Goal: Task Accomplishment & Management: Manage account settings

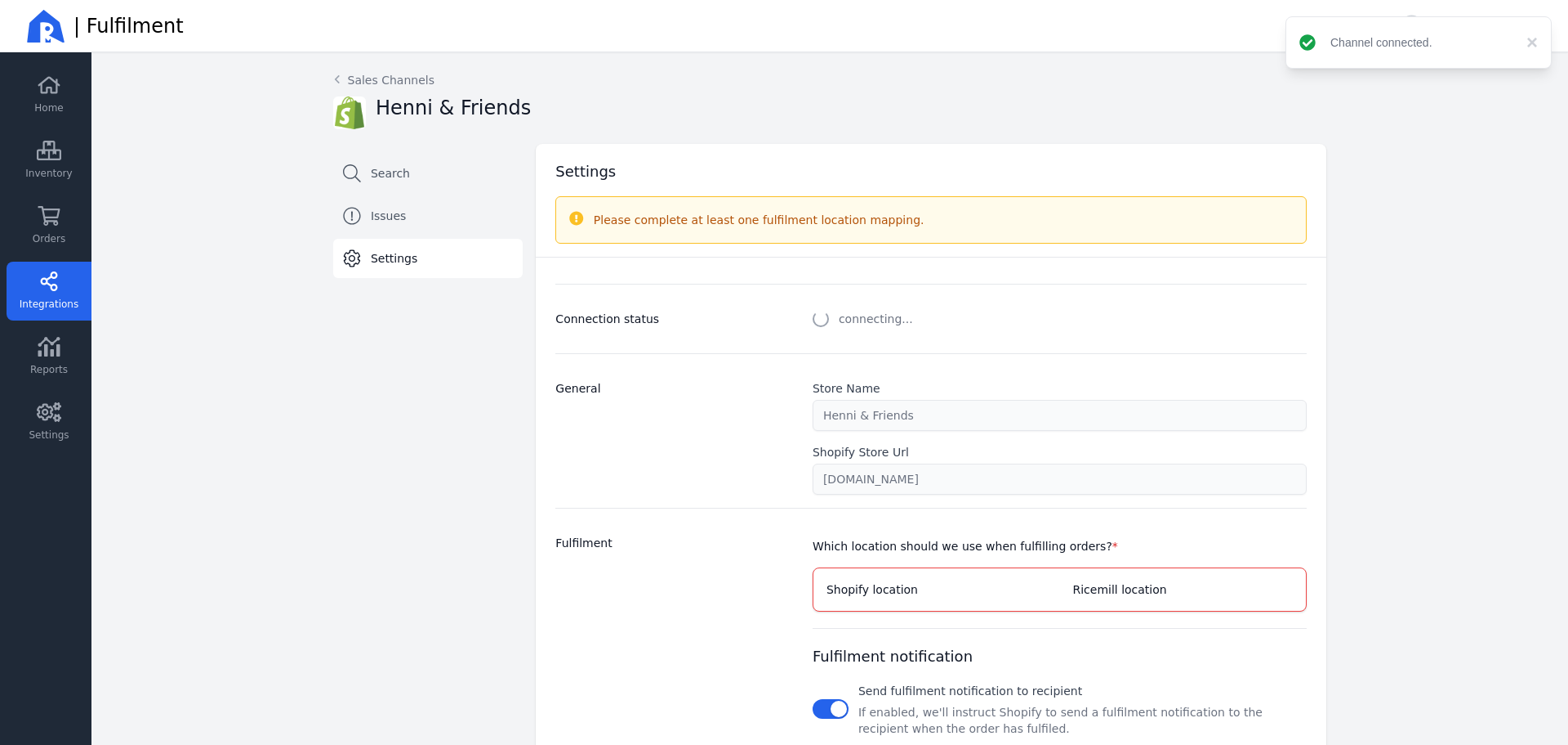
select select "paid_only"
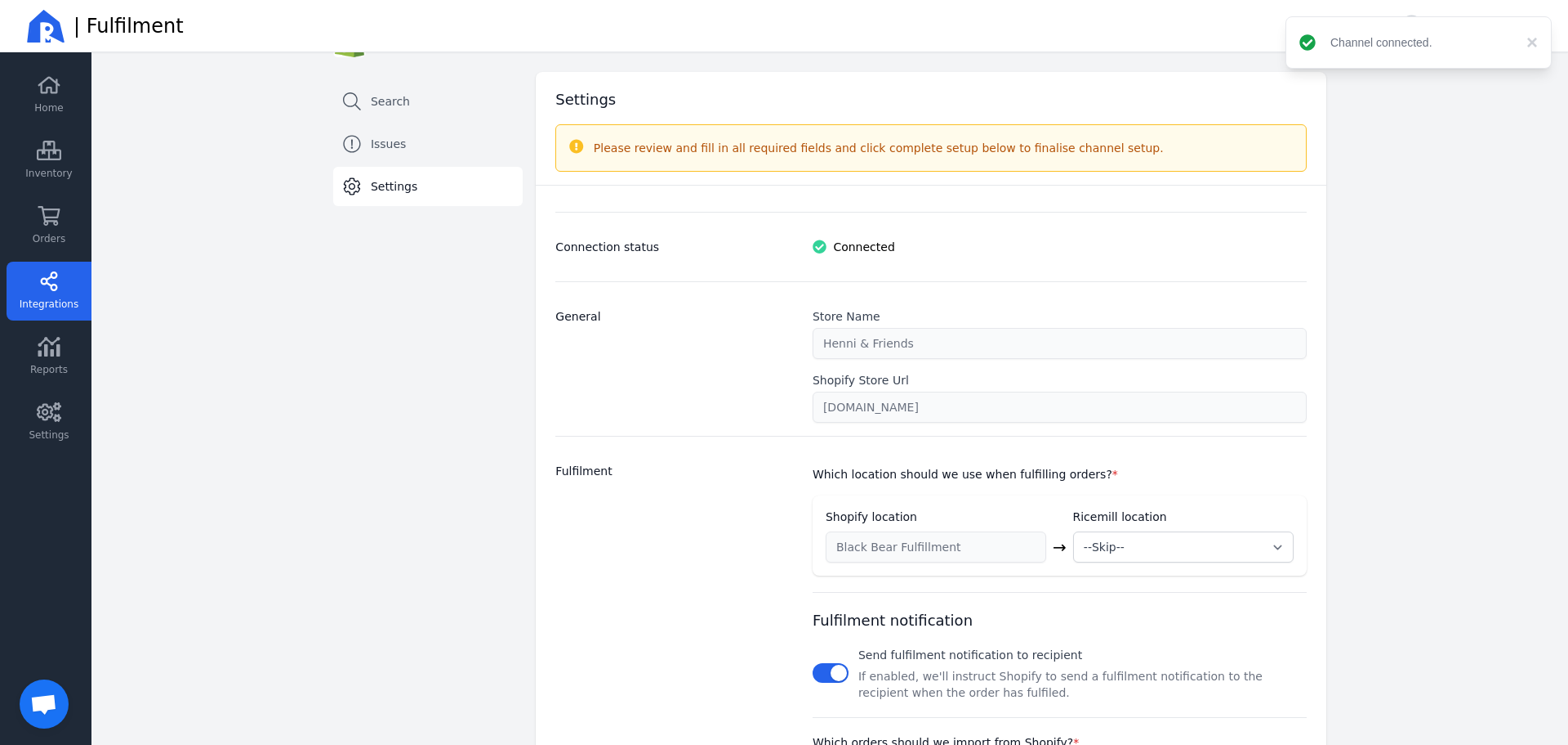
scroll to position [163, 0]
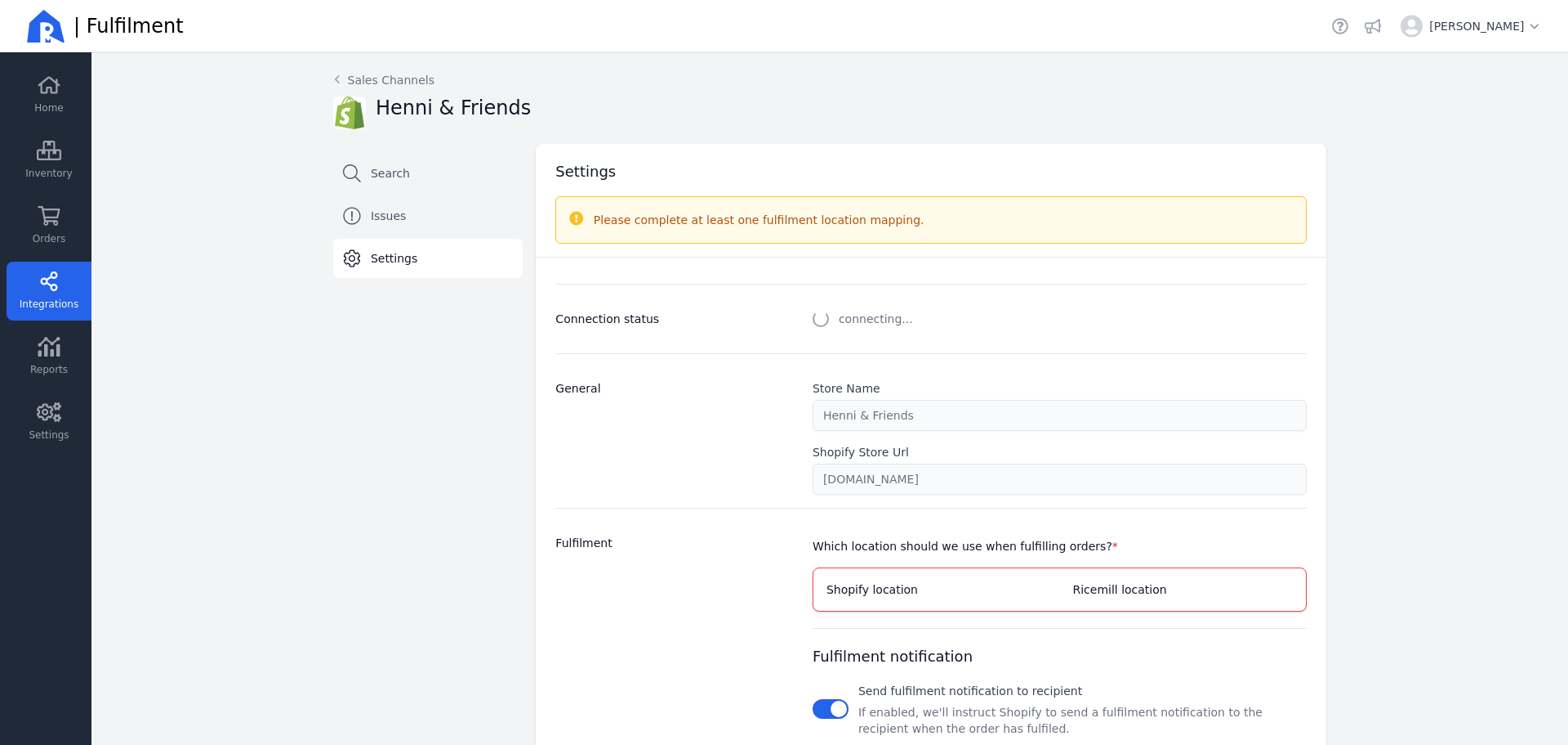
select select "paid_only"
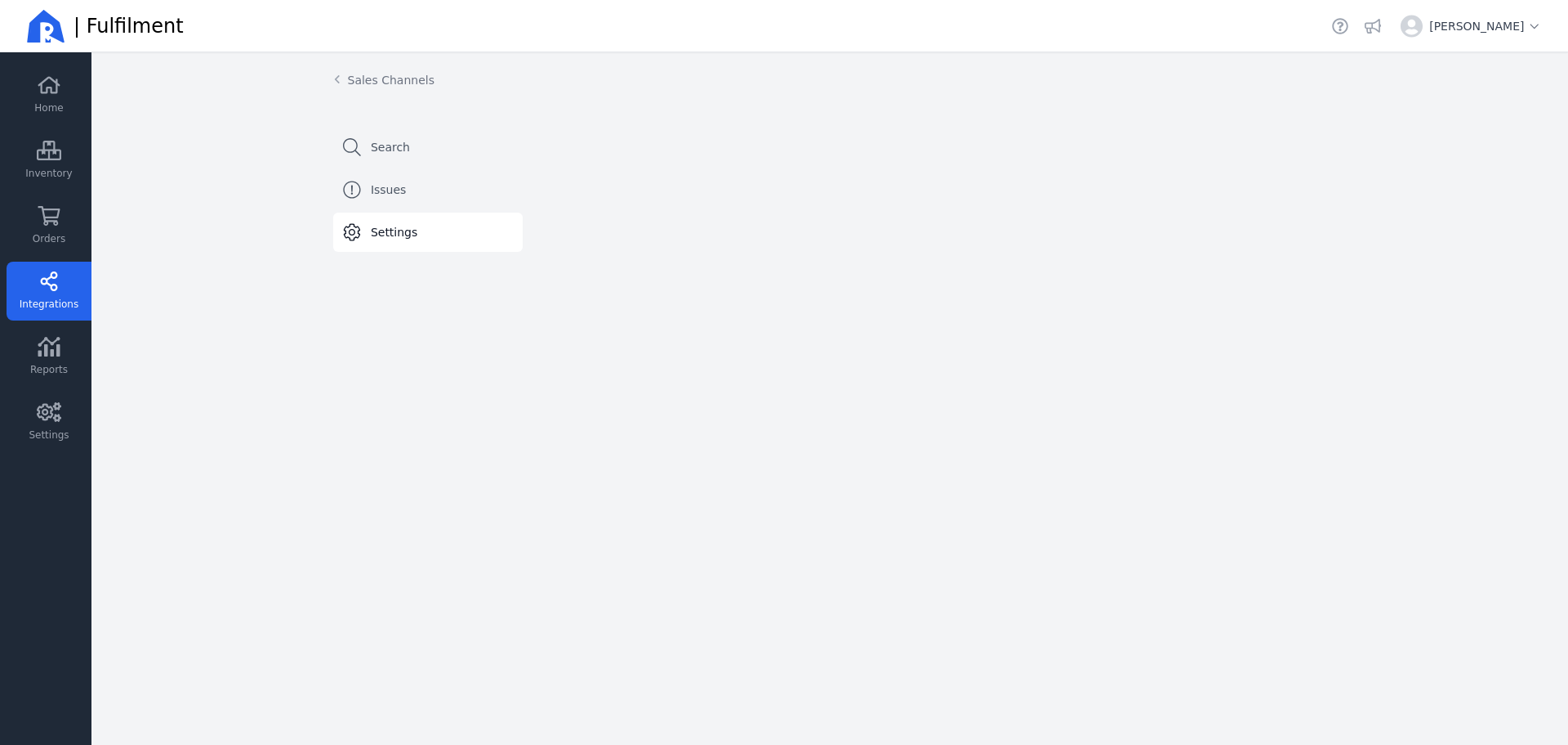
select select "paid_only"
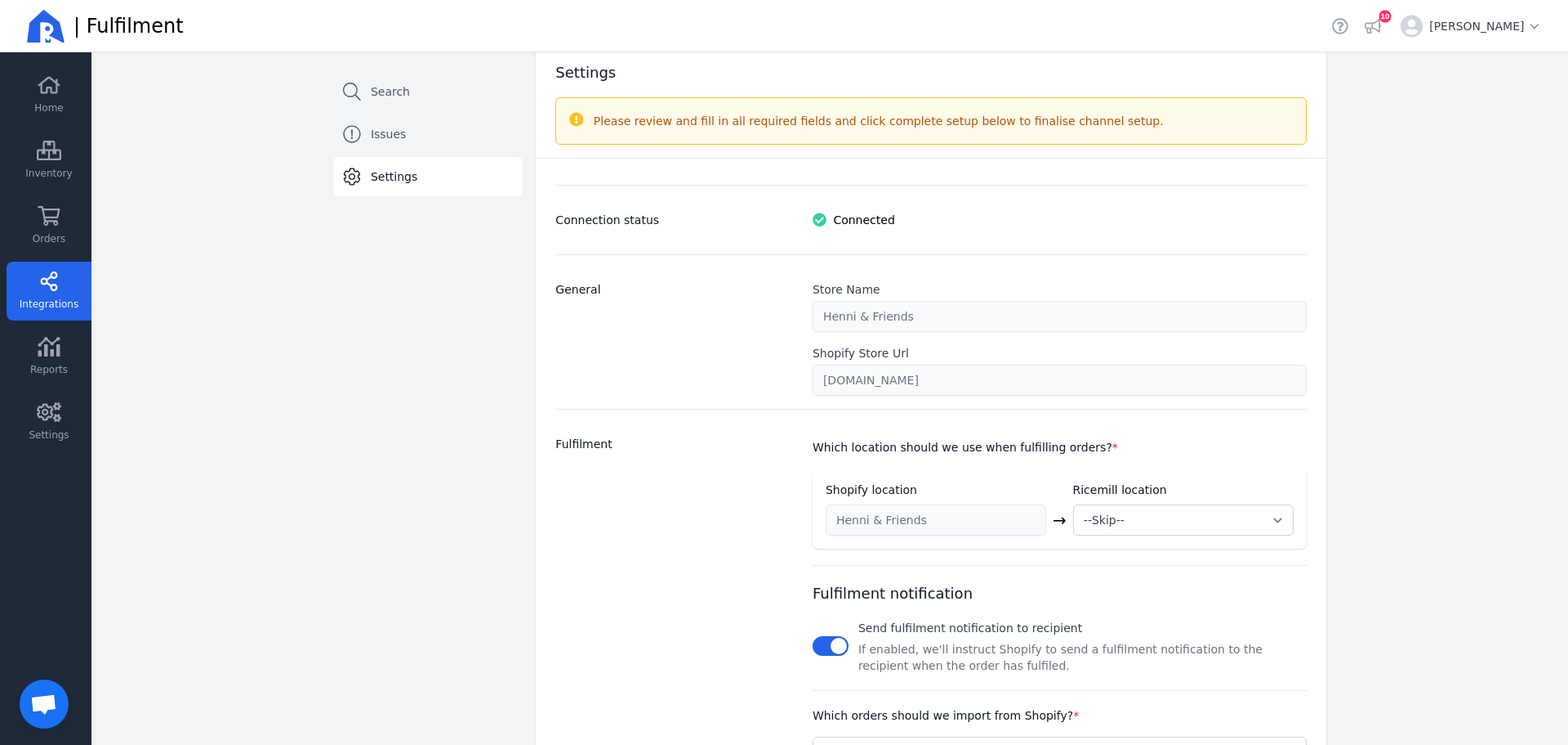
scroll to position [163, 0]
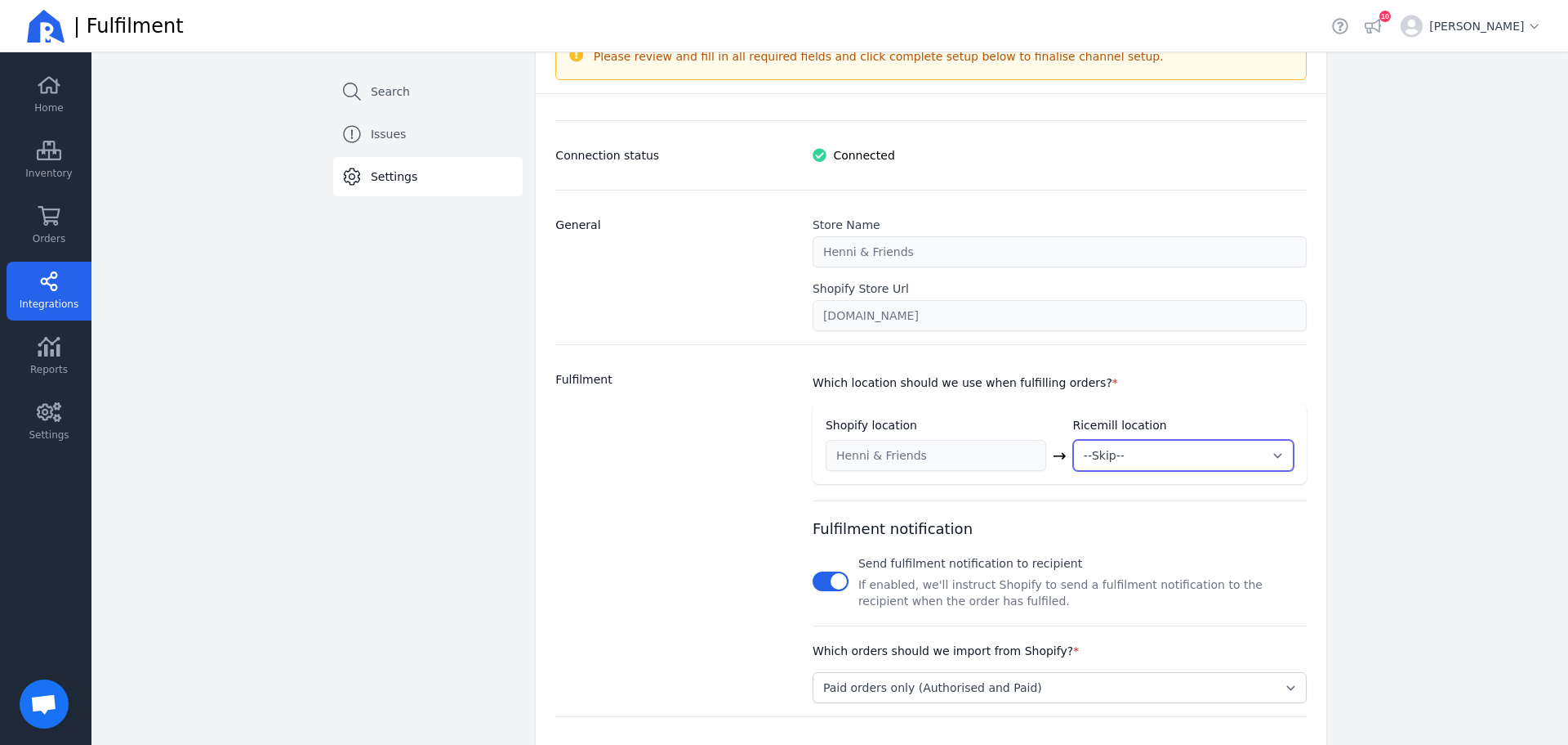
click at [1197, 452] on select "--Skip-- ➕ Create new location My Warehouse" at bounding box center [1183, 455] width 221 height 31
select select "1981"
click at [1073, 440] on select "--Skip-- ➕ Create new location My Warehouse" at bounding box center [1183, 455] width 221 height 31
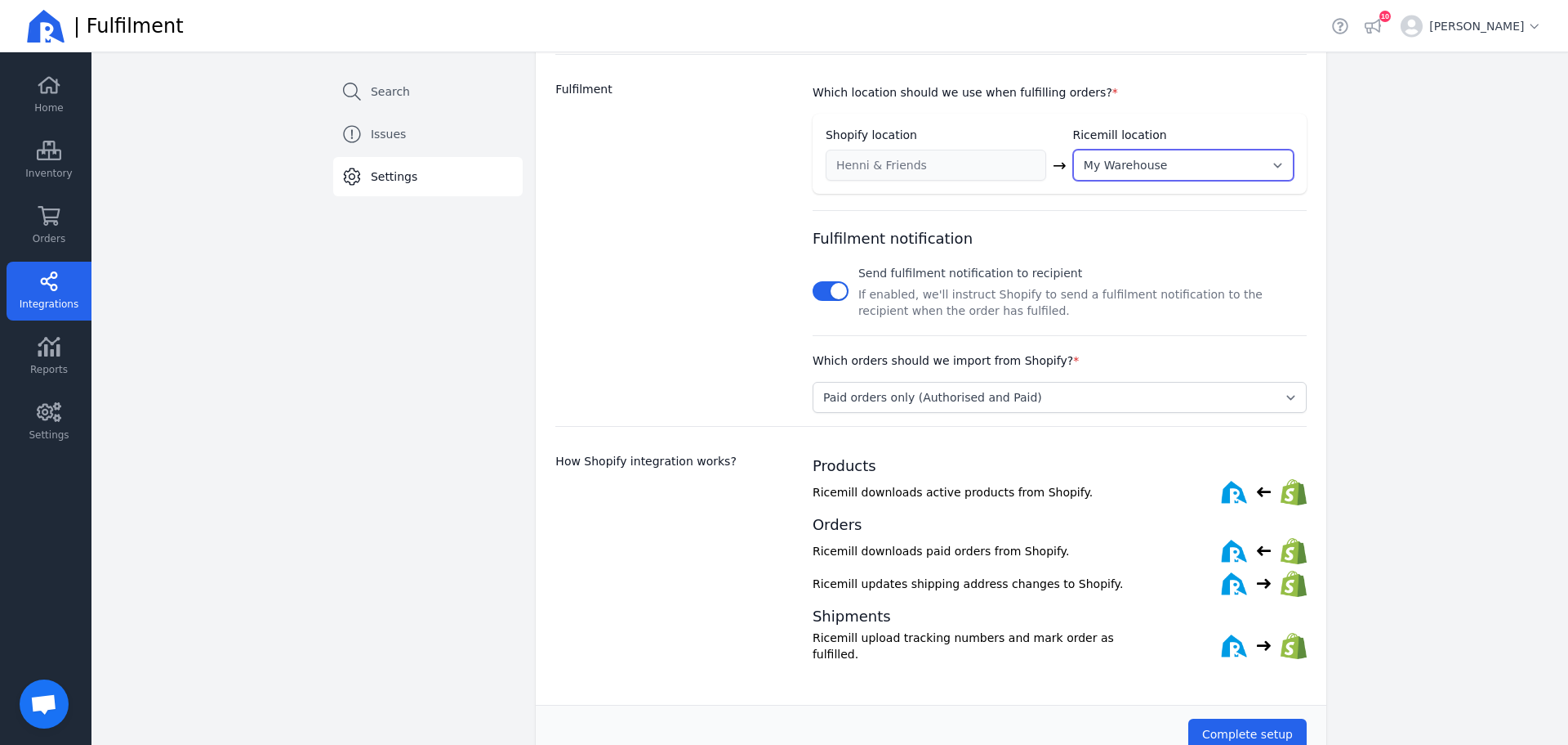
scroll to position [490, 0]
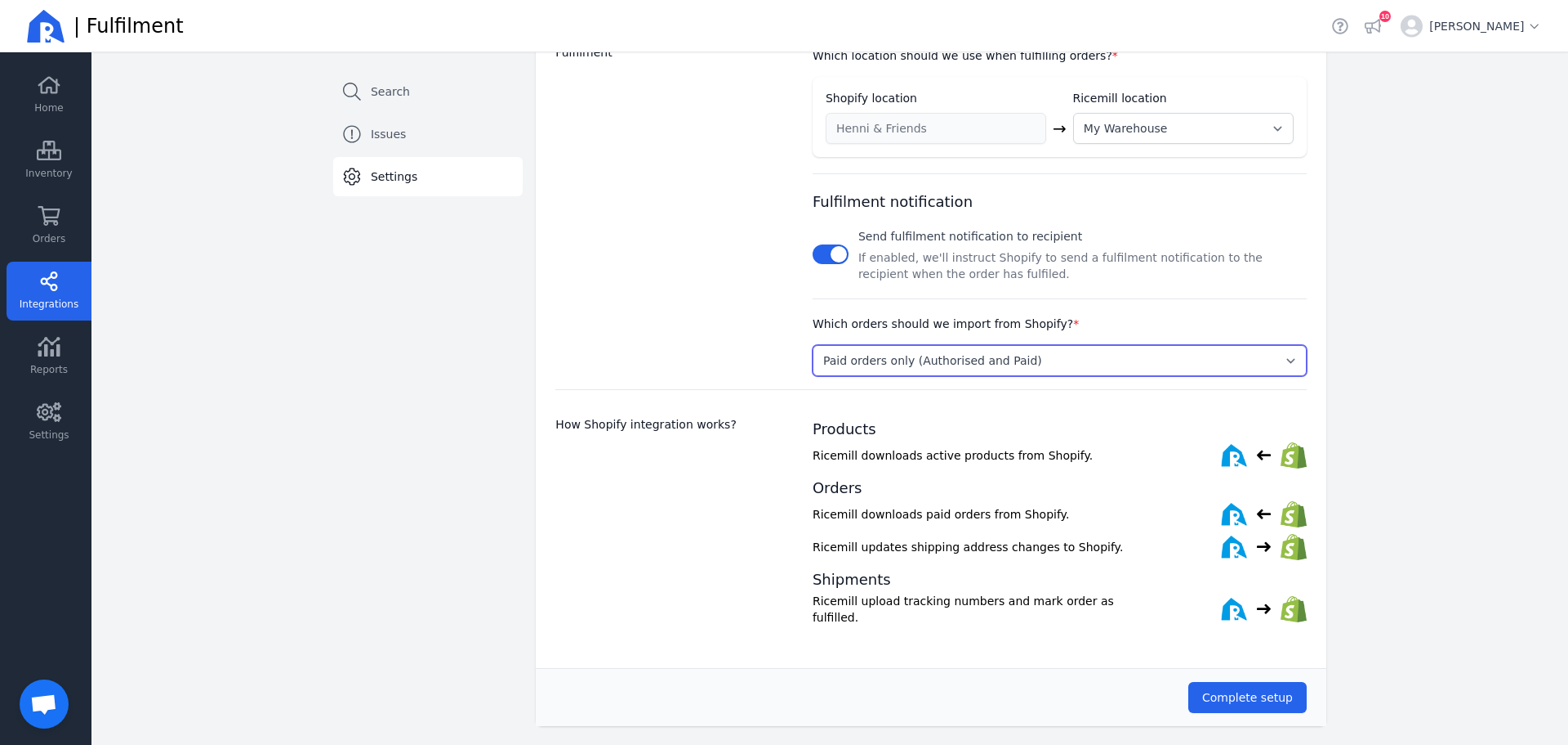
click at [900, 370] on select "Select... Paid orders only (Authorised and Paid) Pending and Paid orders (Pendi…" at bounding box center [1059, 360] width 494 height 31
click at [1399, 305] on div "Back Sales Channels Henni & Friends Search Issues Settings Settings Please revi…" at bounding box center [830, 160] width 1477 height 1197
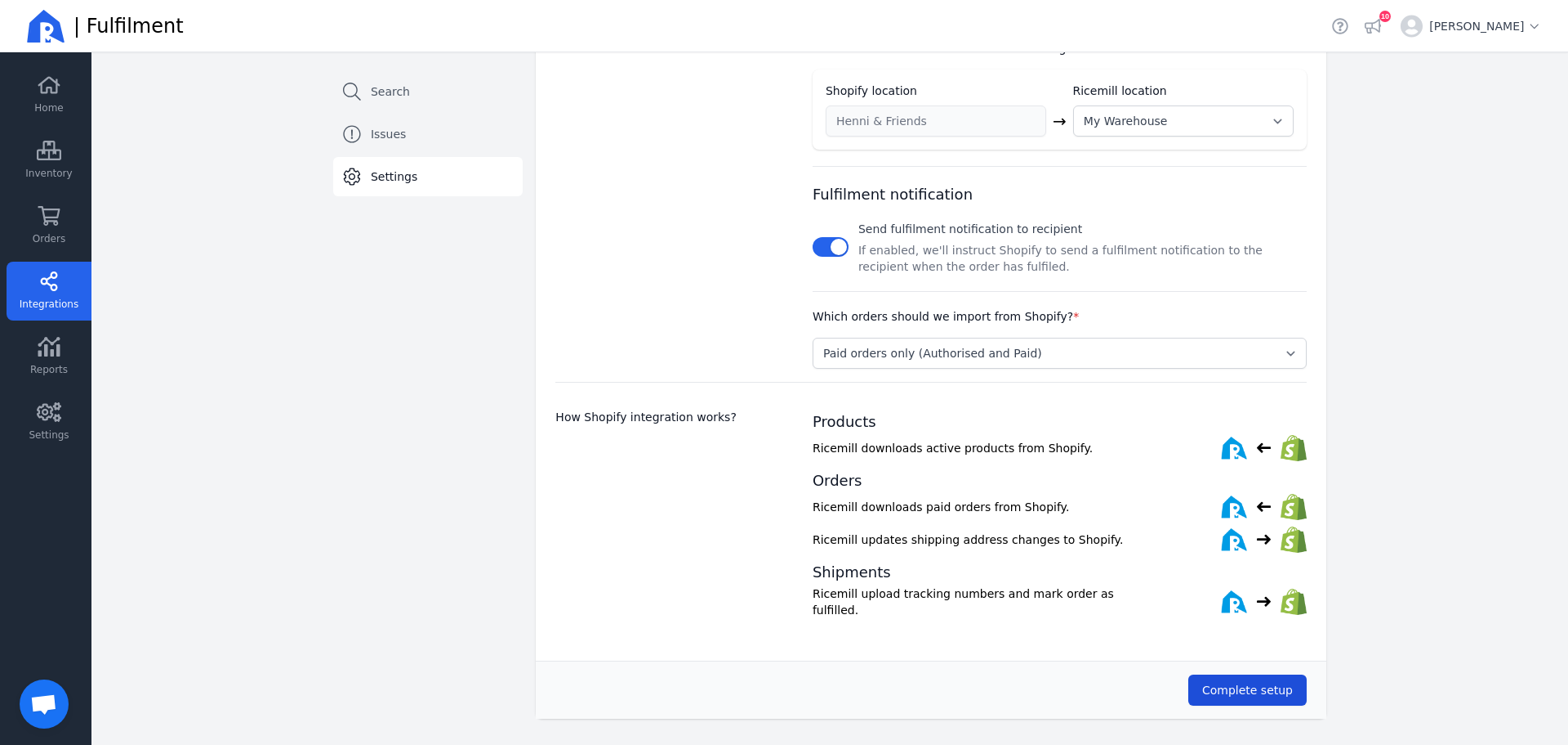
click at [1258, 686] on span "Complete setup" at bounding box center [1247, 689] width 91 height 13
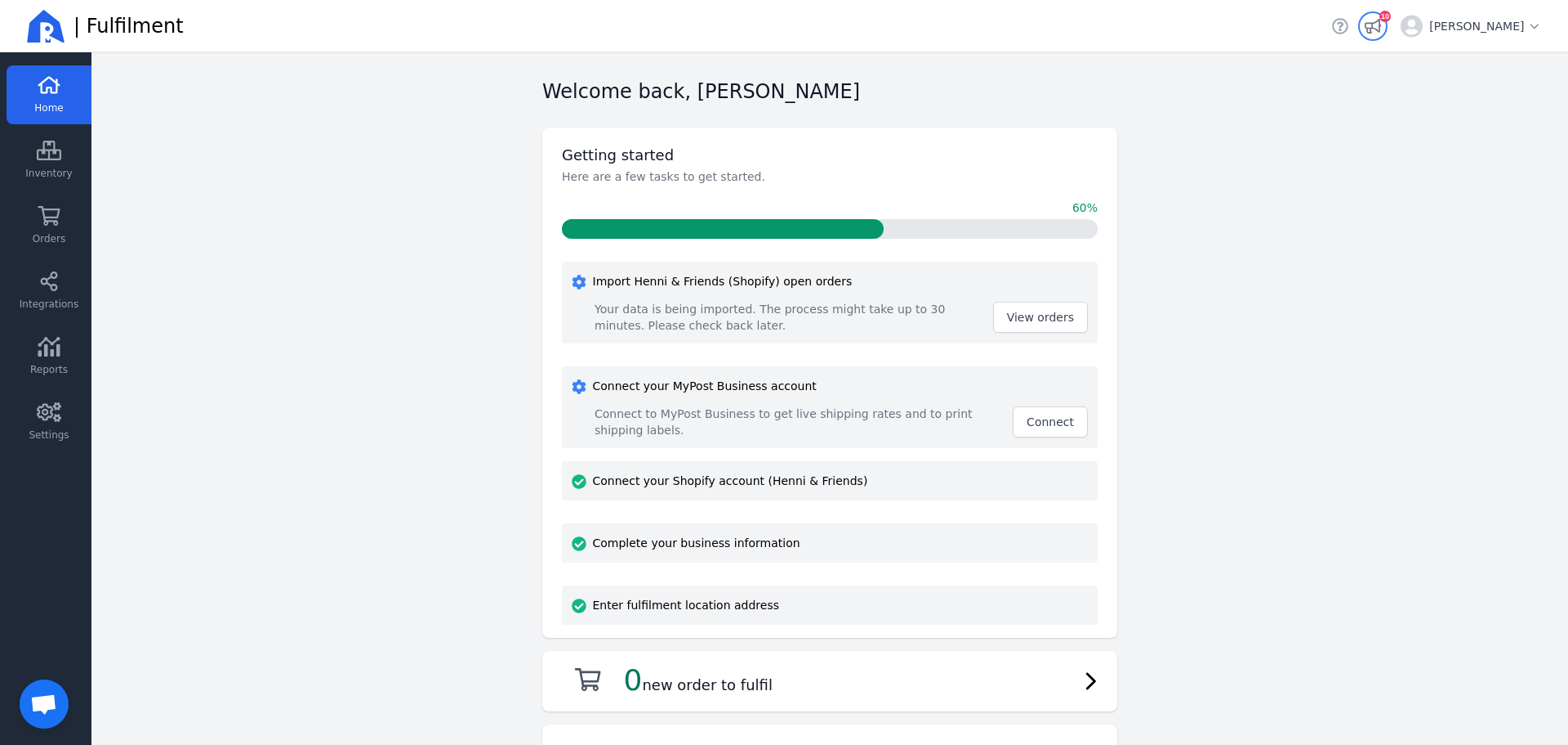
click at [1391, 11] on div "10" at bounding box center [1385, 16] width 11 height 11
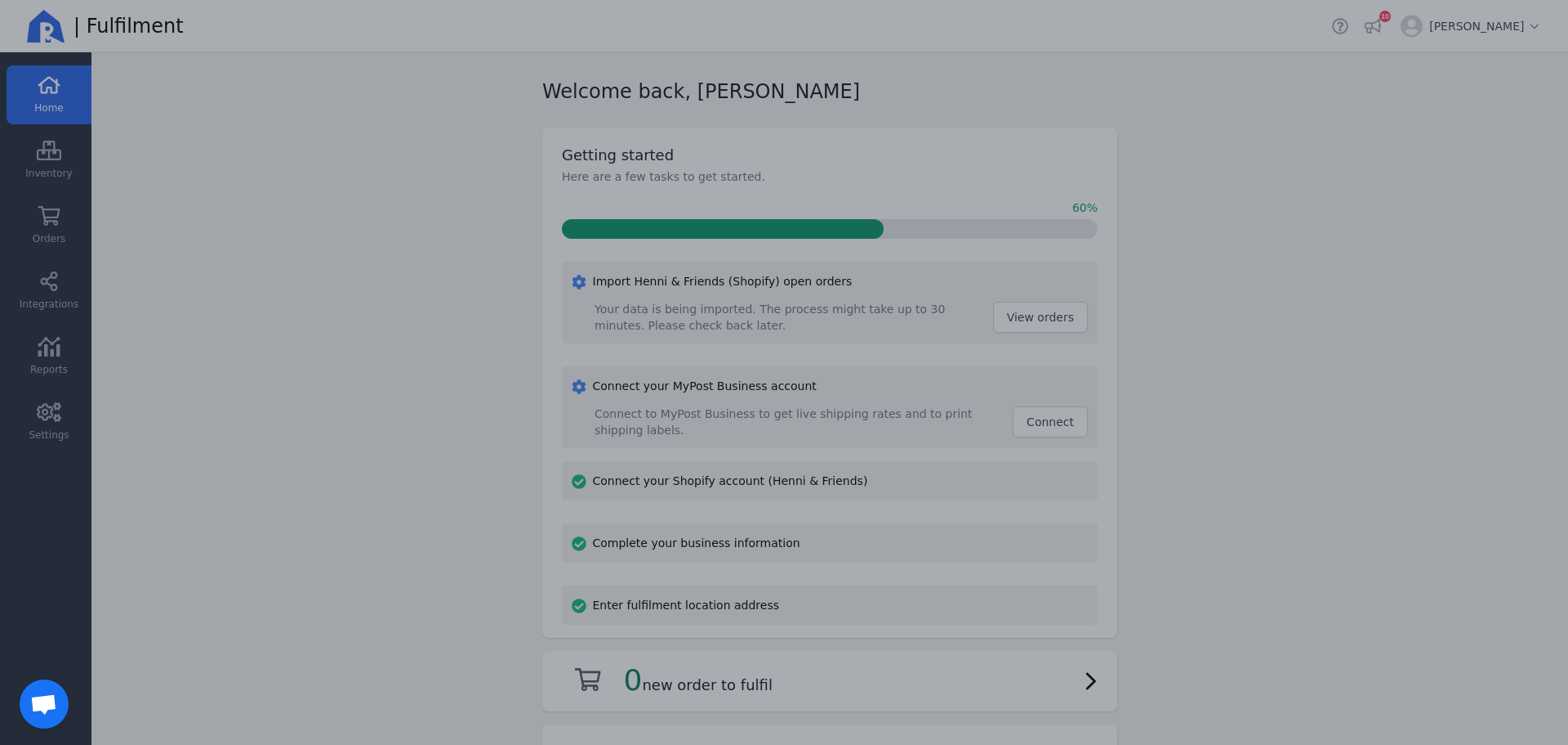
click at [394, 191] on div at bounding box center [784, 372] width 1568 height 745
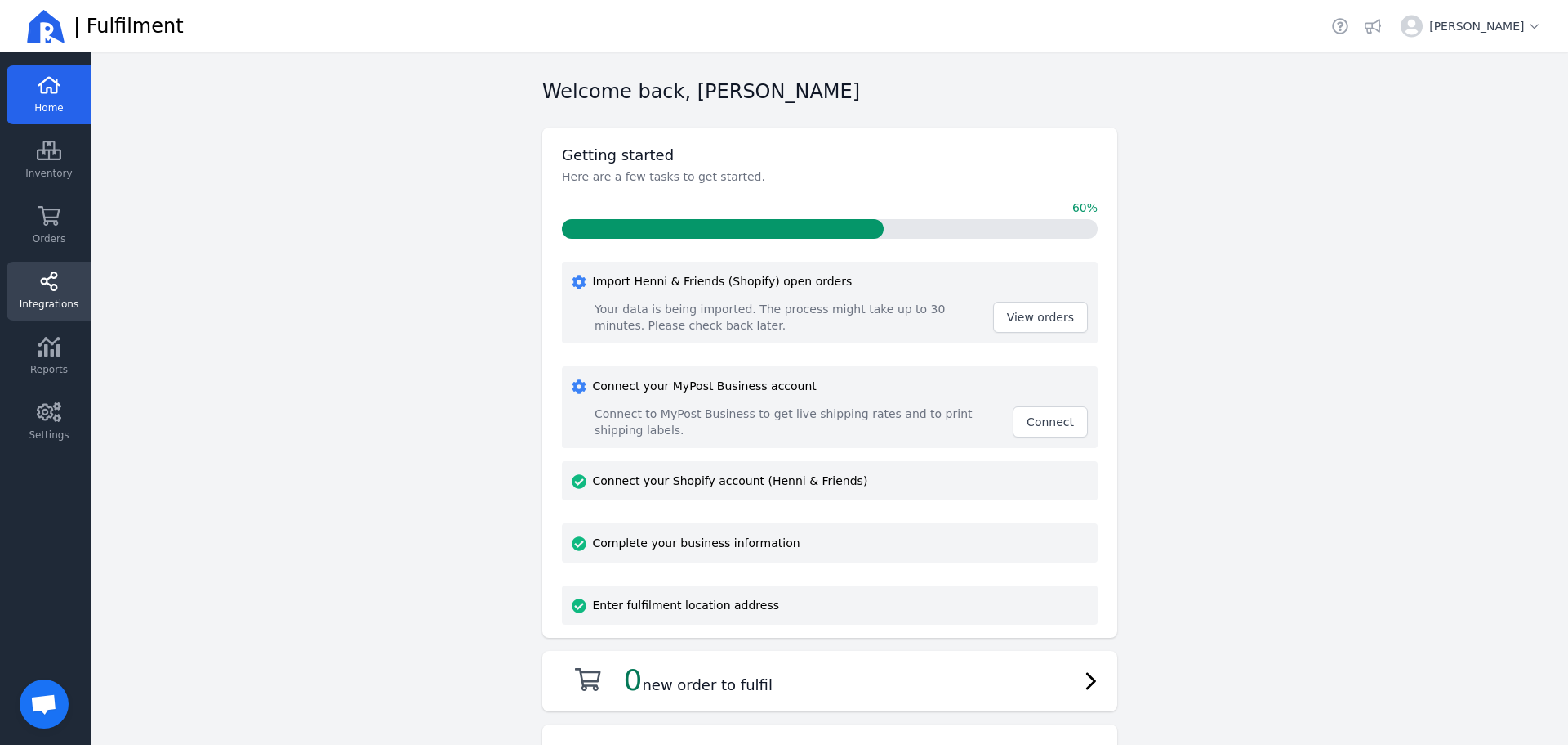
click at [49, 327] on link "Integrations" at bounding box center [49, 356] width 85 height 59
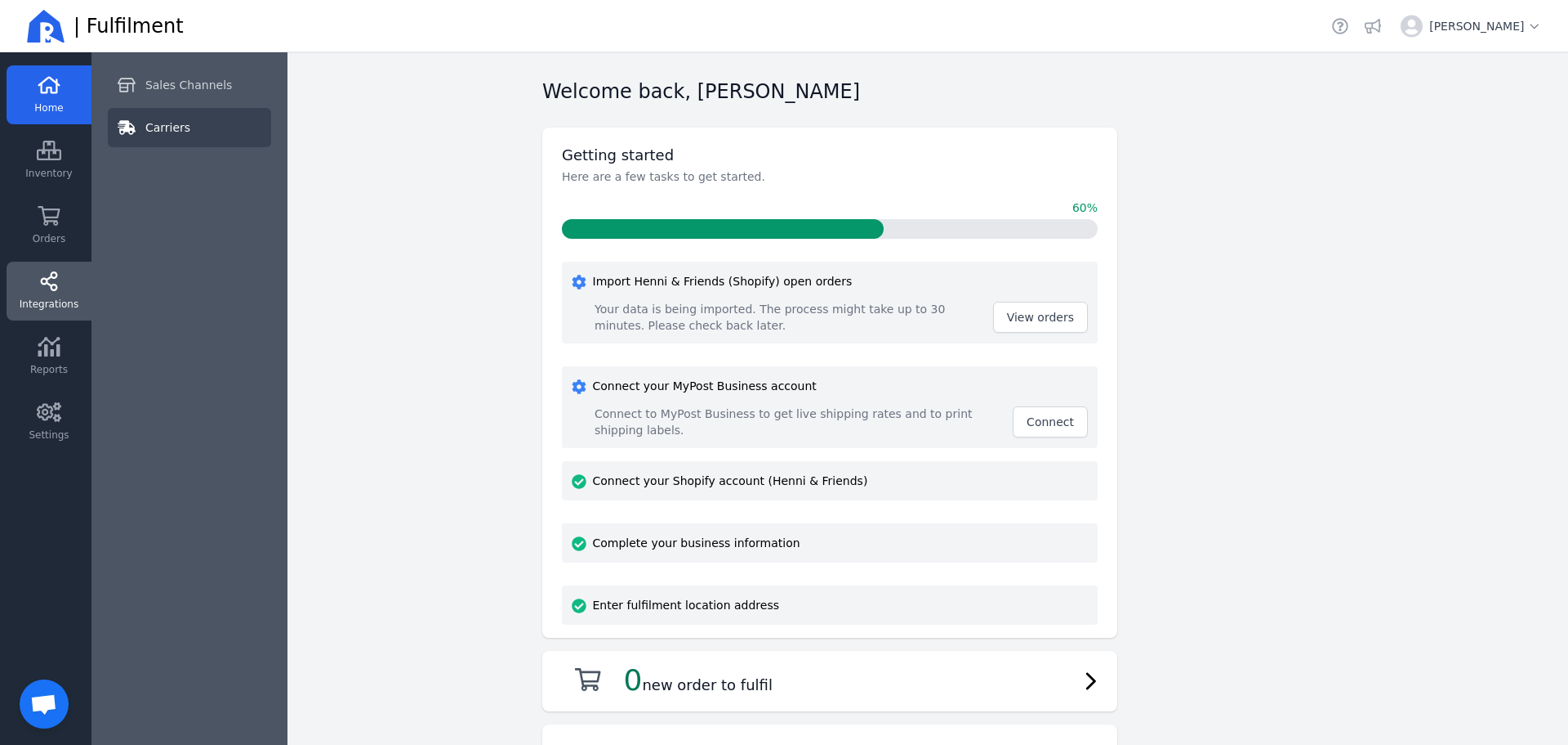
click at [154, 127] on span "Carriers" at bounding box center [167, 127] width 45 height 16
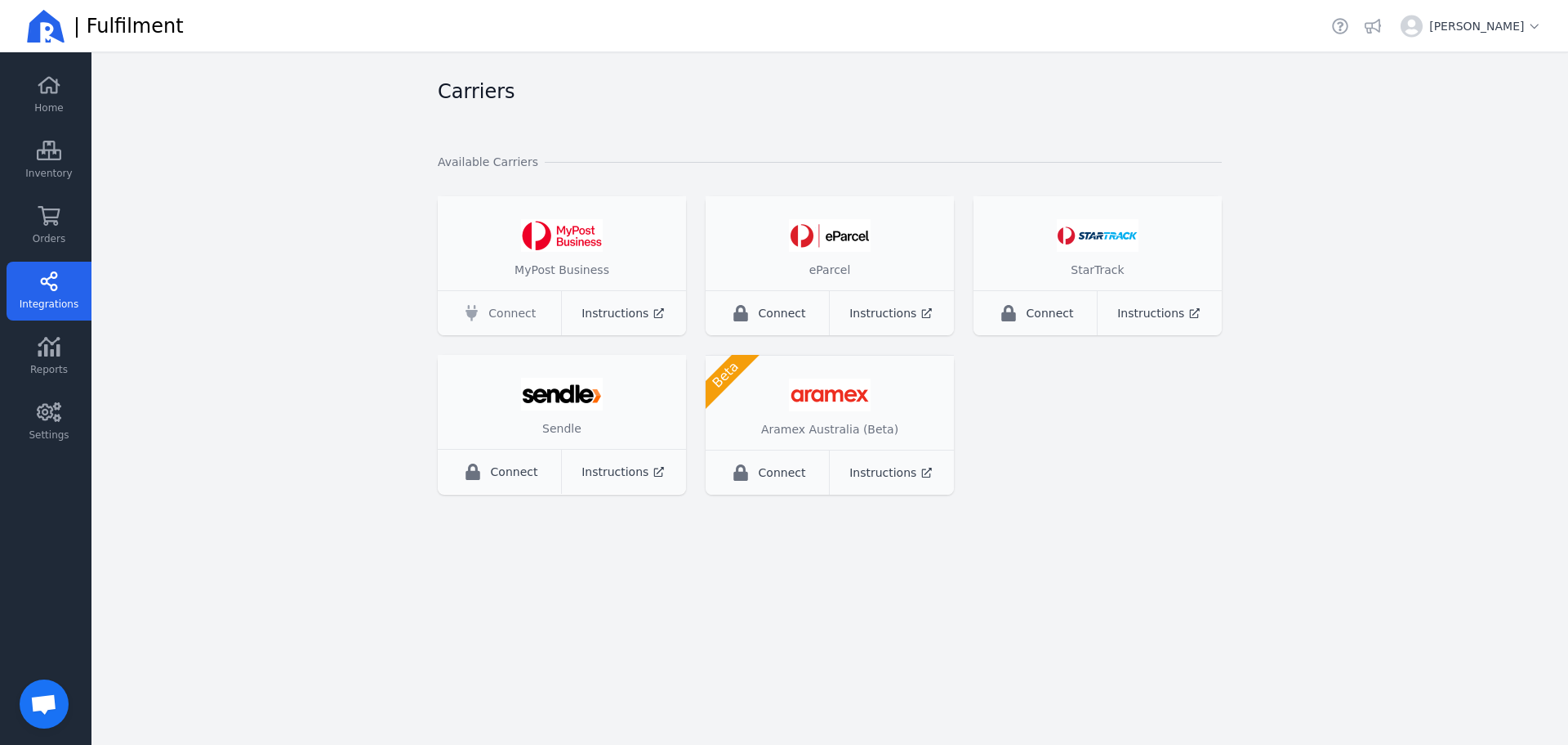
click at [512, 319] on span "Connect" at bounding box center [512, 313] width 48 height 16
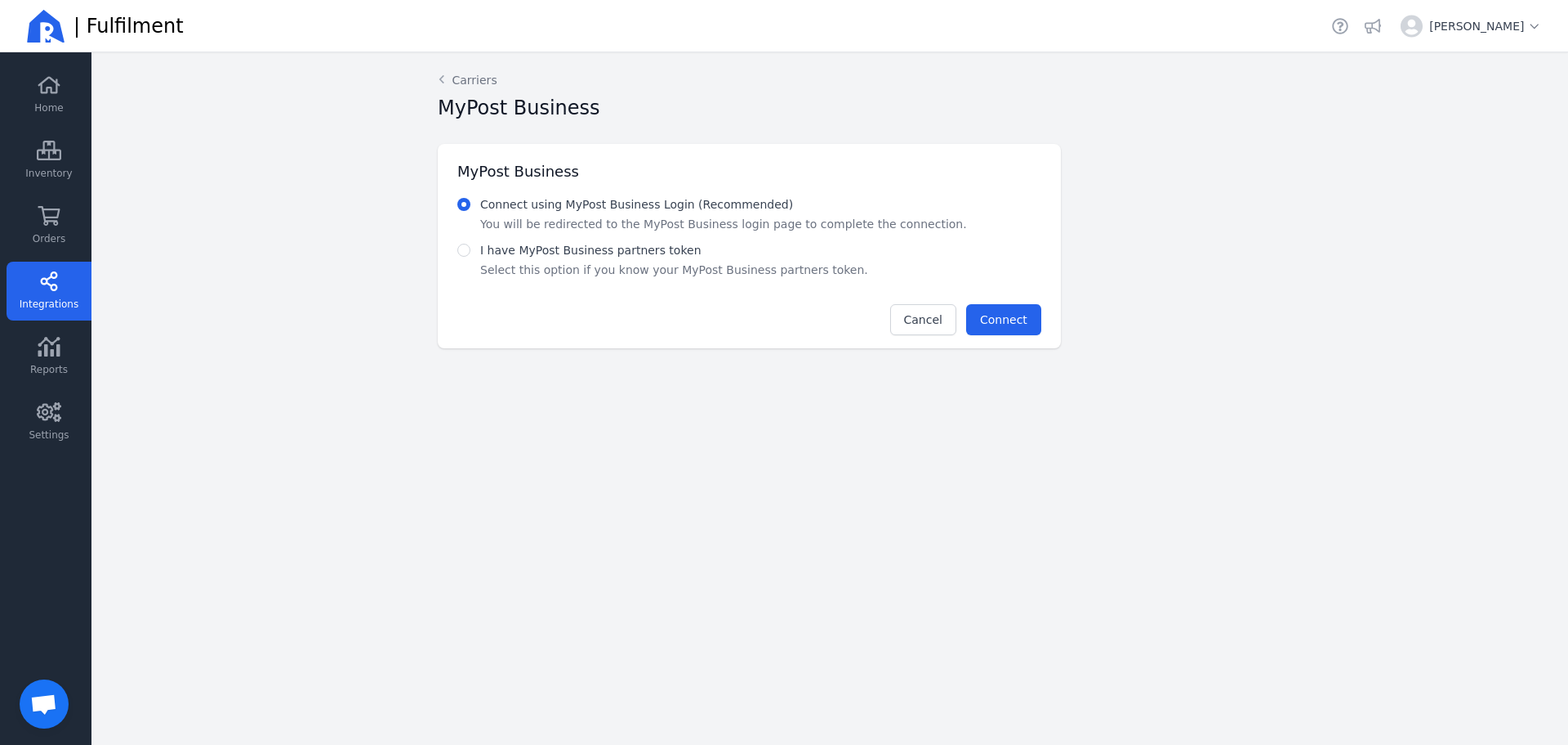
click at [433, 71] on div "Back Carriers MyPost Business MyPost Business Connect using MyPost Business Log…" at bounding box center [829, 210] width 836 height 315
click at [439, 74] on icon at bounding box center [441, 79] width 14 height 13
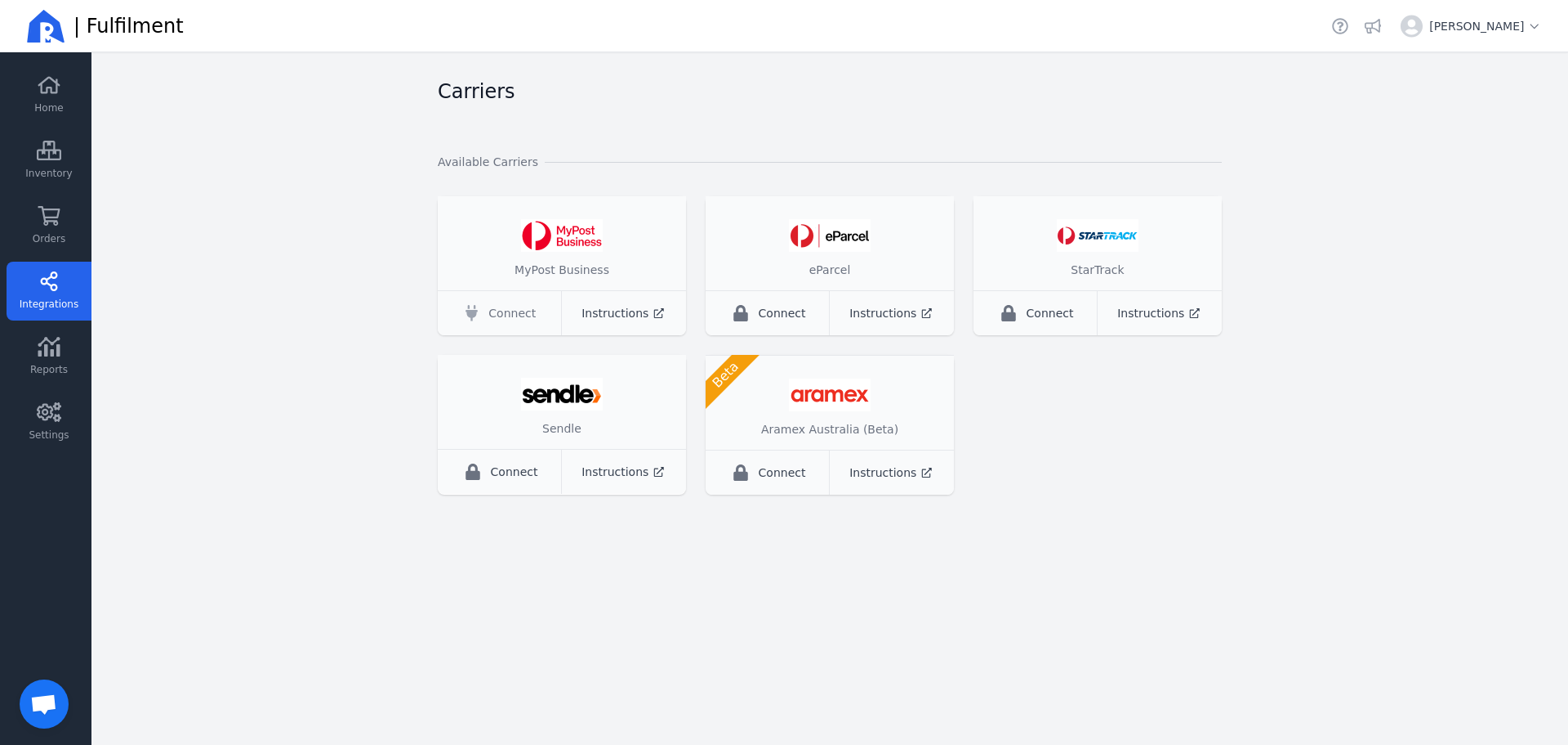
click at [518, 313] on span "Connect" at bounding box center [512, 313] width 48 height 16
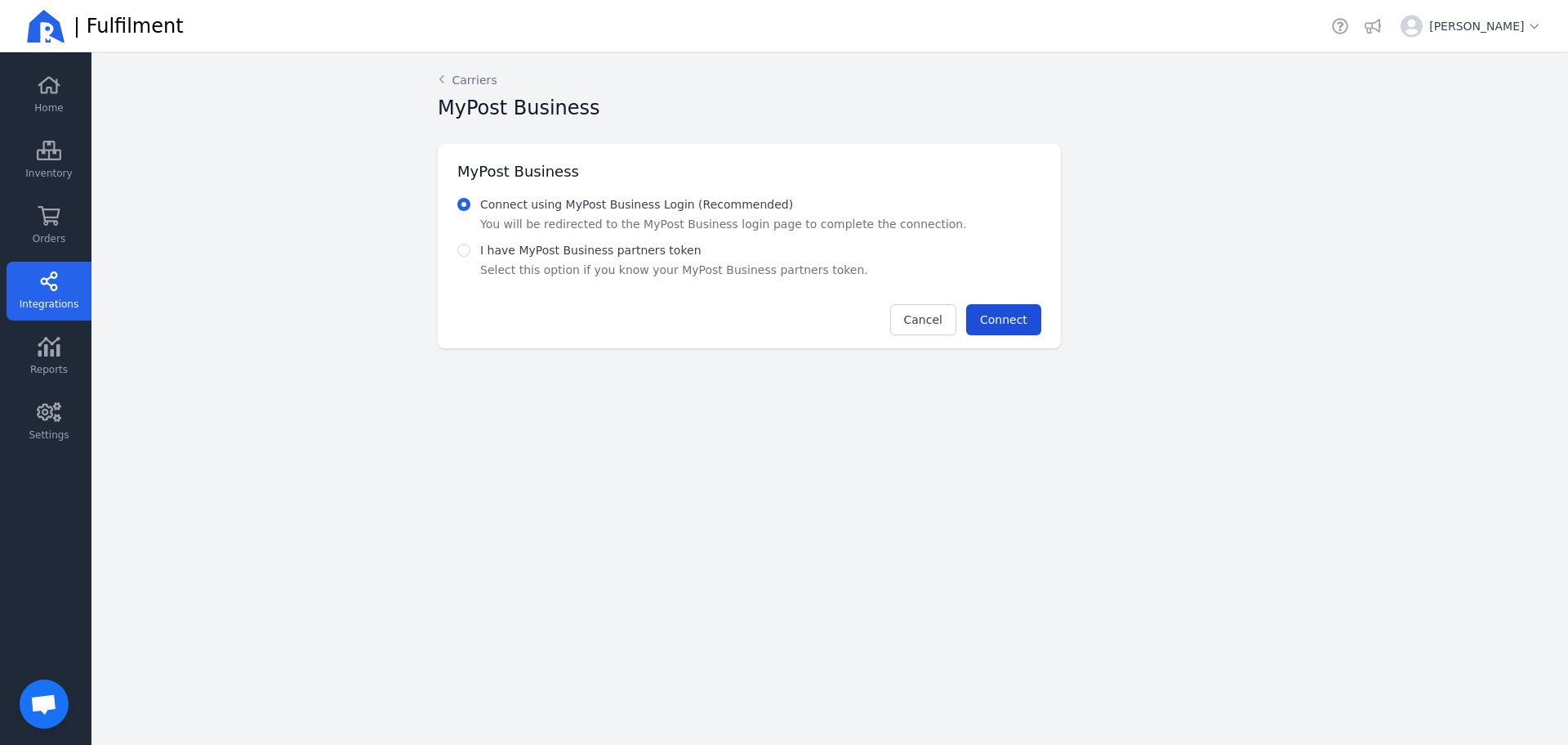
click at [1016, 323] on span "Connect" at bounding box center [1004, 319] width 48 height 13
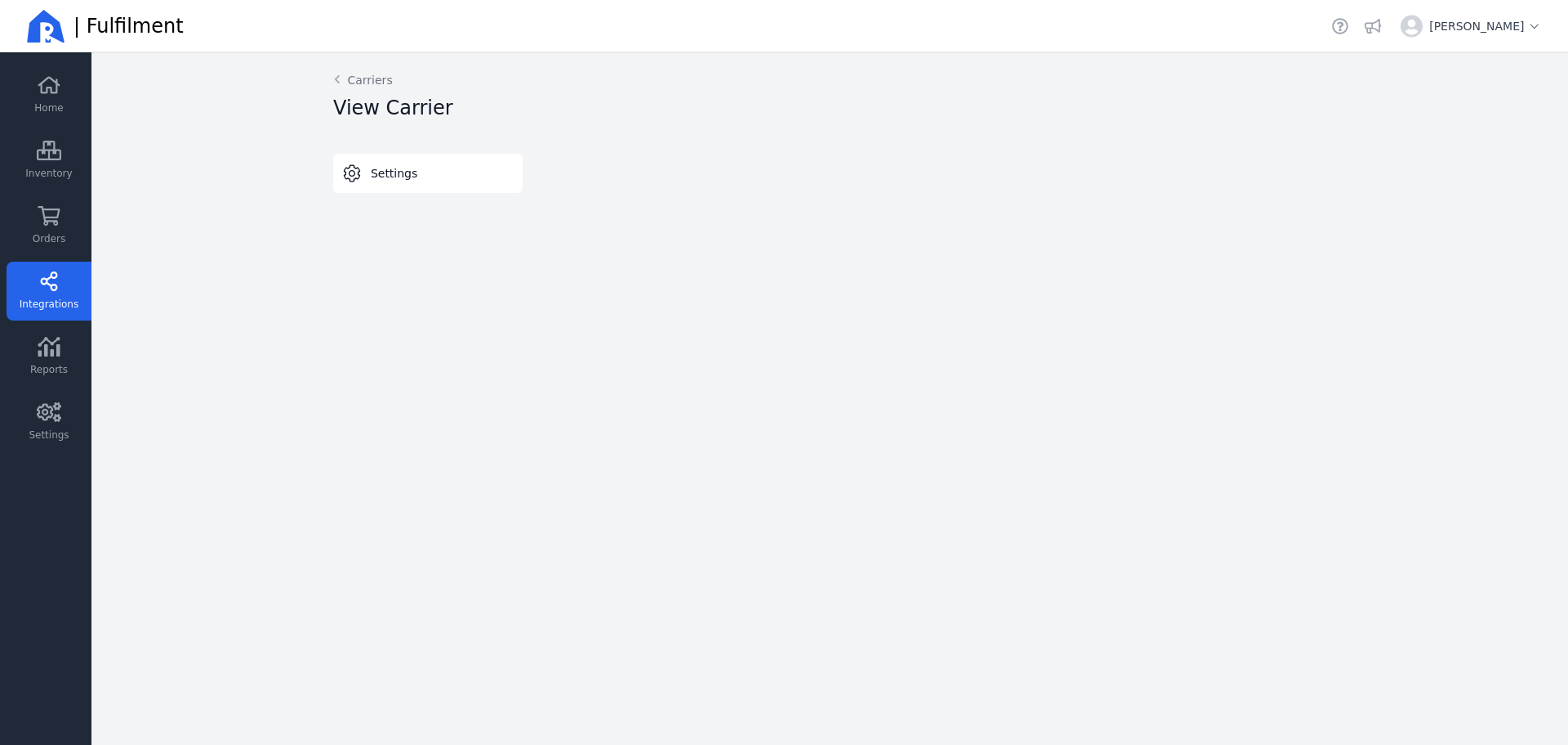
select select "THERMAL-LABEL-A6-1PP"
select select "SALE_OF_GOODS"
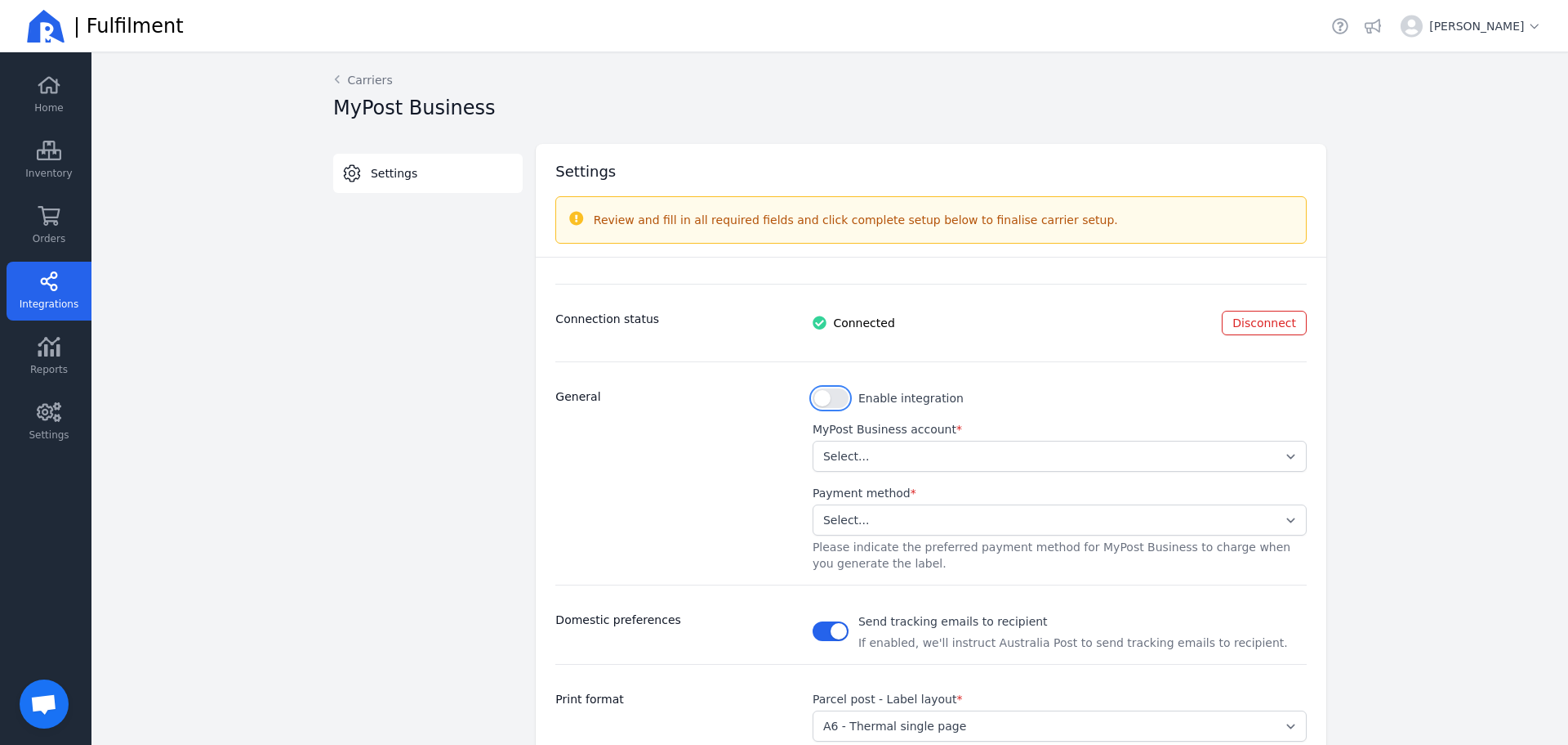
click at [833, 399] on button "button" at bounding box center [830, 398] width 36 height 20
click at [914, 458] on select "Select... cb9e7bf48bb0449e99f50f4ff44579df" at bounding box center [1059, 456] width 494 height 31
select select "cb9e7bf48bb0449e99f50f4ff44579df"
click at [812, 441] on select "Select... cb9e7bf48bb0449e99f50f4ff44579df" at bounding box center [1059, 456] width 494 height 31
click at [927, 509] on select "Select... Stored Credit Card" at bounding box center [1059, 520] width 494 height 31
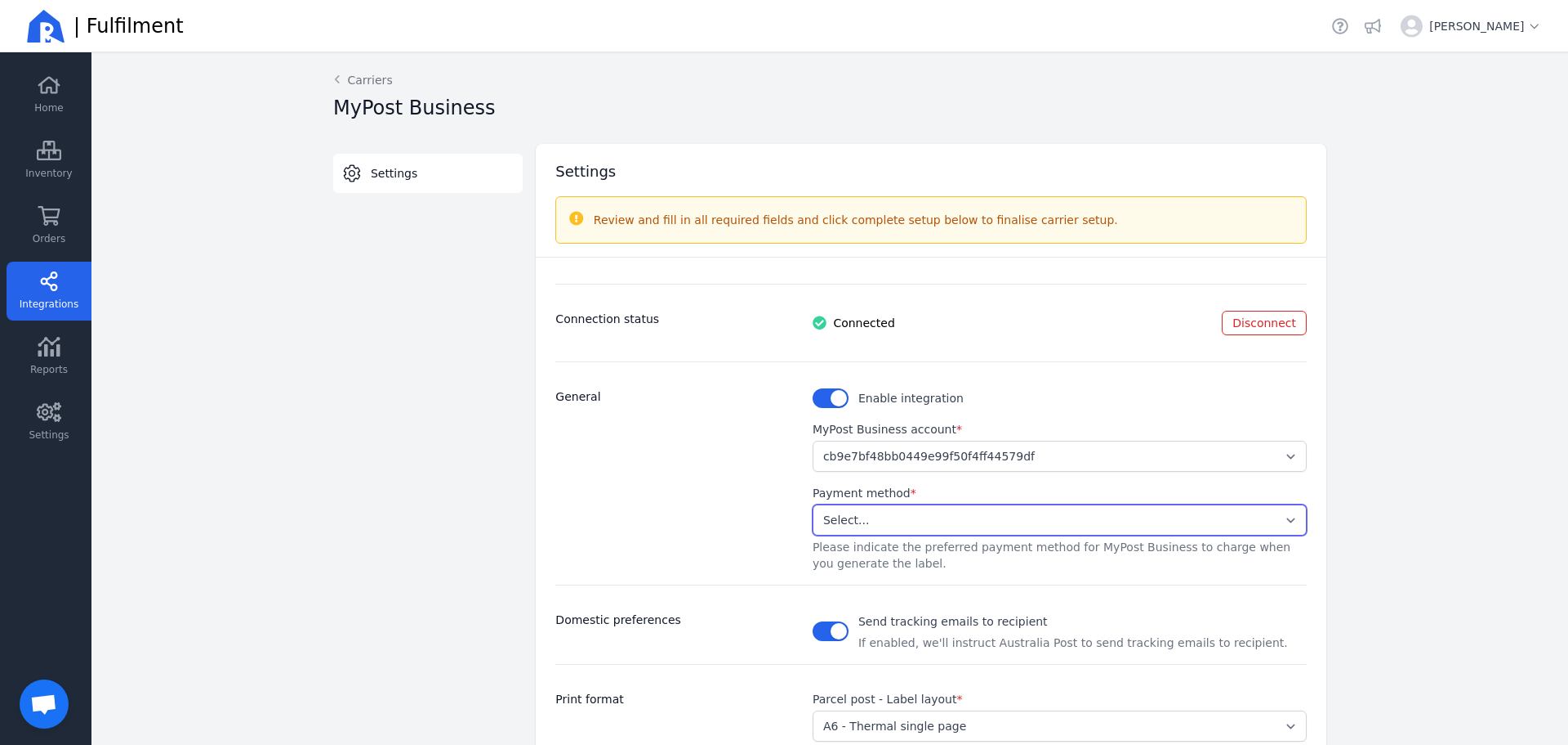
select select "STORED_PAYMENT"
click at [812, 505] on select "Select... Stored Credit Card" at bounding box center [1059, 520] width 494 height 31
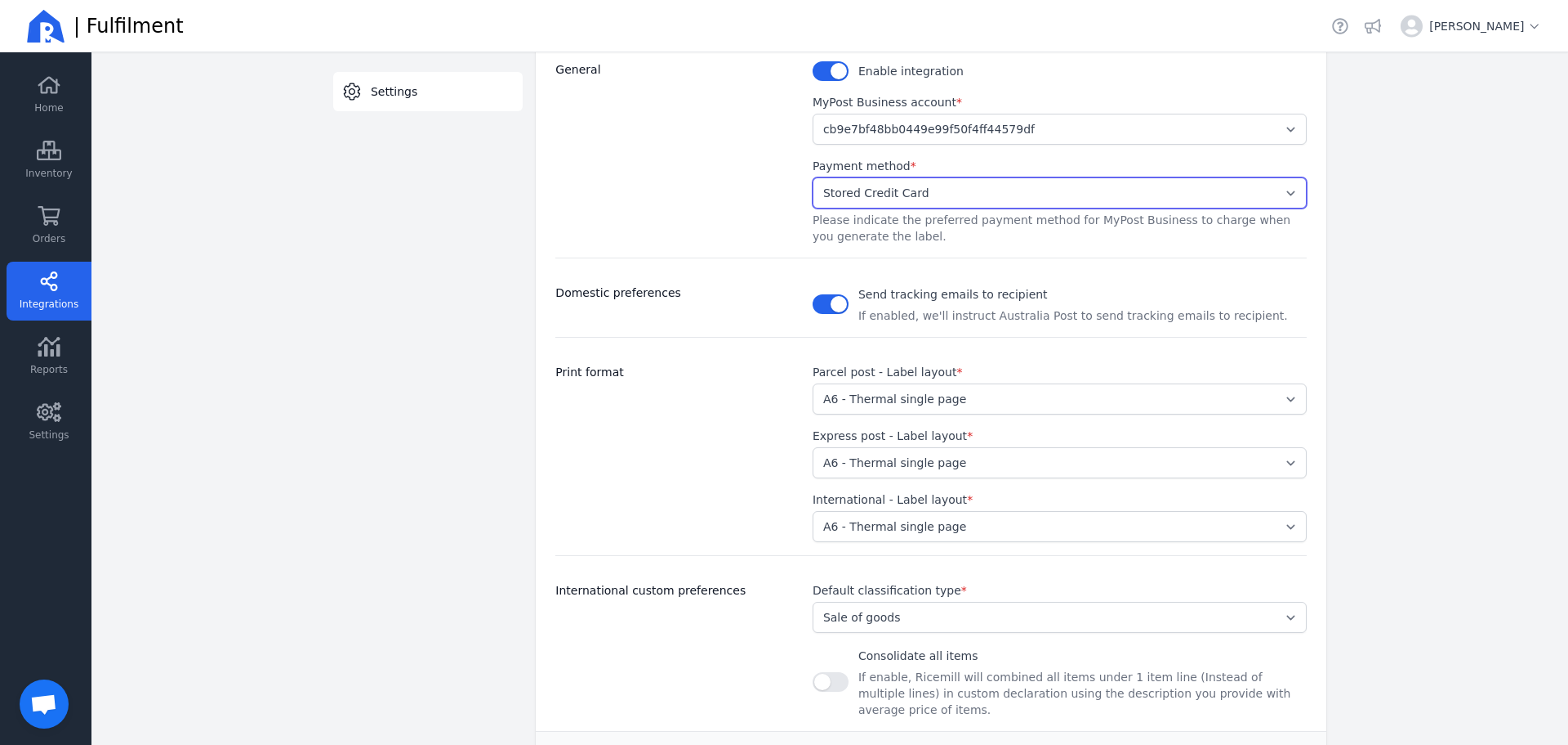
scroll to position [387, 0]
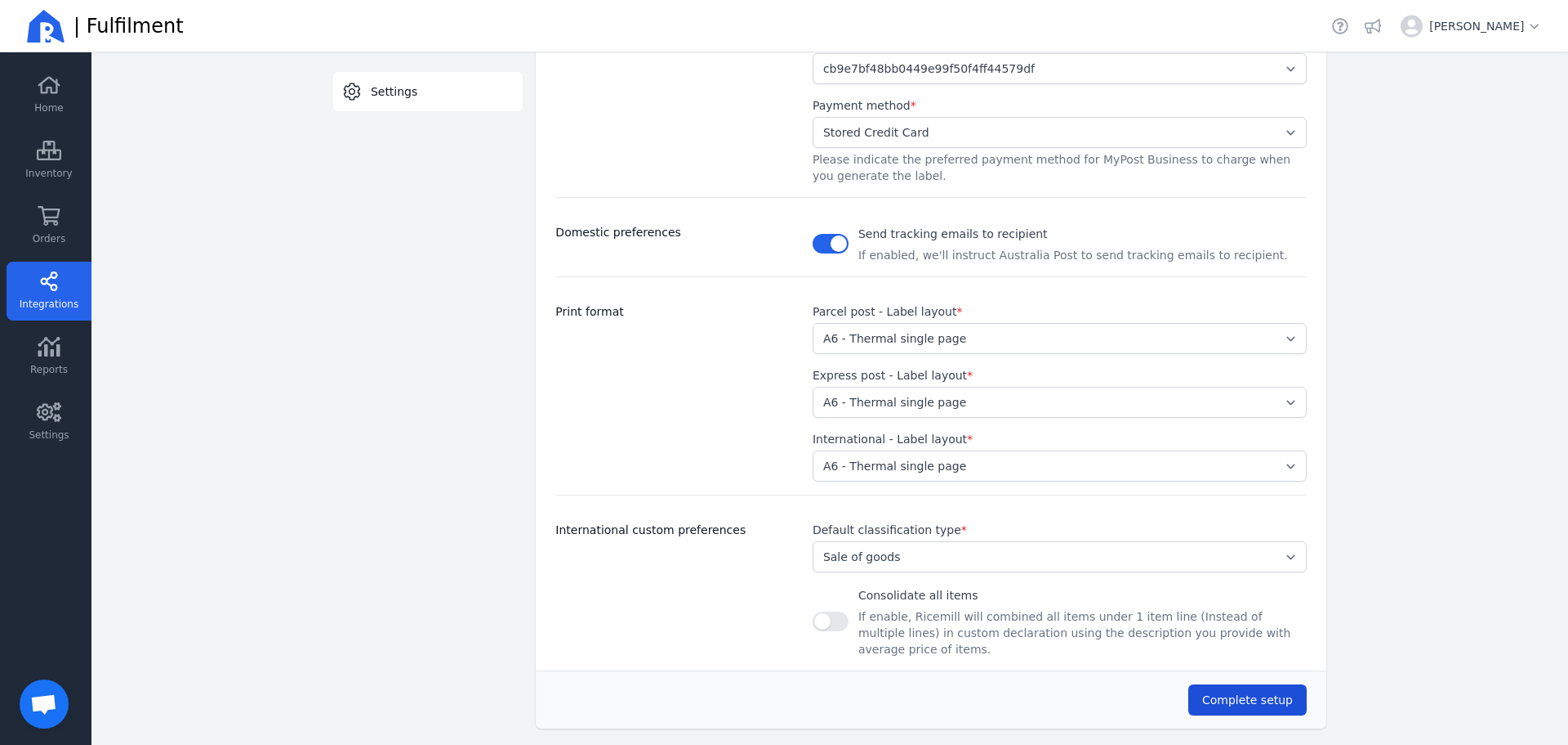
click at [1231, 693] on span "Complete setup" at bounding box center [1247, 699] width 91 height 13
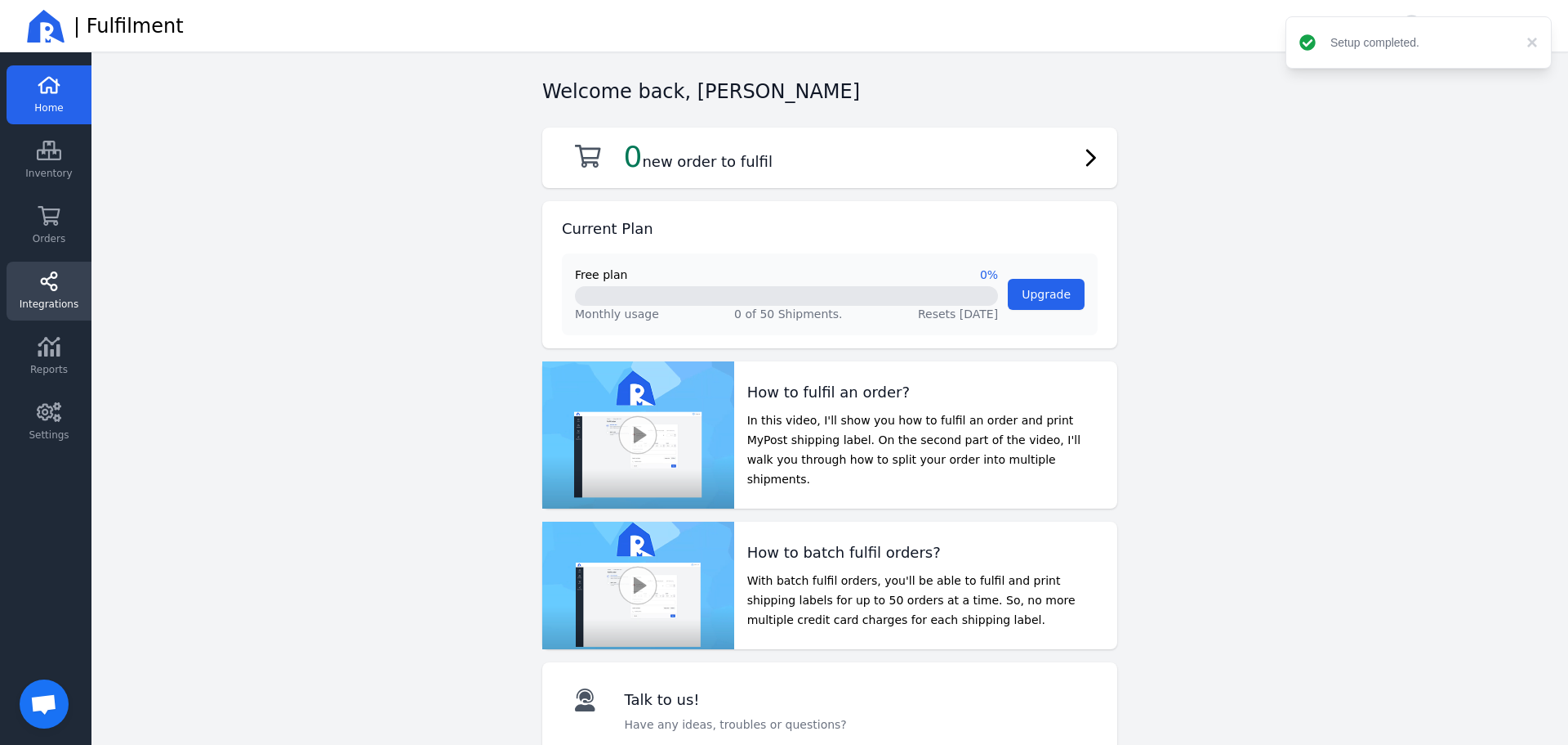
click at [55, 287] on icon at bounding box center [48, 280] width 25 height 20
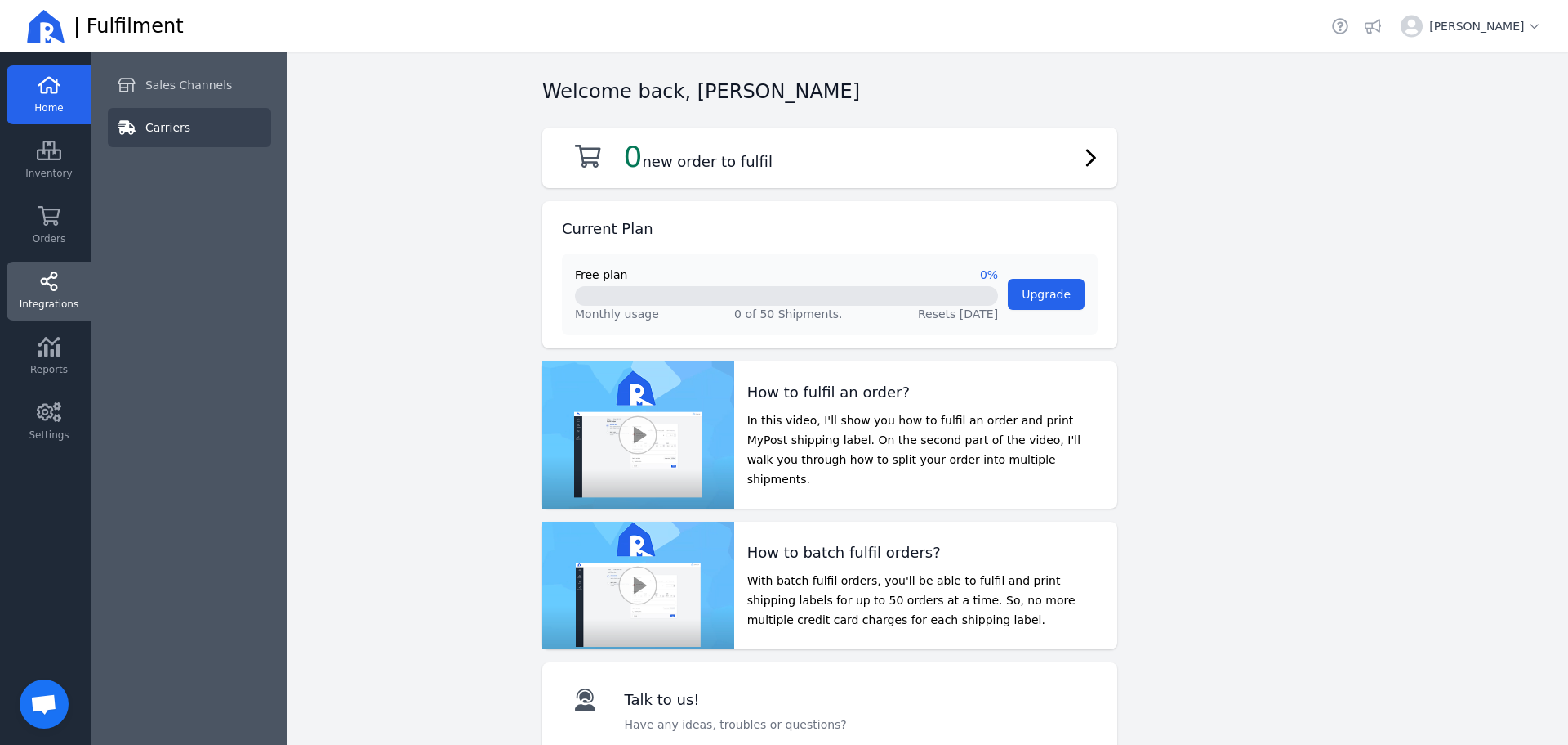
click at [156, 126] on span "Carriers" at bounding box center [167, 127] width 45 height 16
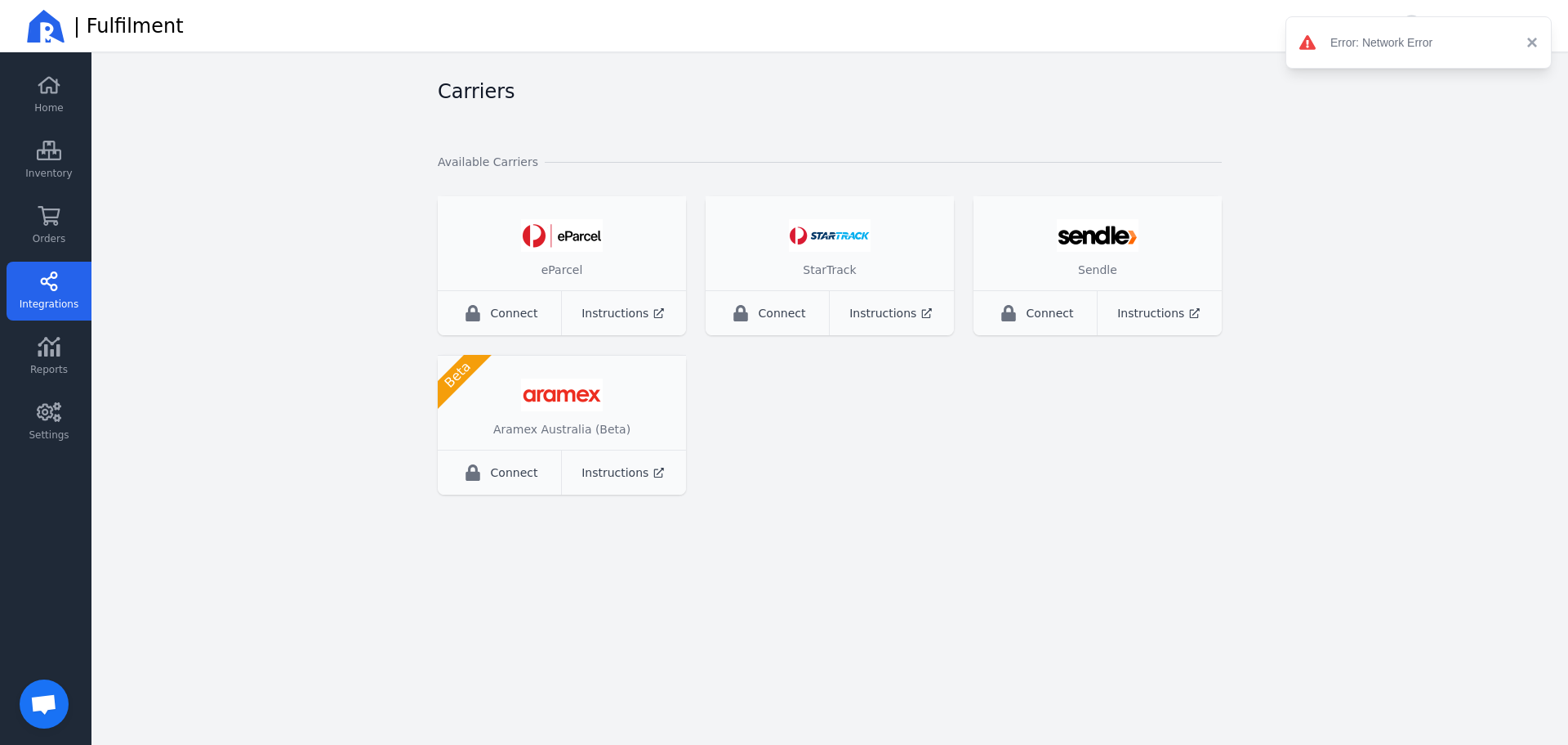
click at [1529, 40] on button "×" at bounding box center [1528, 42] width 20 height 20
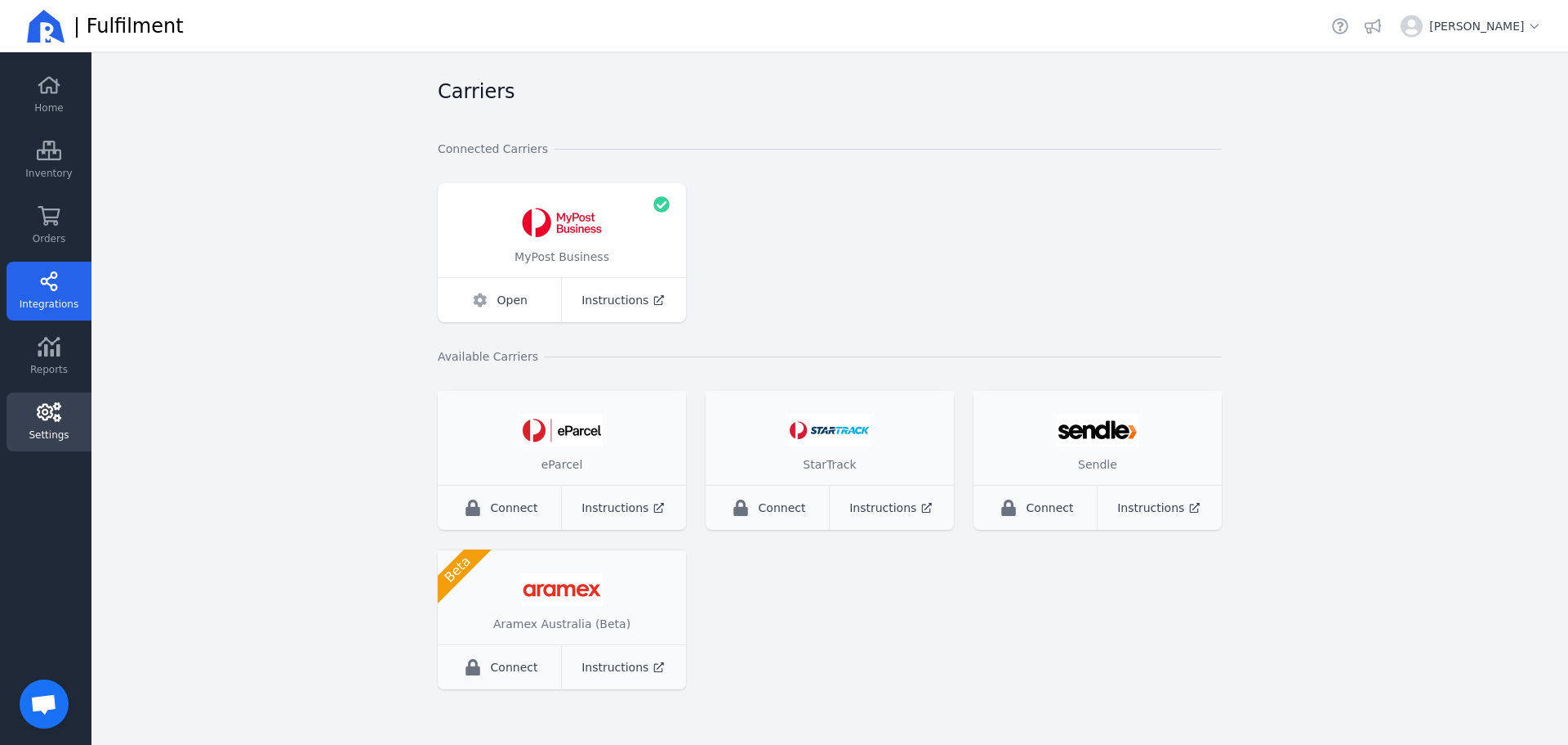
click at [60, 415] on icon at bounding box center [48, 411] width 25 height 20
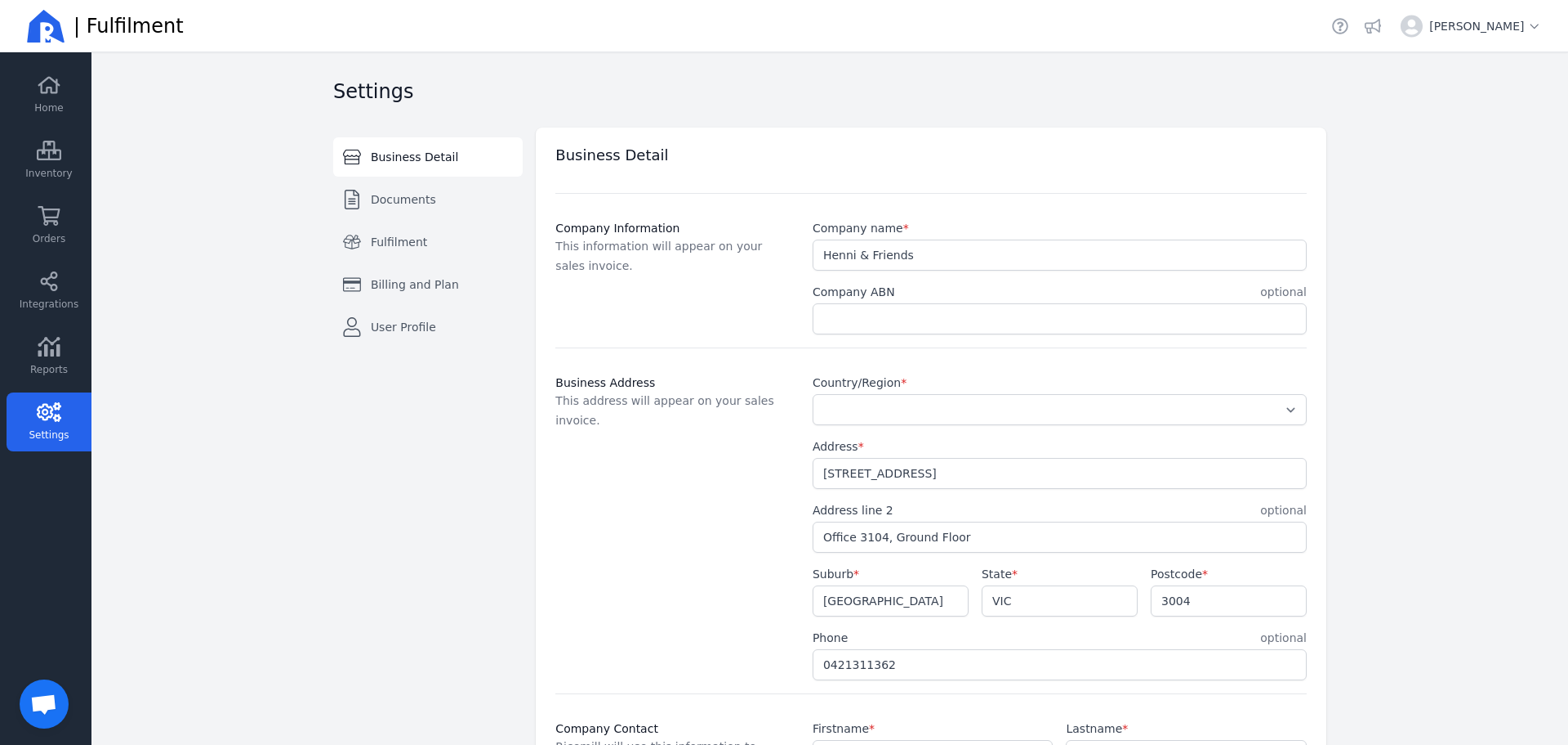
select select "AU"
click at [989, 319] on input "Company ABN" at bounding box center [1059, 319] width 492 height 30
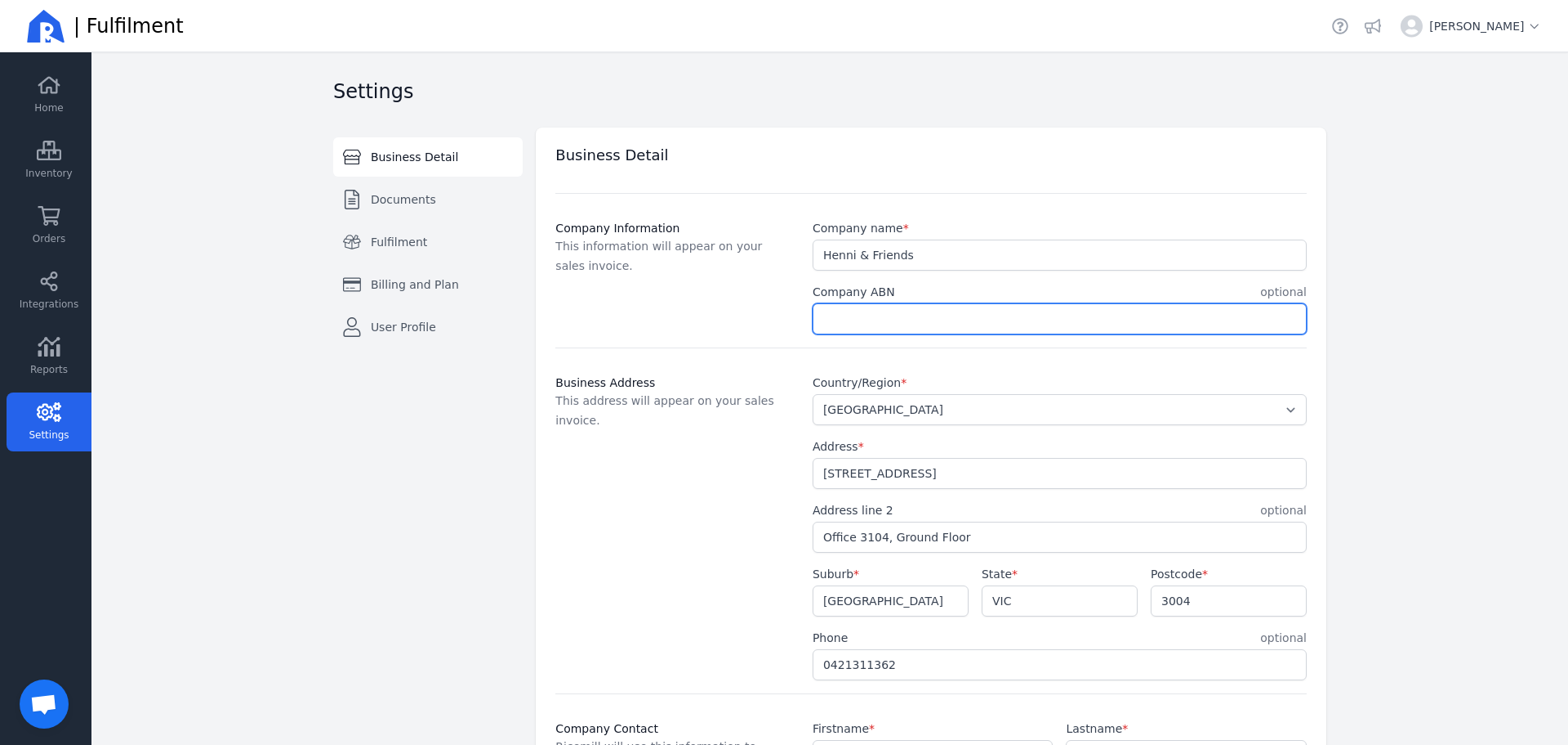
paste input "82683818868"
type input "82683818868"
click at [1407, 296] on main "Settings Business Detail Documents Fulfilment Billing and Plan User Profile Swi…" at bounding box center [830, 398] width 1477 height 692
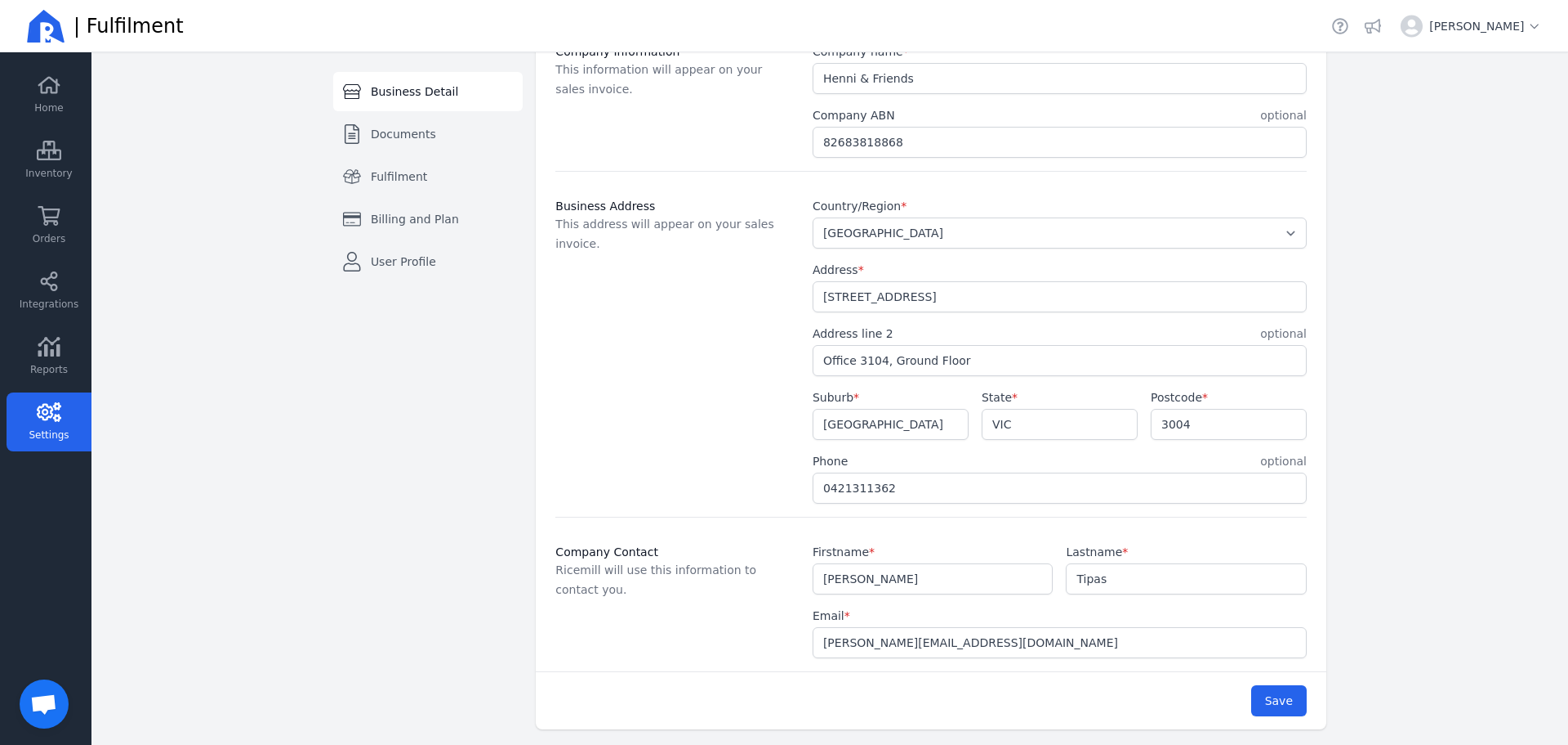
scroll to position [181, 0]
click at [1268, 690] on span "Save" at bounding box center [1279, 696] width 28 height 13
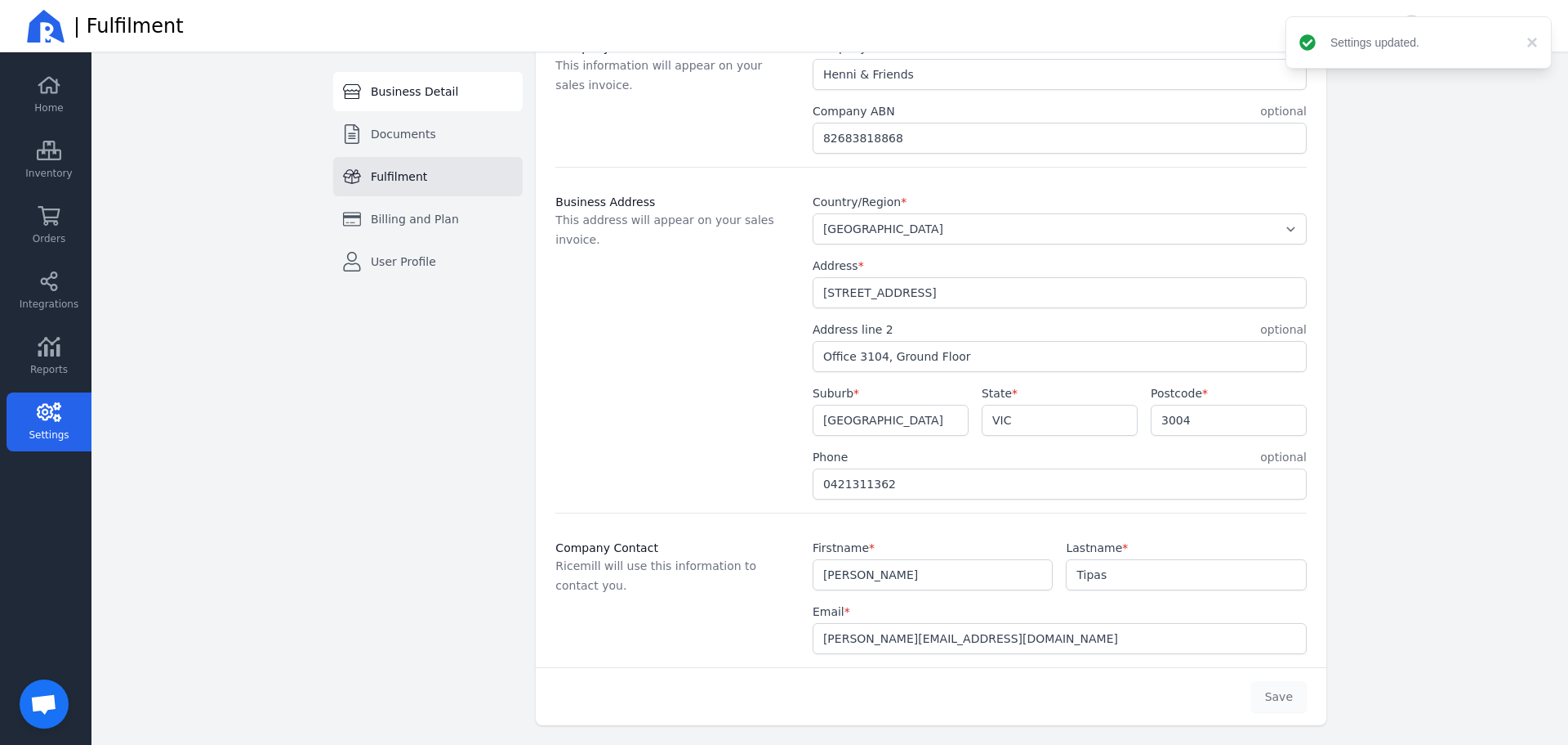
click at [371, 177] on span "Fulfilment" at bounding box center [399, 176] width 56 height 16
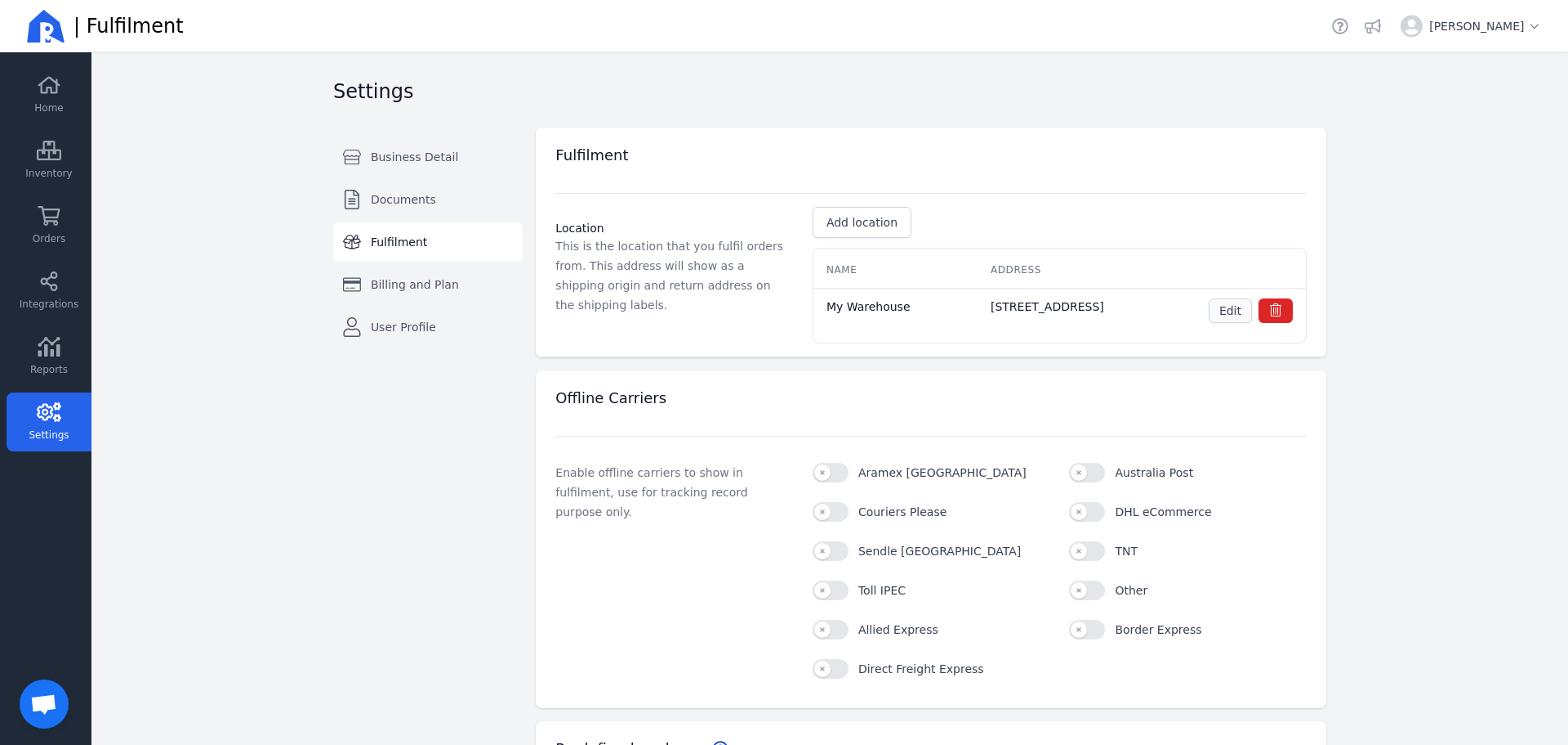
click at [1235, 319] on button "Edit" at bounding box center [1230, 310] width 43 height 25
select select "VIC"
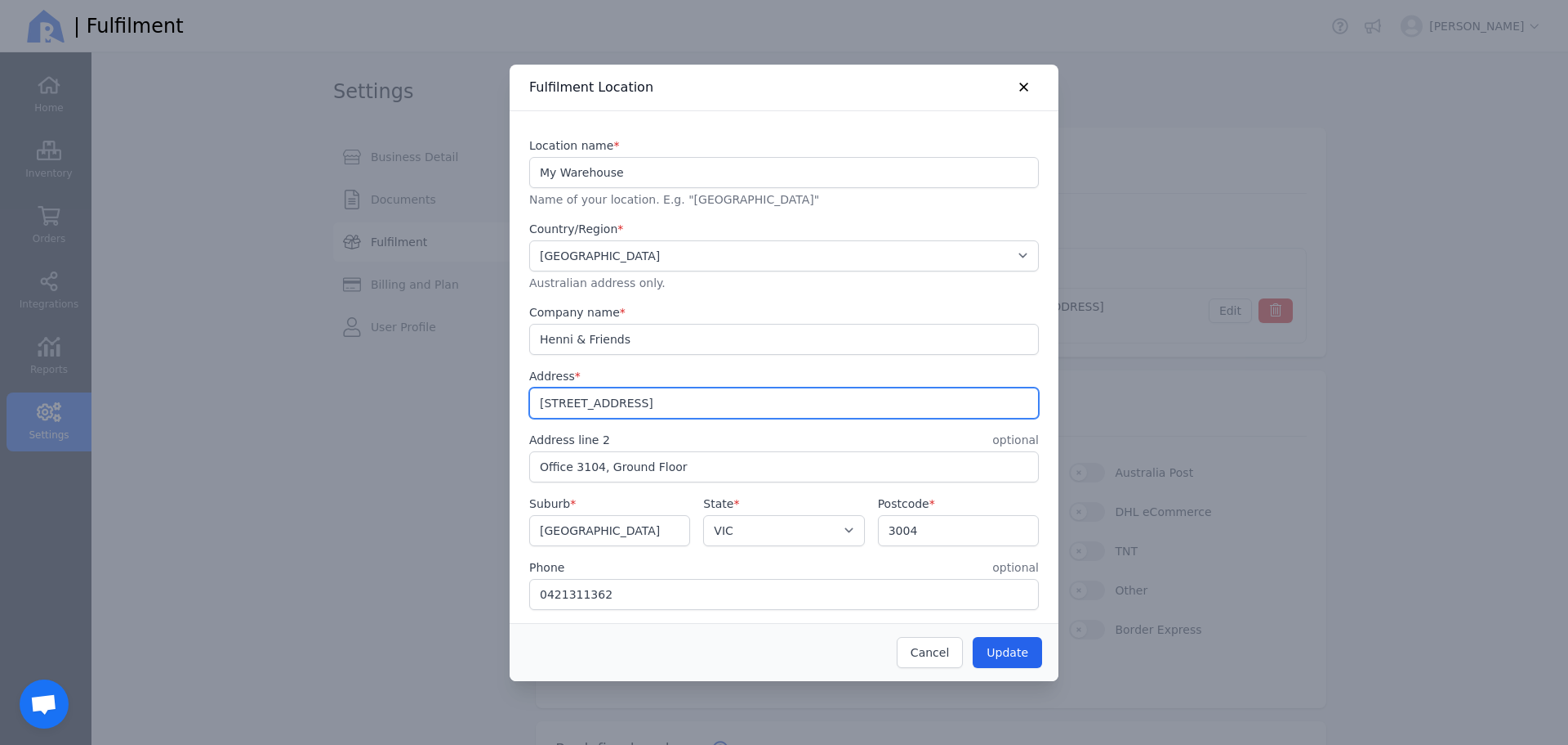
drag, startPoint x: 658, startPoint y: 409, endPoint x: 486, endPoint y: 415, distance: 172.1
click at [486, 415] on div "​ Fulfilment Location Location name * My Warehouse Name of your location. E.g. …" at bounding box center [784, 372] width 1568 height 745
type input "PO Box 4130"
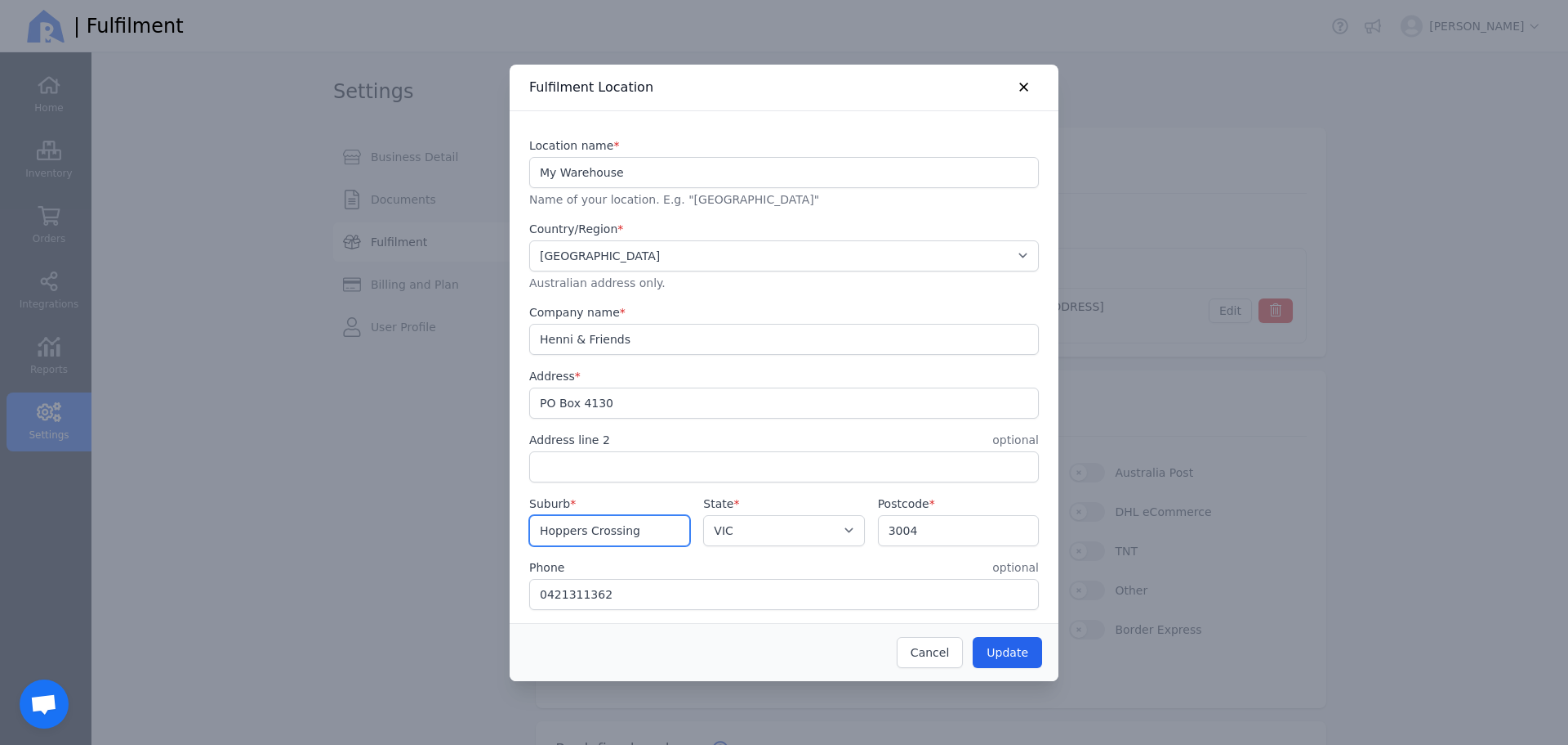
type input "Hoppers Crossing"
click at [930, 530] on input "3004" at bounding box center [958, 530] width 160 height 30
type input "3029"
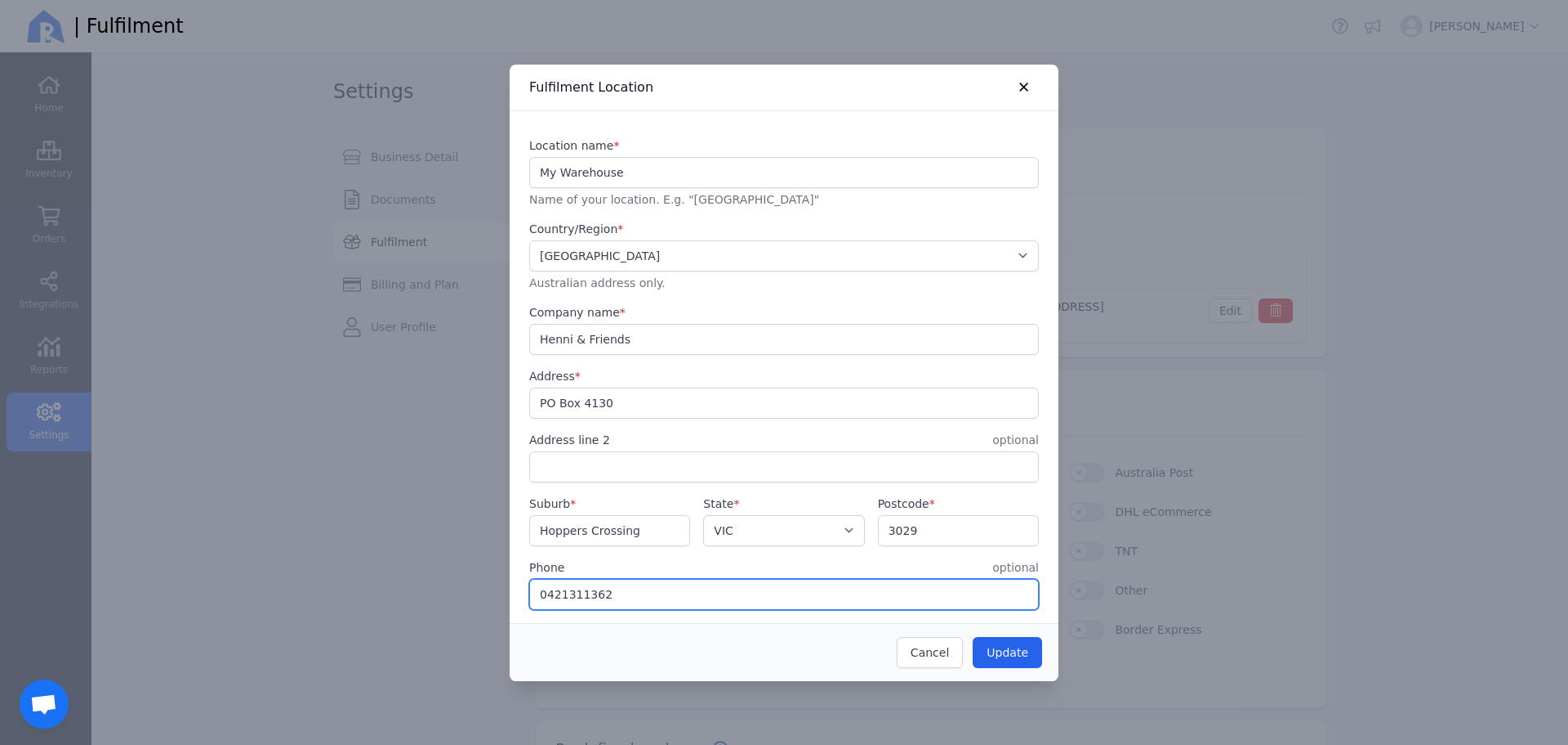
drag, startPoint x: 622, startPoint y: 600, endPoint x: 466, endPoint y: 601, distance: 156.0
click at [467, 601] on div "​ Fulfilment Location Location name * My Warehouse Name of your location. E.g. …" at bounding box center [784, 372] width 1568 height 745
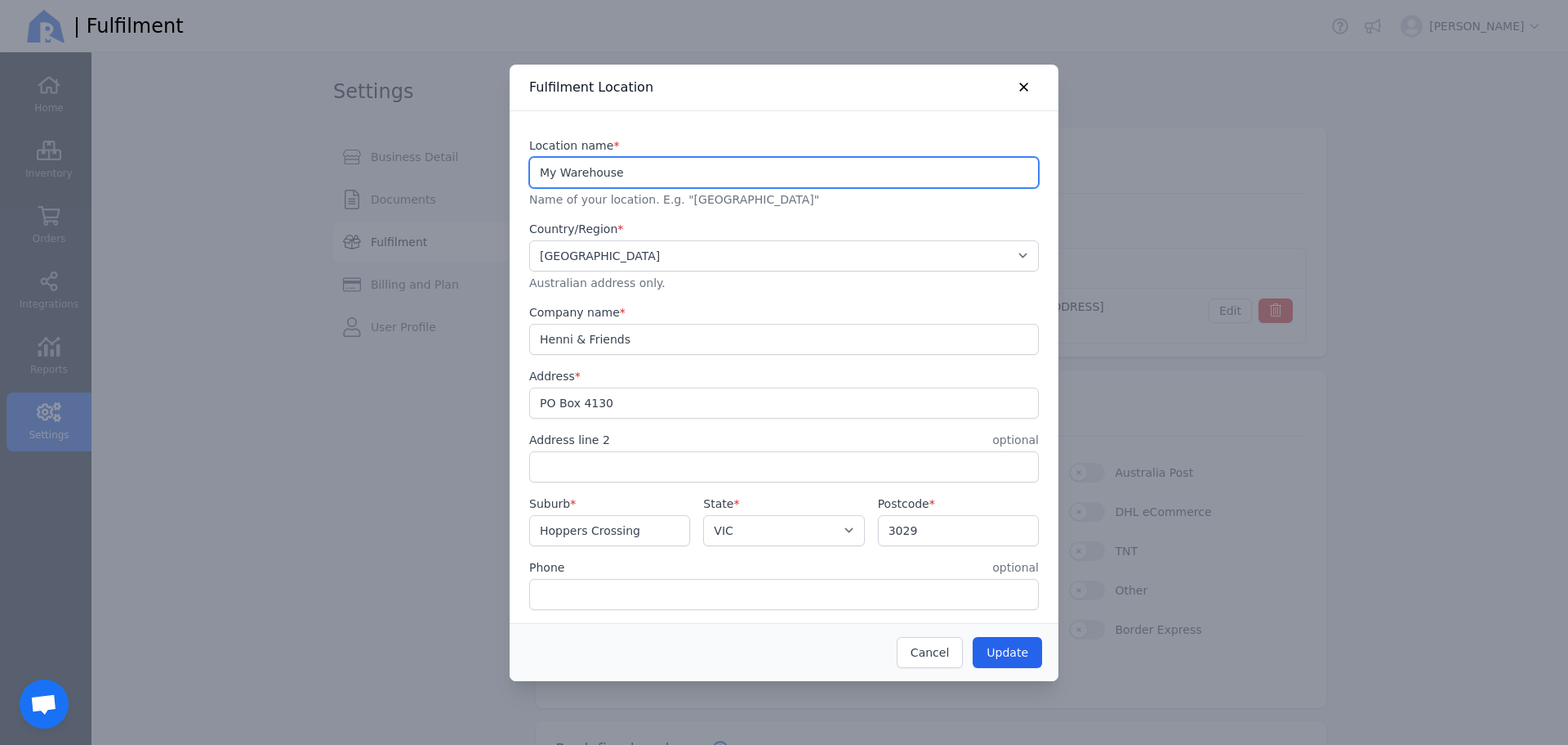
drag, startPoint x: 649, startPoint y: 174, endPoint x: 494, endPoint y: 172, distance: 155.0
click at [494, 172] on div "​ Fulfilment Location Location name * My Warehouse Name of your location. E.g. …" at bounding box center [784, 372] width 1568 height 745
click at [561, 177] on input "My Warehouse" at bounding box center [784, 172] width 509 height 30
drag, startPoint x: 554, startPoint y: 173, endPoint x: 504, endPoint y: 168, distance: 50.2
click at [504, 168] on div "​ Fulfilment Location Location name * My Warehouse Name of your location. E.g. …" at bounding box center [784, 372] width 1568 height 745
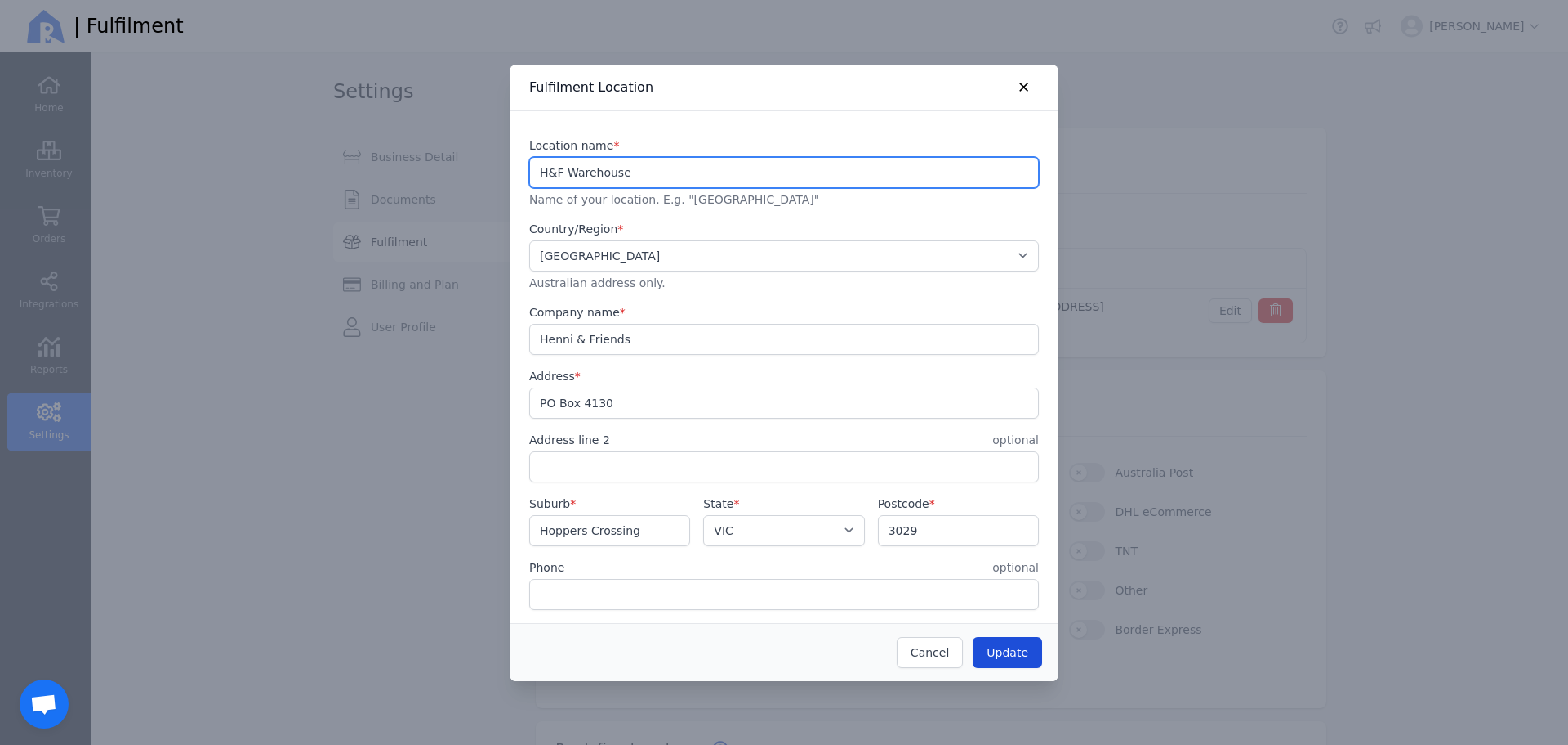
type input "H&F Warehouse"
click at [1033, 655] on button "Update" at bounding box center [1008, 652] width 70 height 31
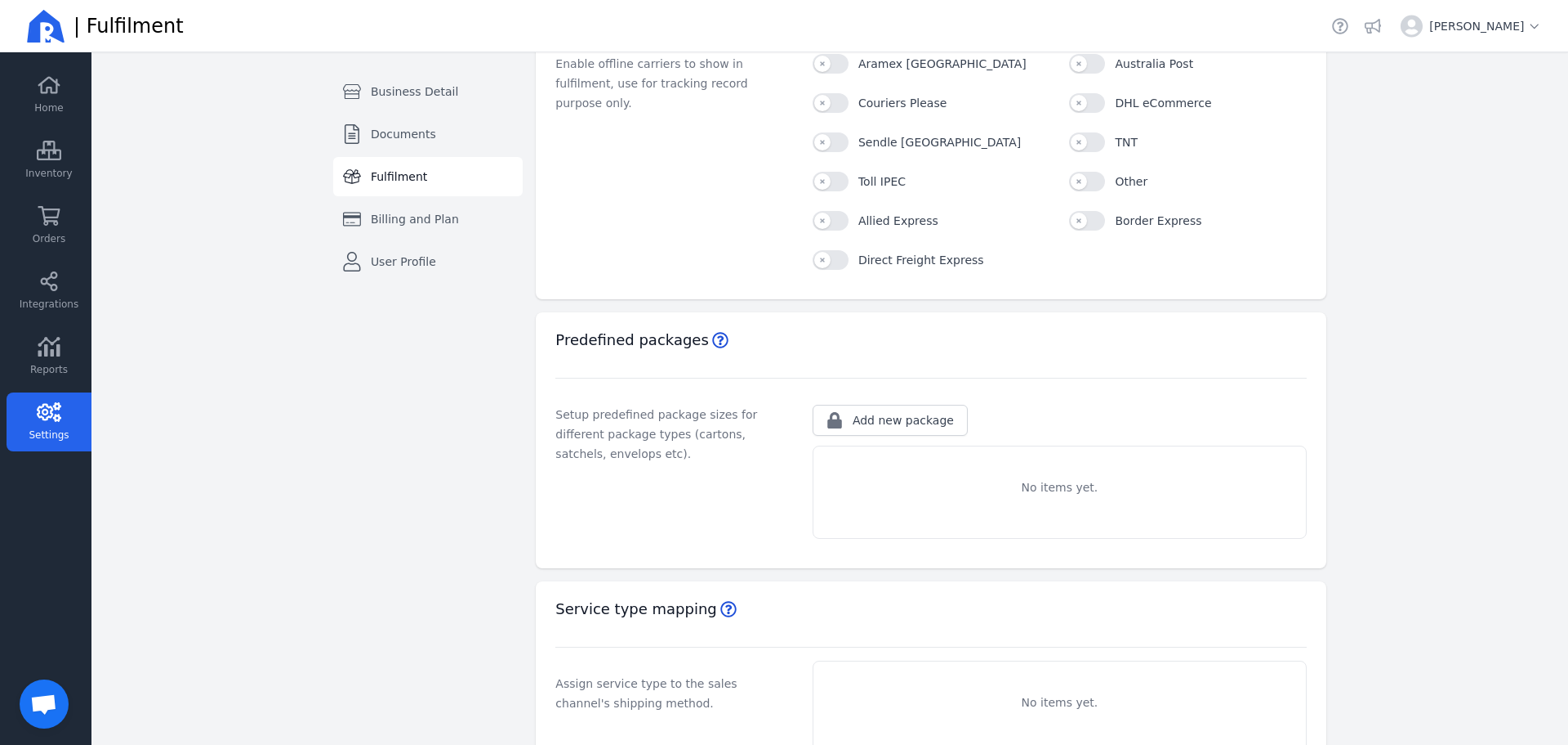
scroll to position [475, 0]
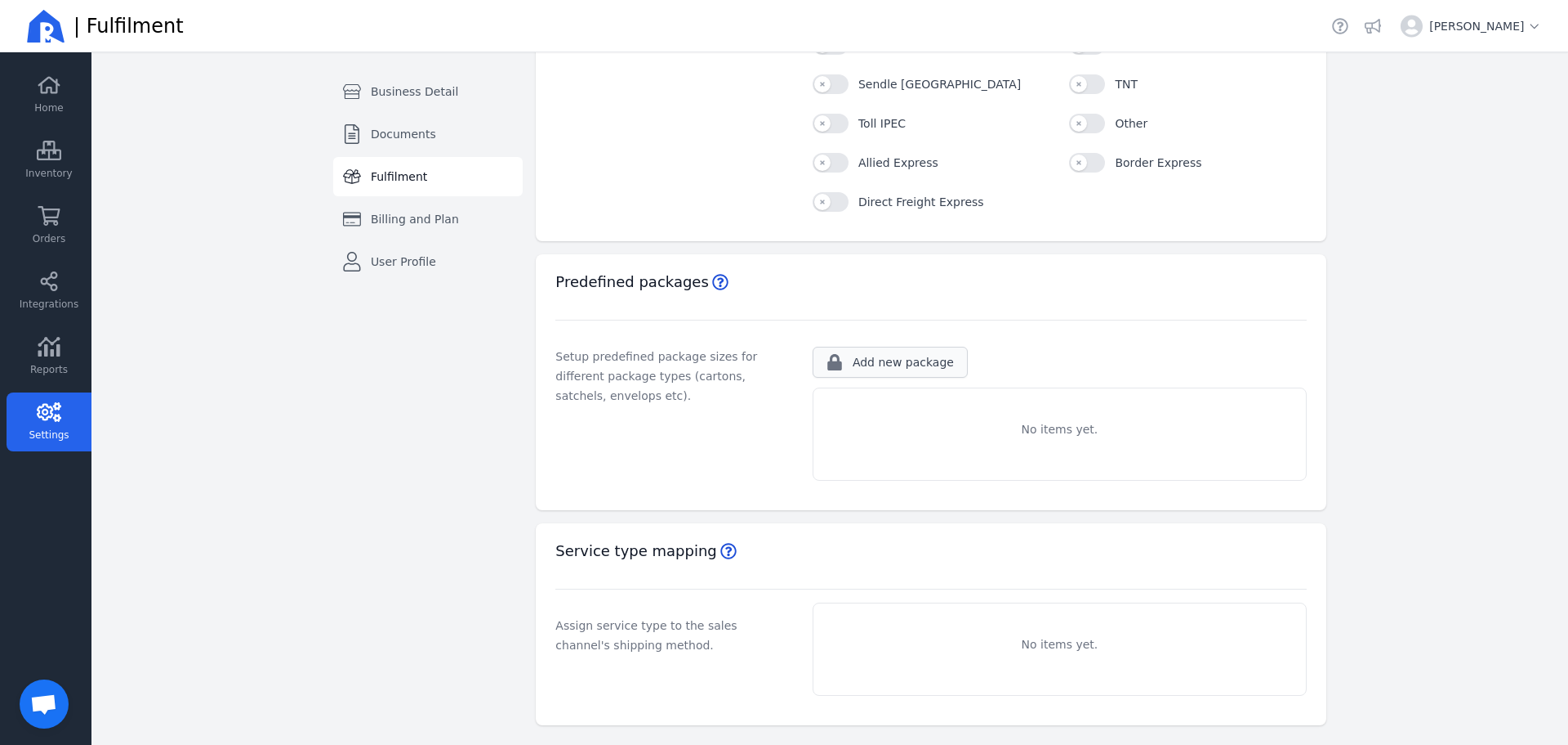
click at [880, 358] on span "Add new package" at bounding box center [903, 362] width 101 height 16
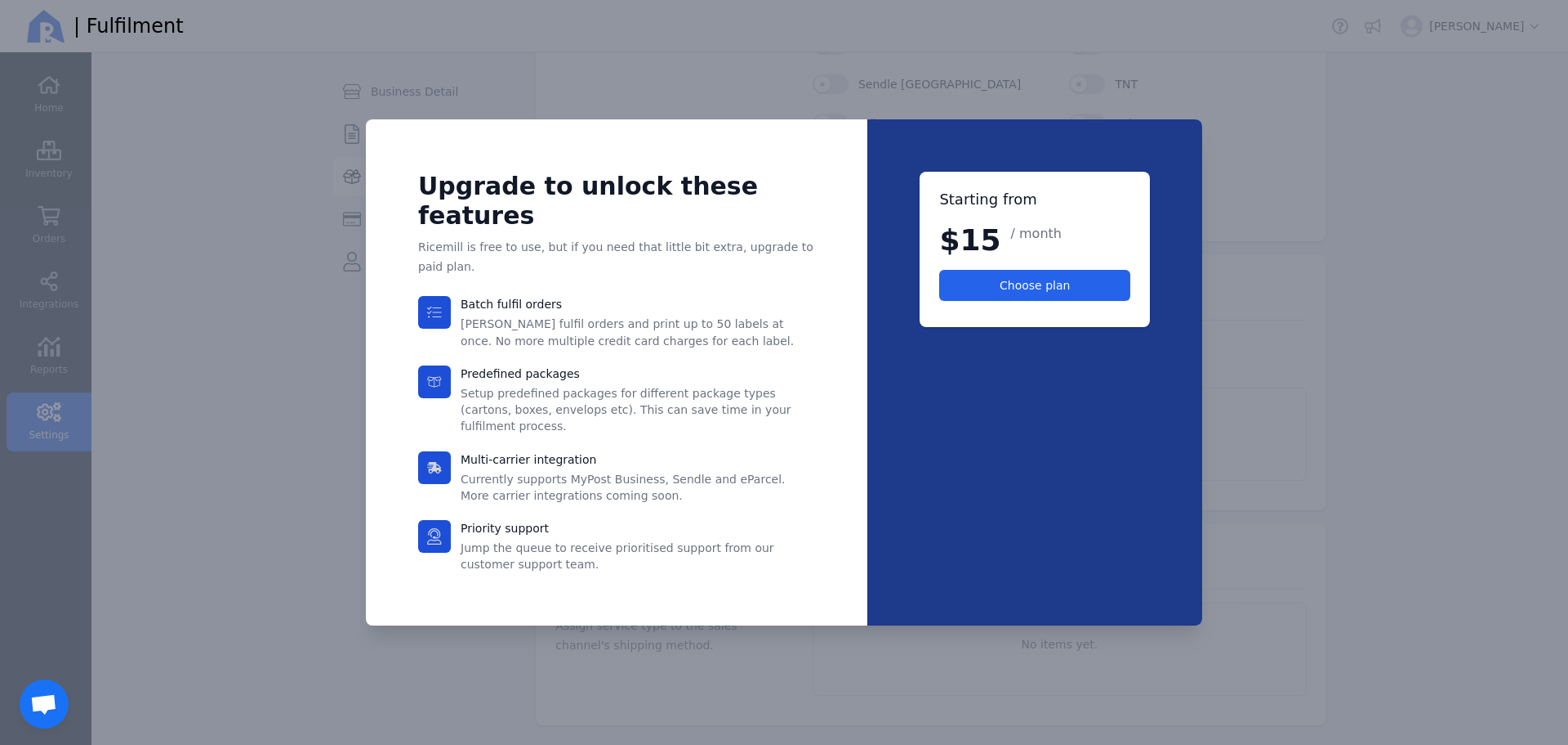
click at [1460, 292] on div at bounding box center [784, 372] width 1568 height 745
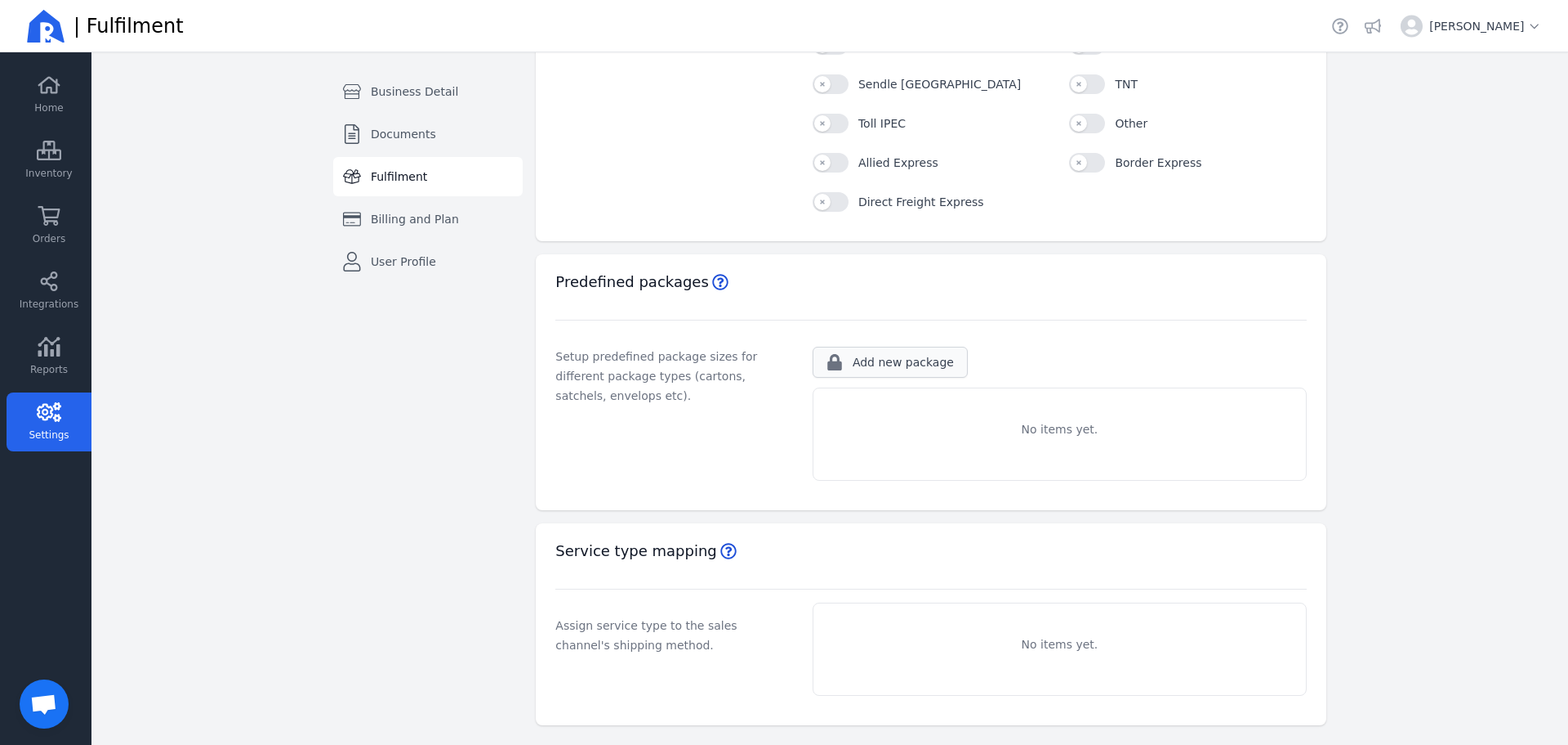
click at [880, 371] on button "Add new package" at bounding box center [890, 362] width 155 height 31
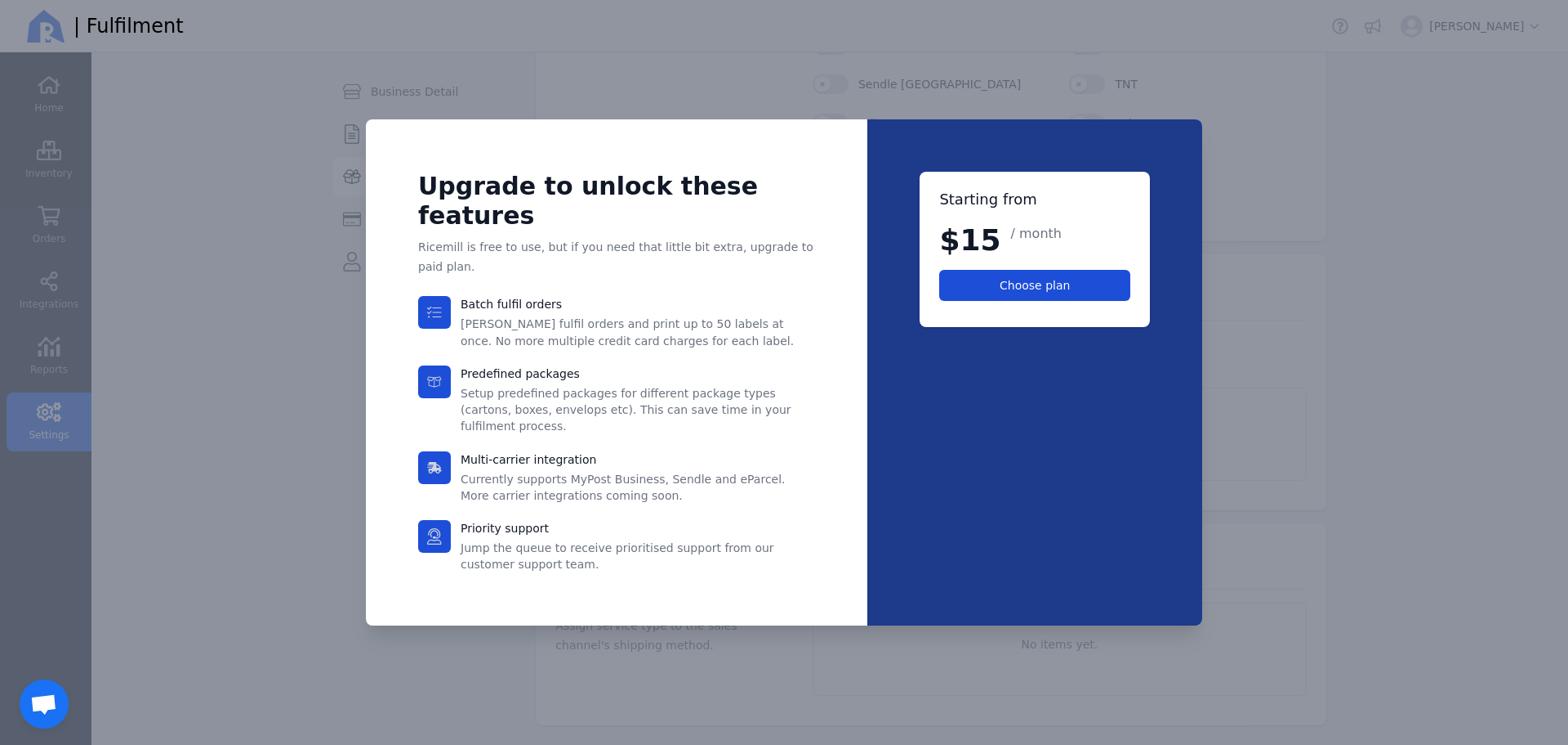
click at [1045, 292] on span "Choose plan" at bounding box center [1035, 285] width 70 height 13
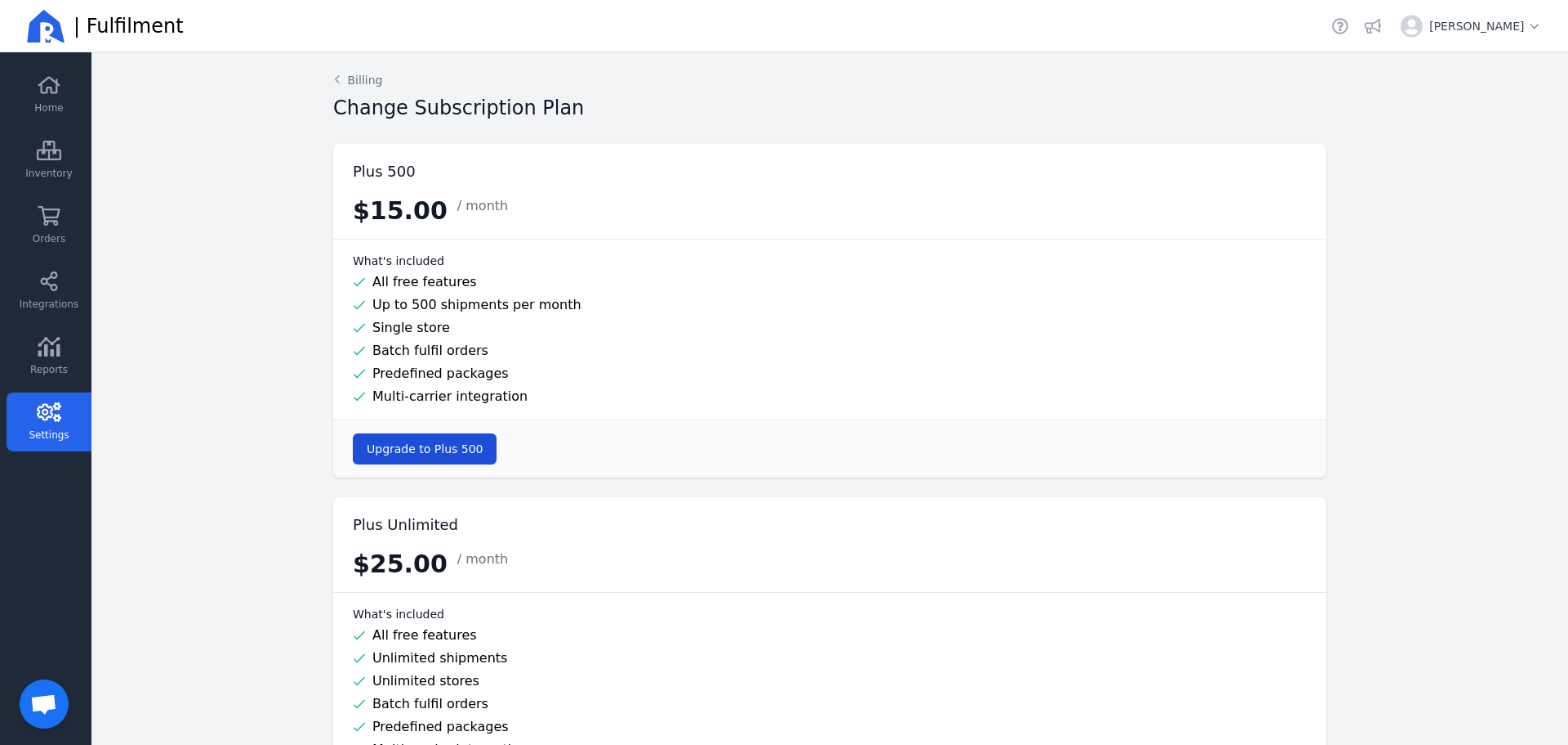
click at [411, 458] on button "Upgrade to Plus 500" at bounding box center [424, 449] width 143 height 31
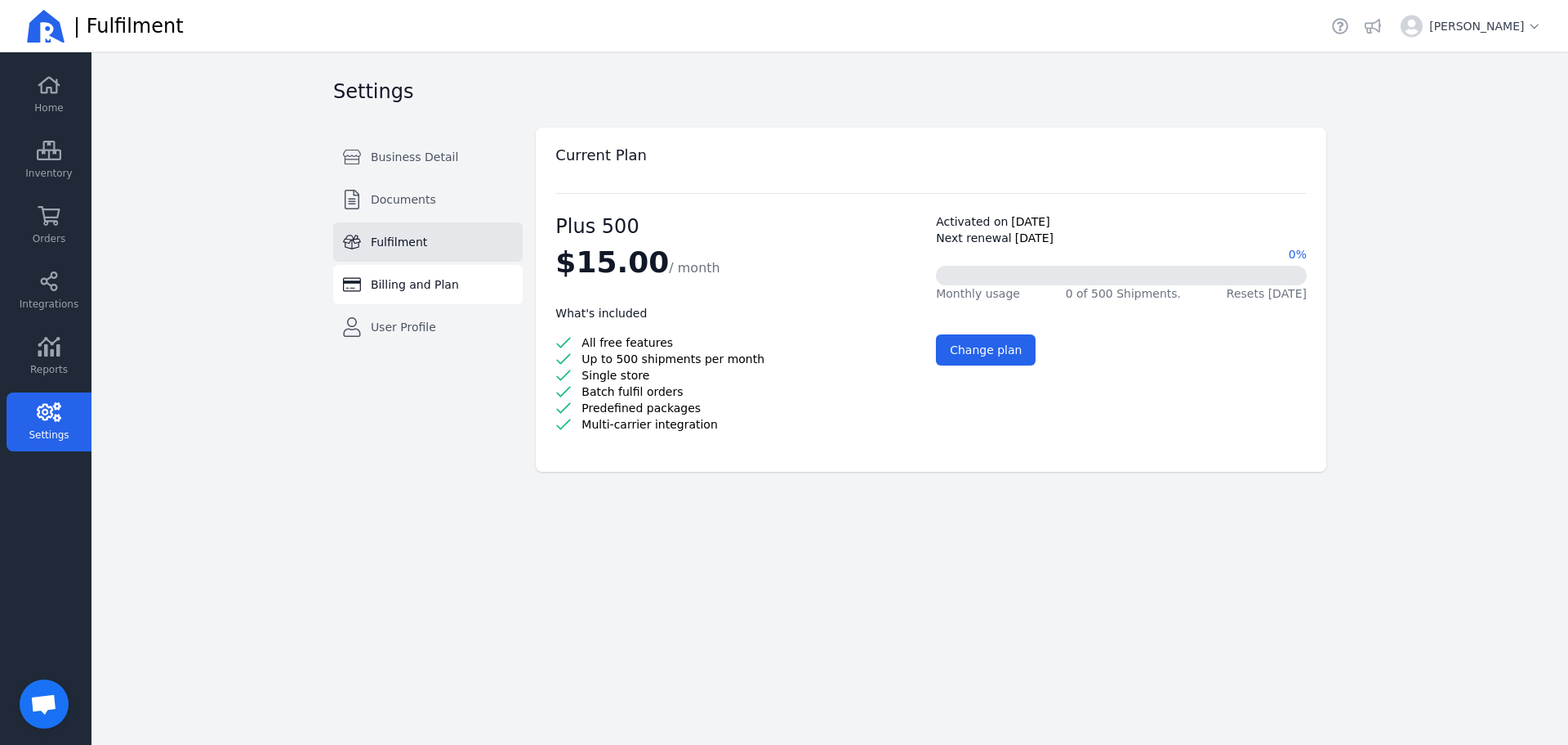
click at [393, 243] on span "Fulfilment" at bounding box center [399, 241] width 56 height 16
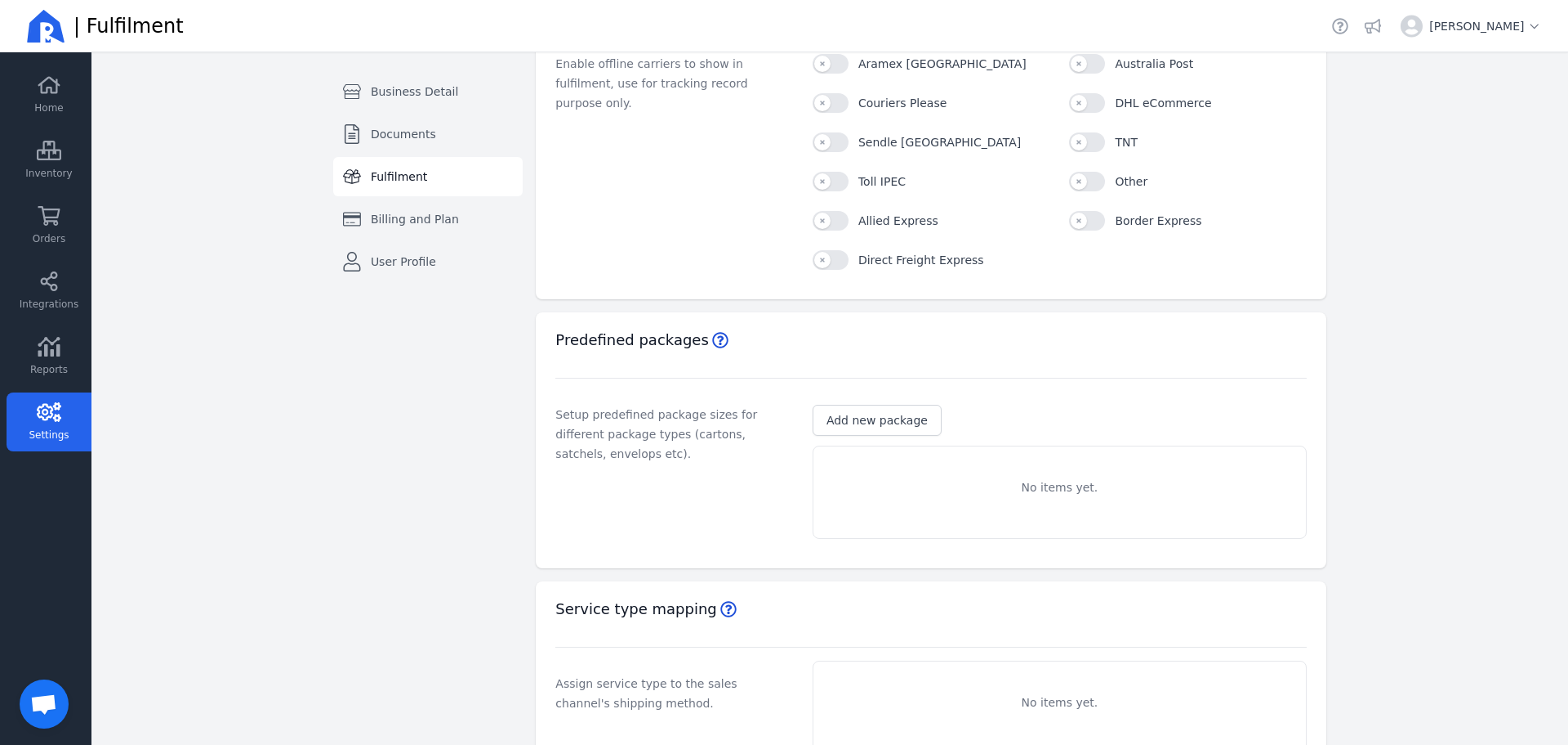
scroll to position [475, 0]
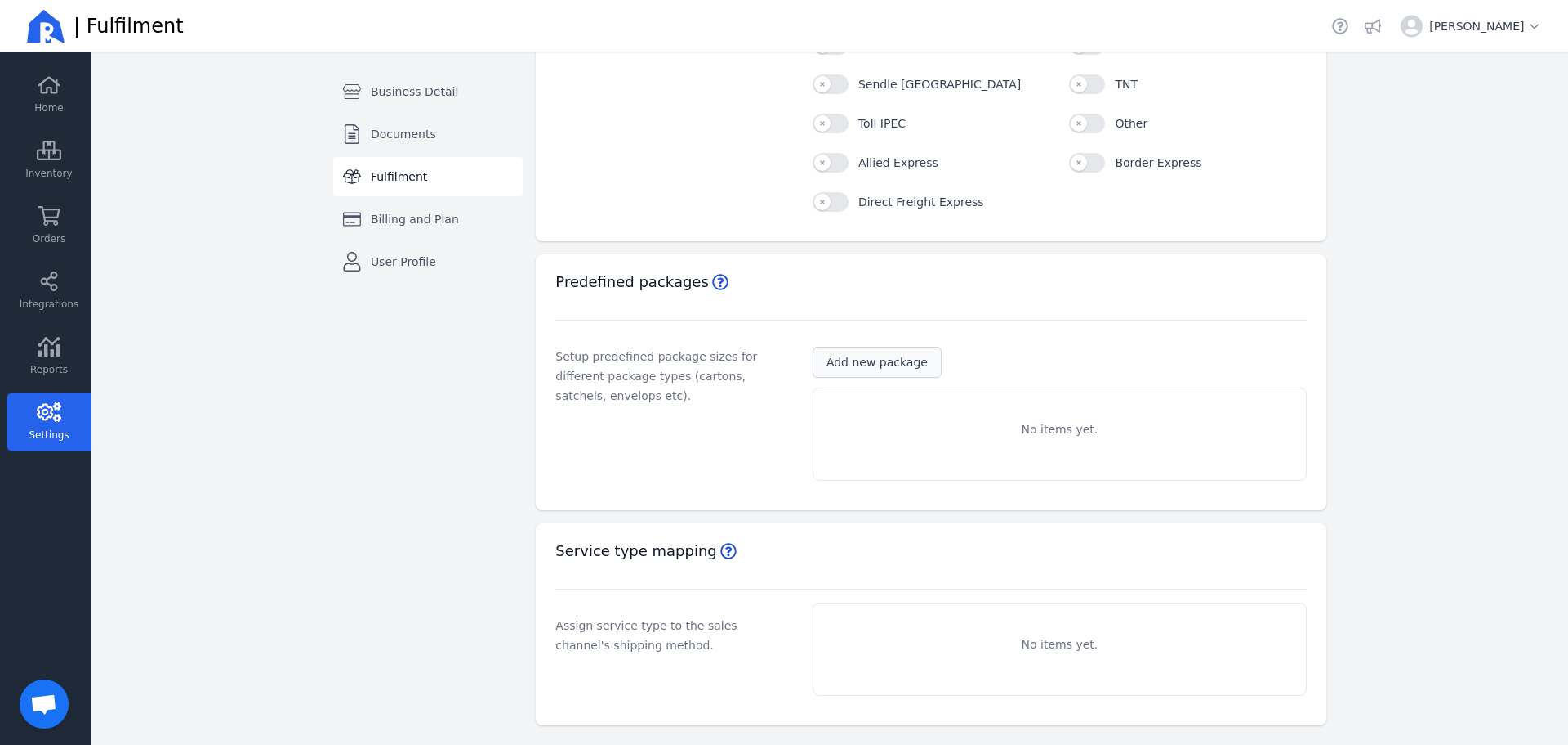
click at [865, 367] on span "Add new package" at bounding box center [877, 362] width 101 height 16
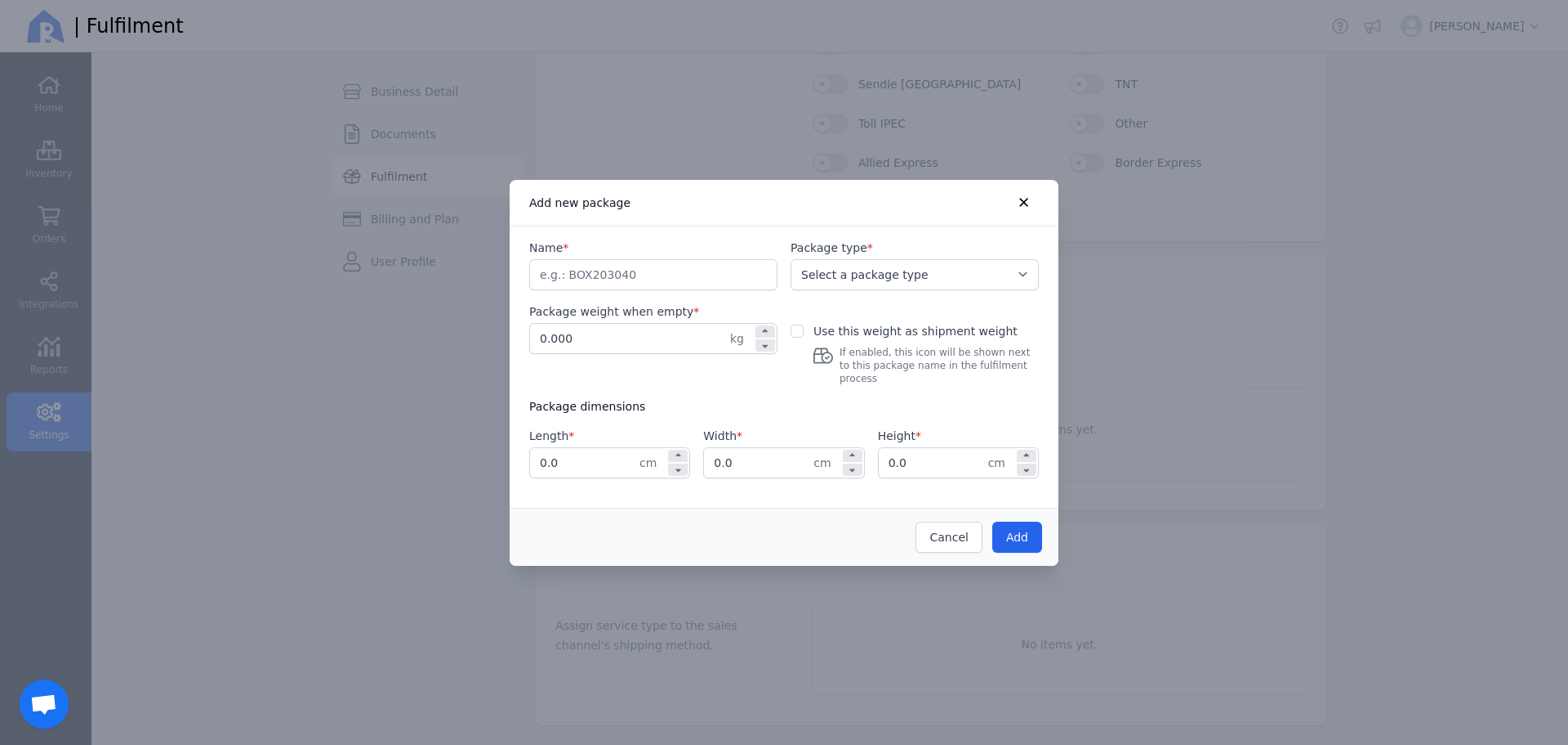
click at [703, 290] on input "Name *" at bounding box center [653, 274] width 247 height 30
type input "BX250"
drag, startPoint x: 551, startPoint y: 342, endPoint x: 587, endPoint y: 341, distance: 36.0
click at [587, 341] on input "0.000" at bounding box center [630, 338] width 200 height 30
type input "0.260"
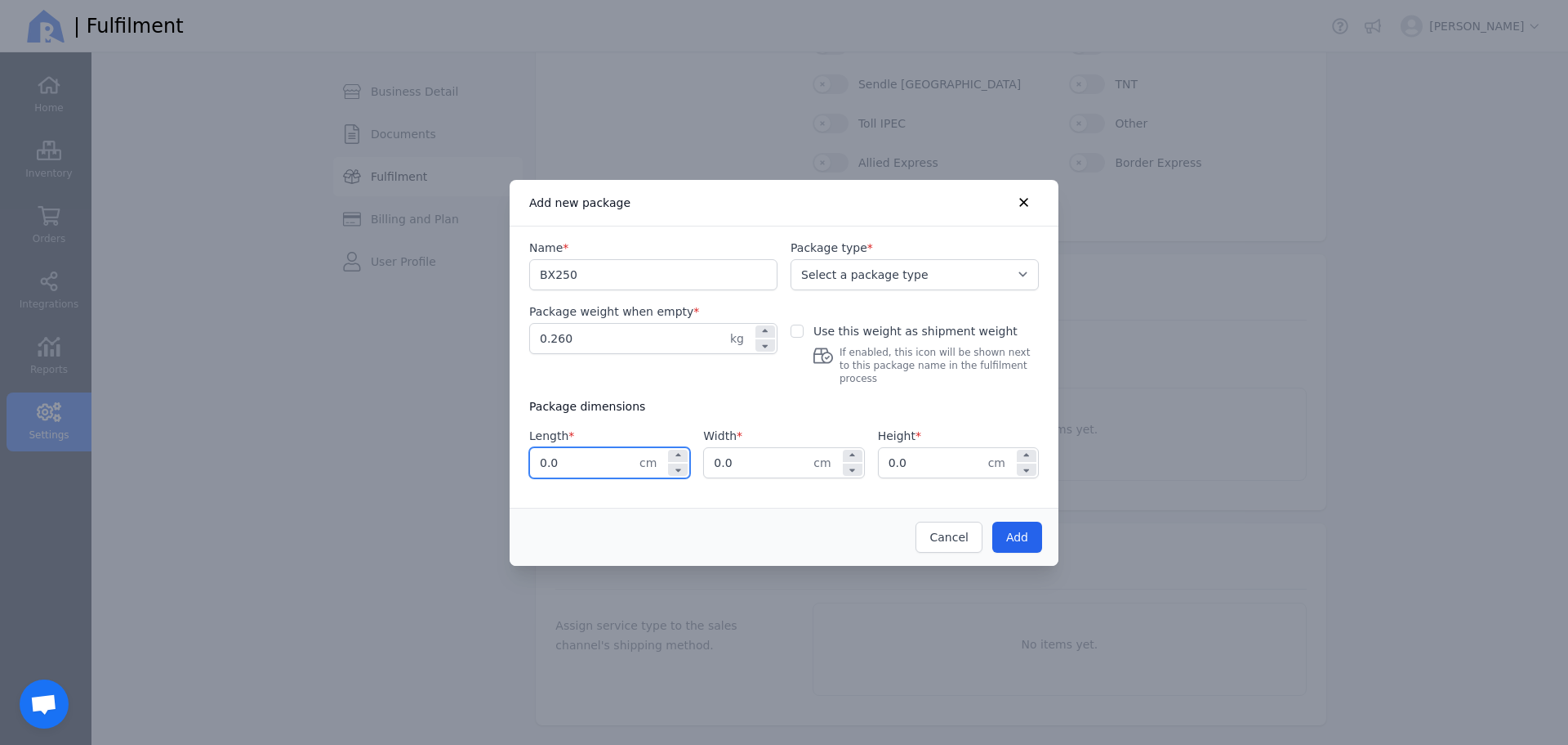
drag, startPoint x: 571, startPoint y: 454, endPoint x: 537, endPoint y: 456, distance: 34.1
click at [537, 456] on input "0.0" at bounding box center [584, 462] width 110 height 30
type input "26.0"
drag, startPoint x: 739, startPoint y: 455, endPoint x: 710, endPoint y: 457, distance: 29.1
click at [710, 457] on input "0.0" at bounding box center [758, 462] width 110 height 30
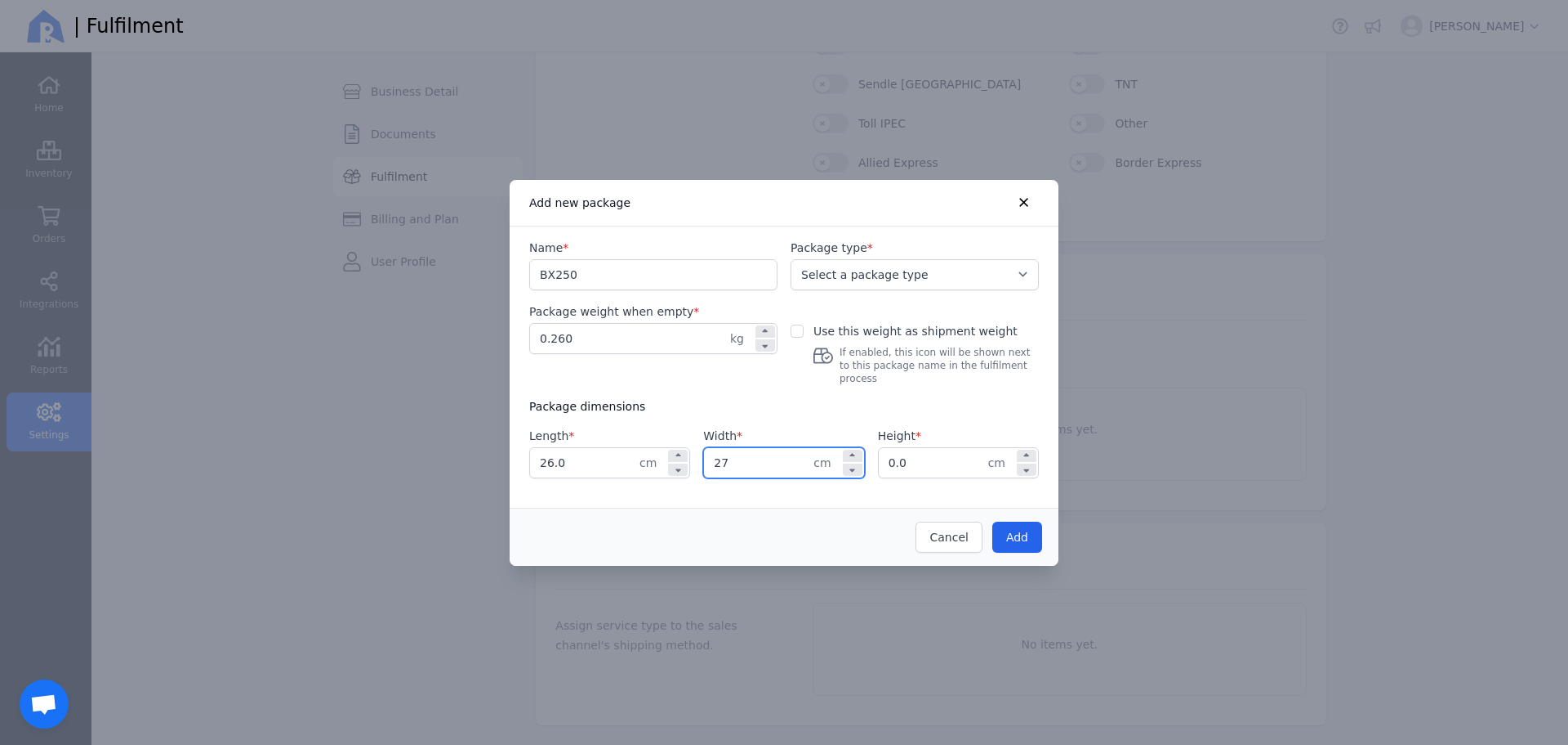
type input "27.0"
drag, startPoint x: 919, startPoint y: 458, endPoint x: 863, endPoint y: 460, distance: 56.0
click at [863, 460] on div "Length * 26.0 cm Width * 27.0 cm Height * 0.0 cm" at bounding box center [784, 453] width 509 height 51
type input "27.0"
click at [561, 451] on input "26.0" at bounding box center [584, 462] width 110 height 30
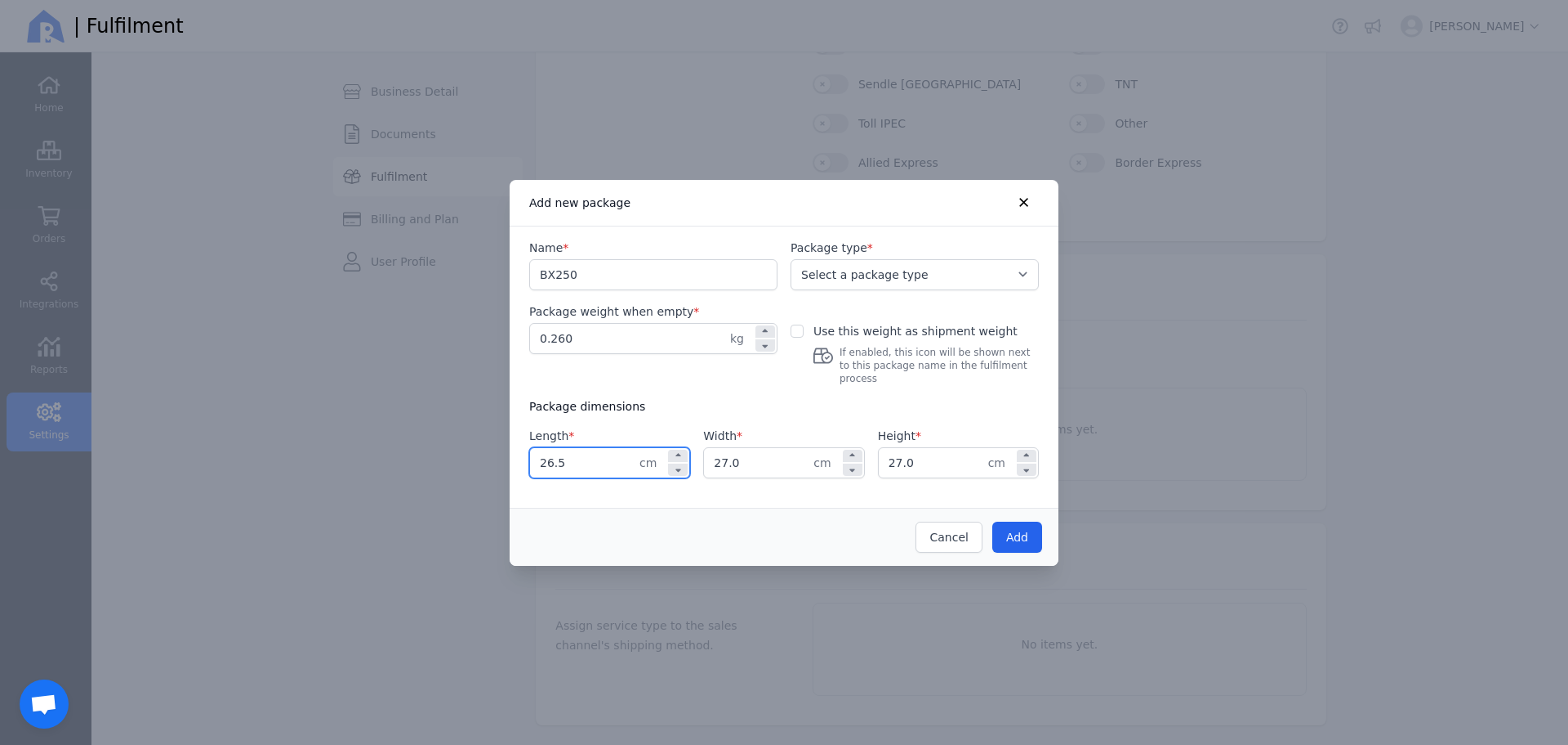
type input "26.5"
click at [767, 452] on input "27.0" at bounding box center [758, 462] width 110 height 30
type input "26.5"
click at [883, 273] on select "Select a package type Carton Satchel Envelope" at bounding box center [914, 274] width 249 height 31
select select "CTN"
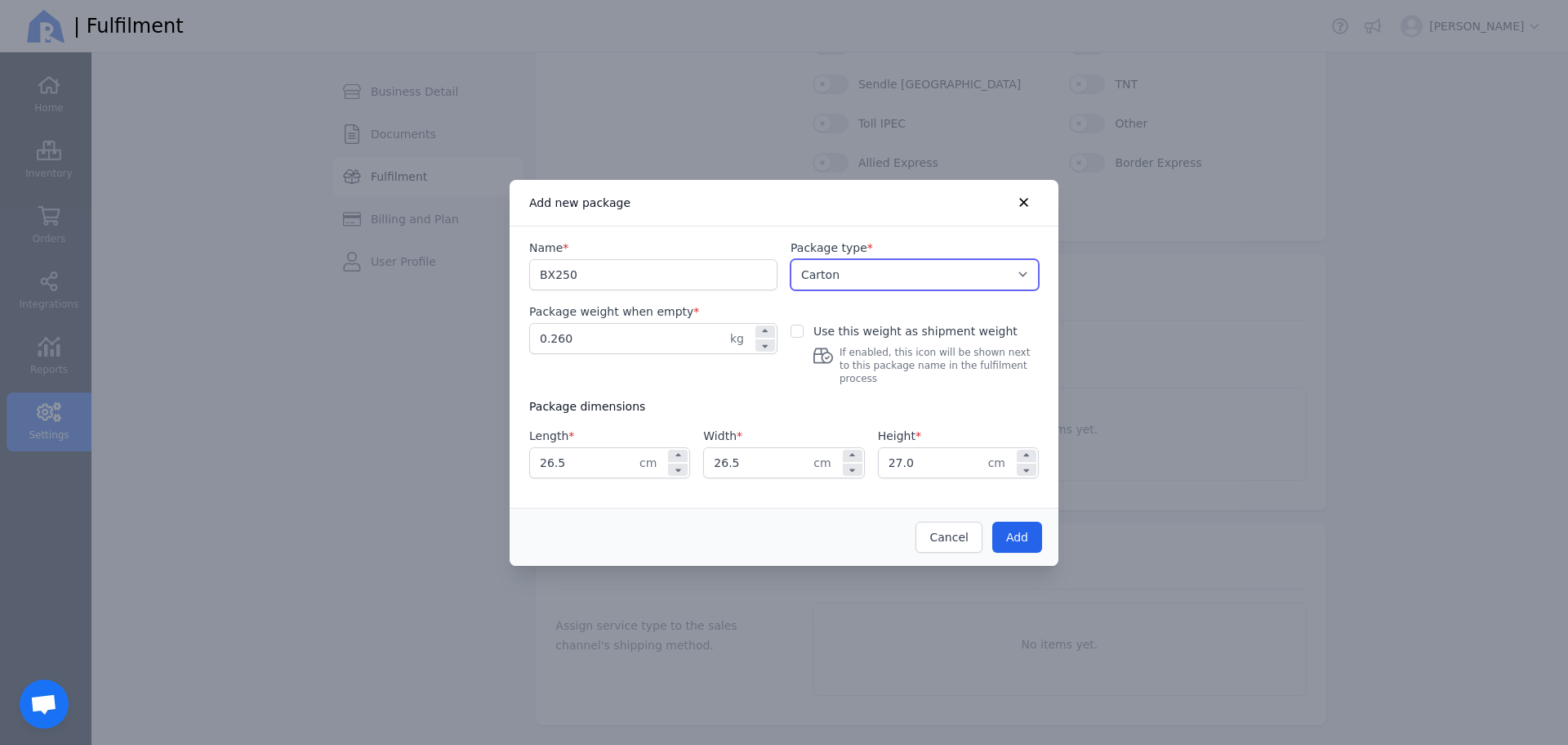
click at [790, 265] on select "Select a package type Carton Satchel Envelope" at bounding box center [914, 274] width 249 height 31
click at [1021, 530] on span "Add" at bounding box center [1017, 536] width 22 height 13
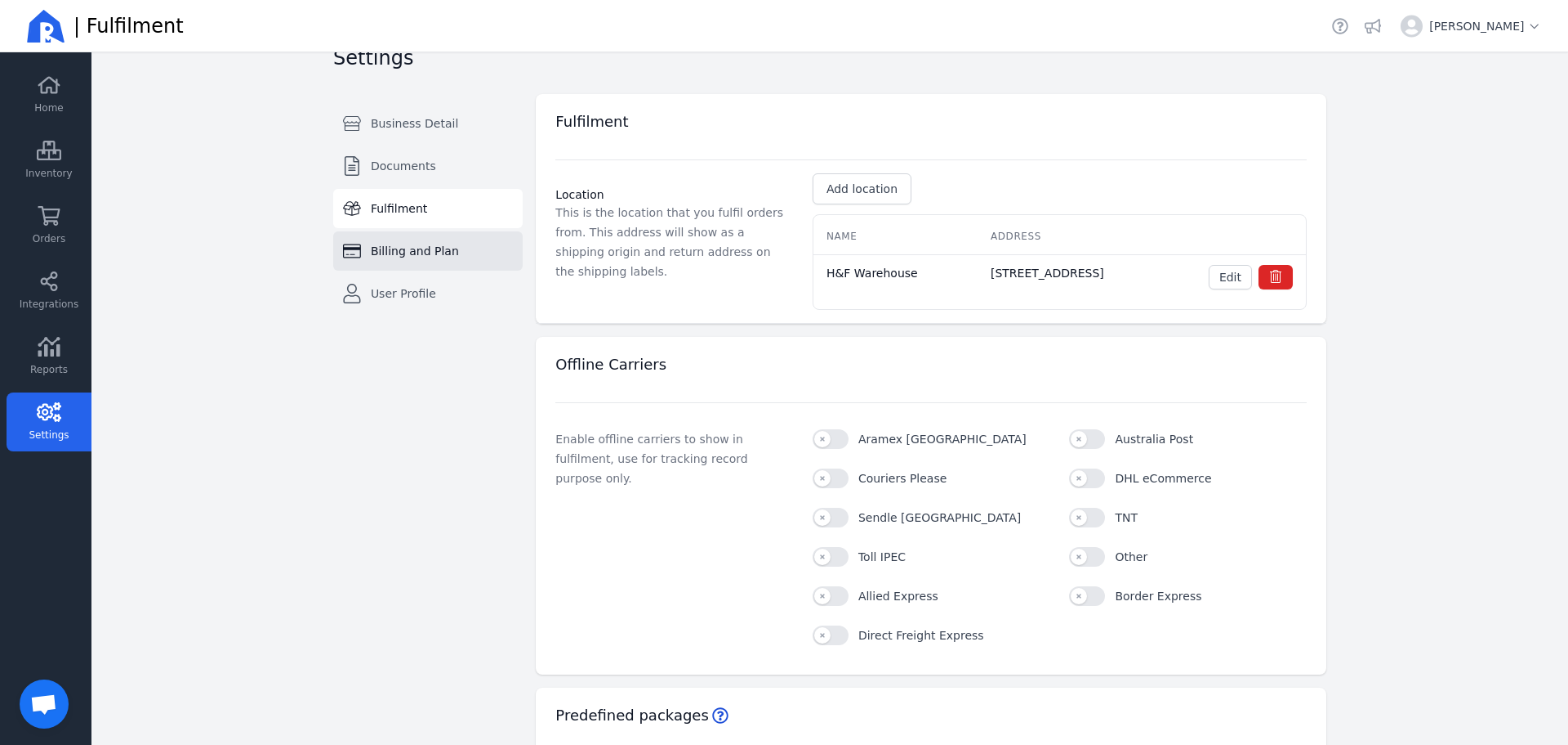
scroll to position [0, 0]
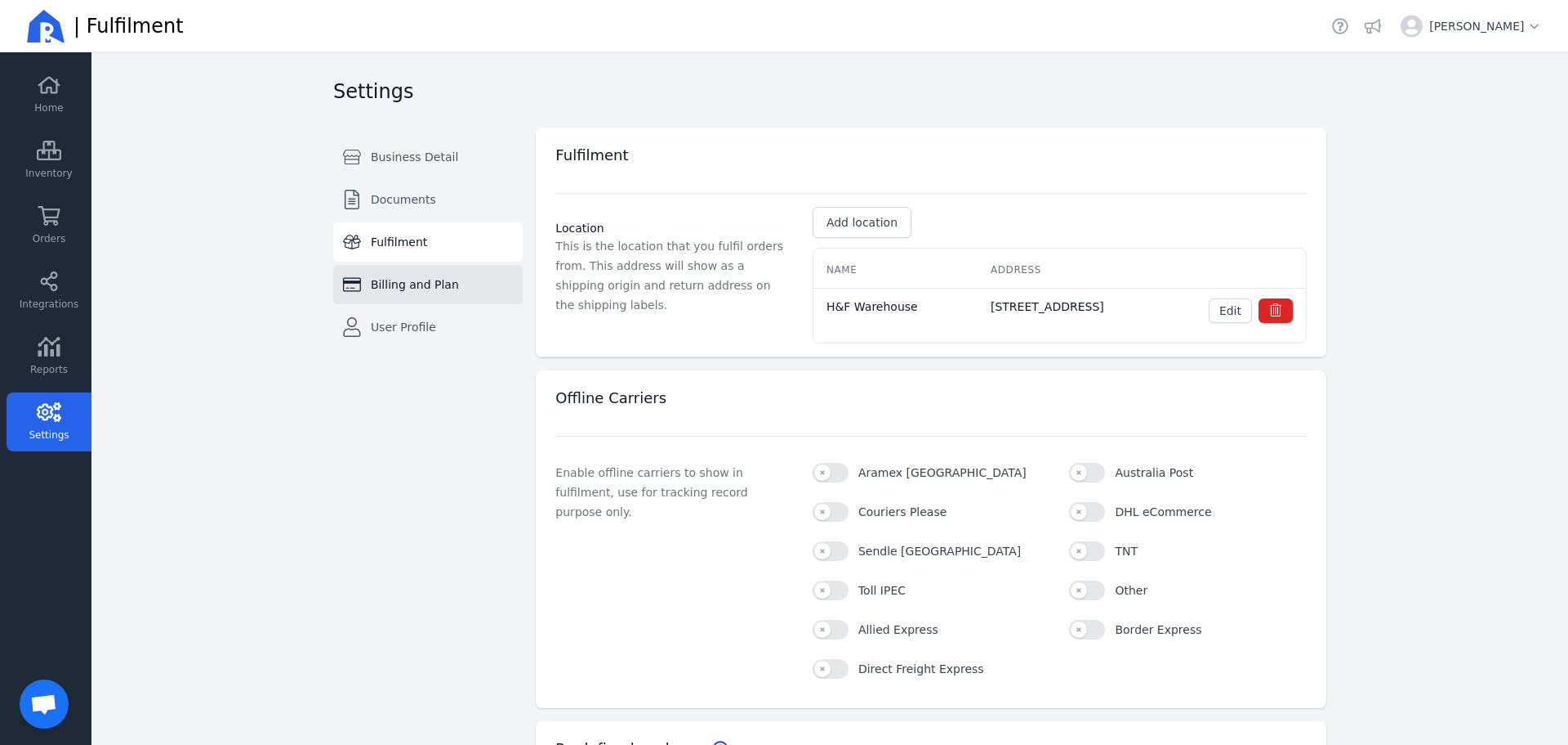
drag, startPoint x: 397, startPoint y: 287, endPoint x: 395, endPoint y: 274, distance: 13.2
click at [397, 287] on span "Billing and Plan" at bounding box center [415, 284] width 88 height 16
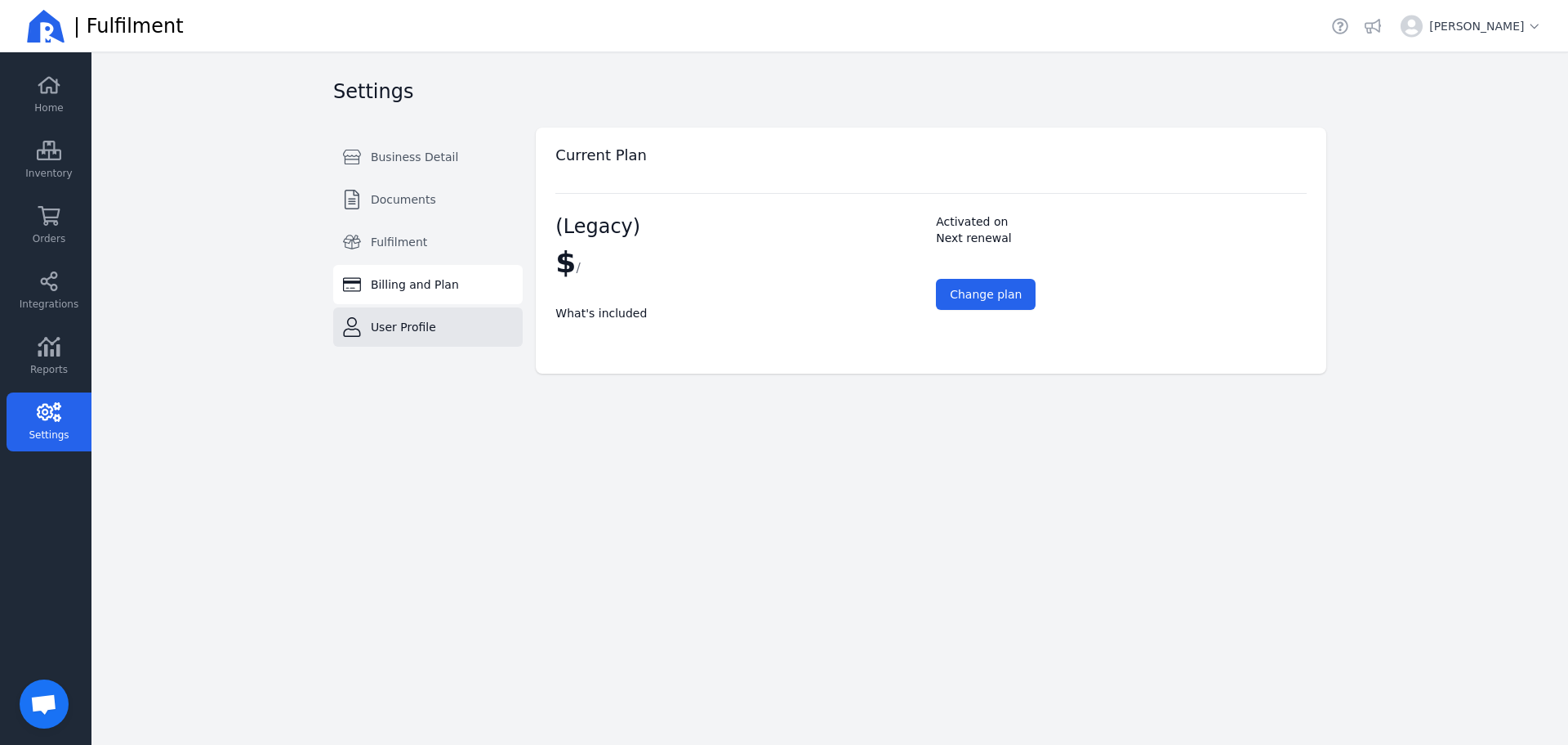
click at [393, 336] on link "User Profile" at bounding box center [428, 327] width 189 height 39
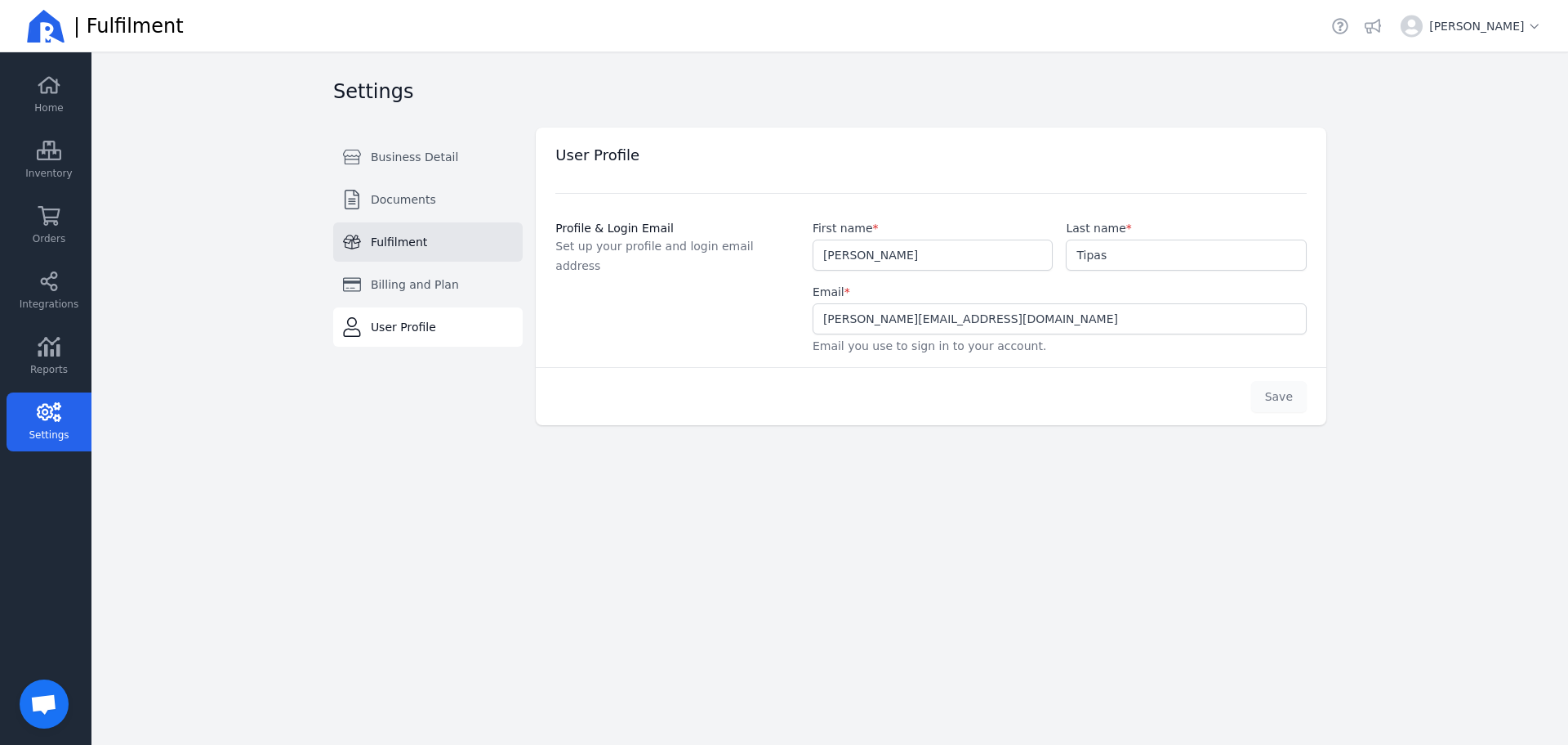
click at [389, 228] on link "Fulfilment" at bounding box center [428, 242] width 189 height 39
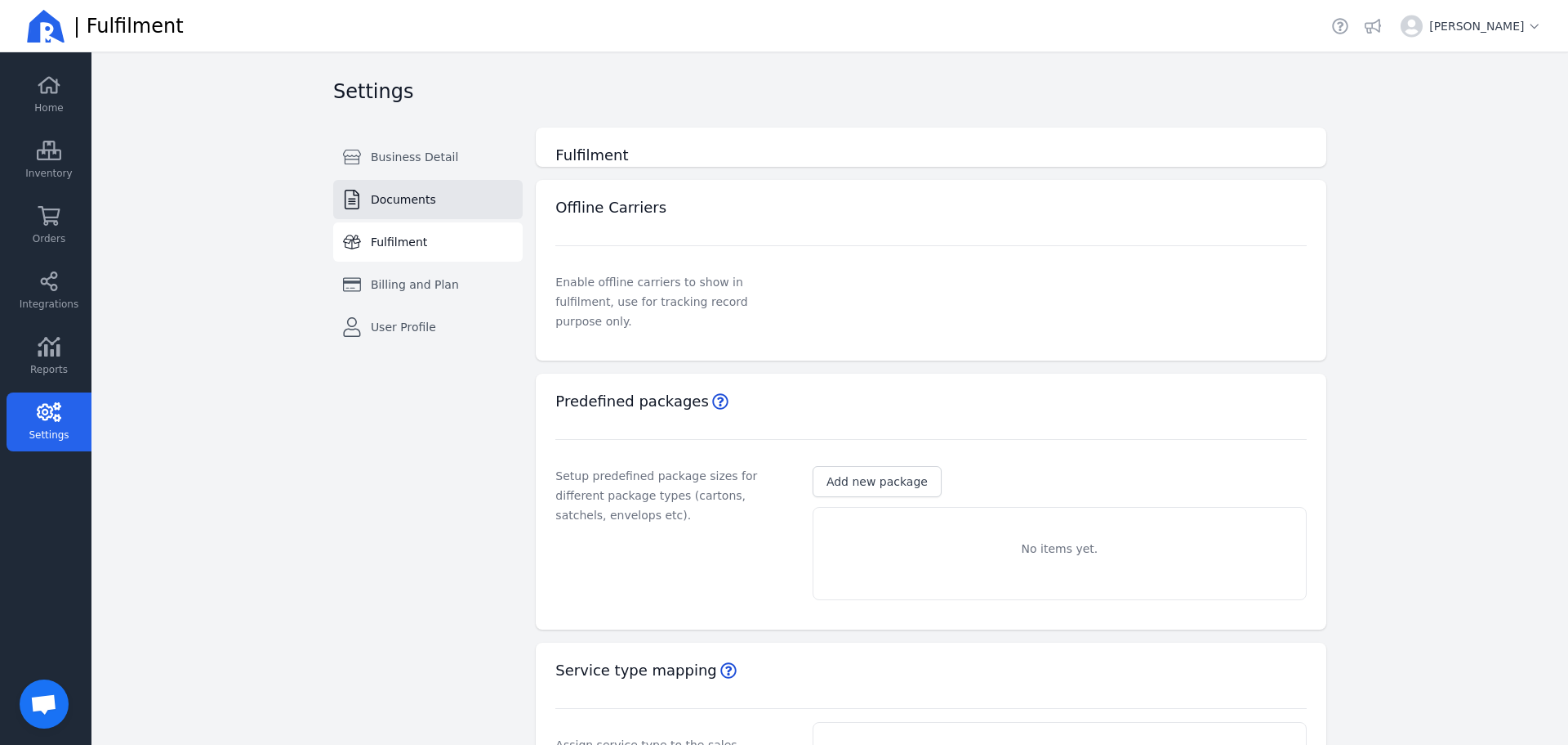
click at [389, 202] on span "Documents" at bounding box center [403, 199] width 65 height 16
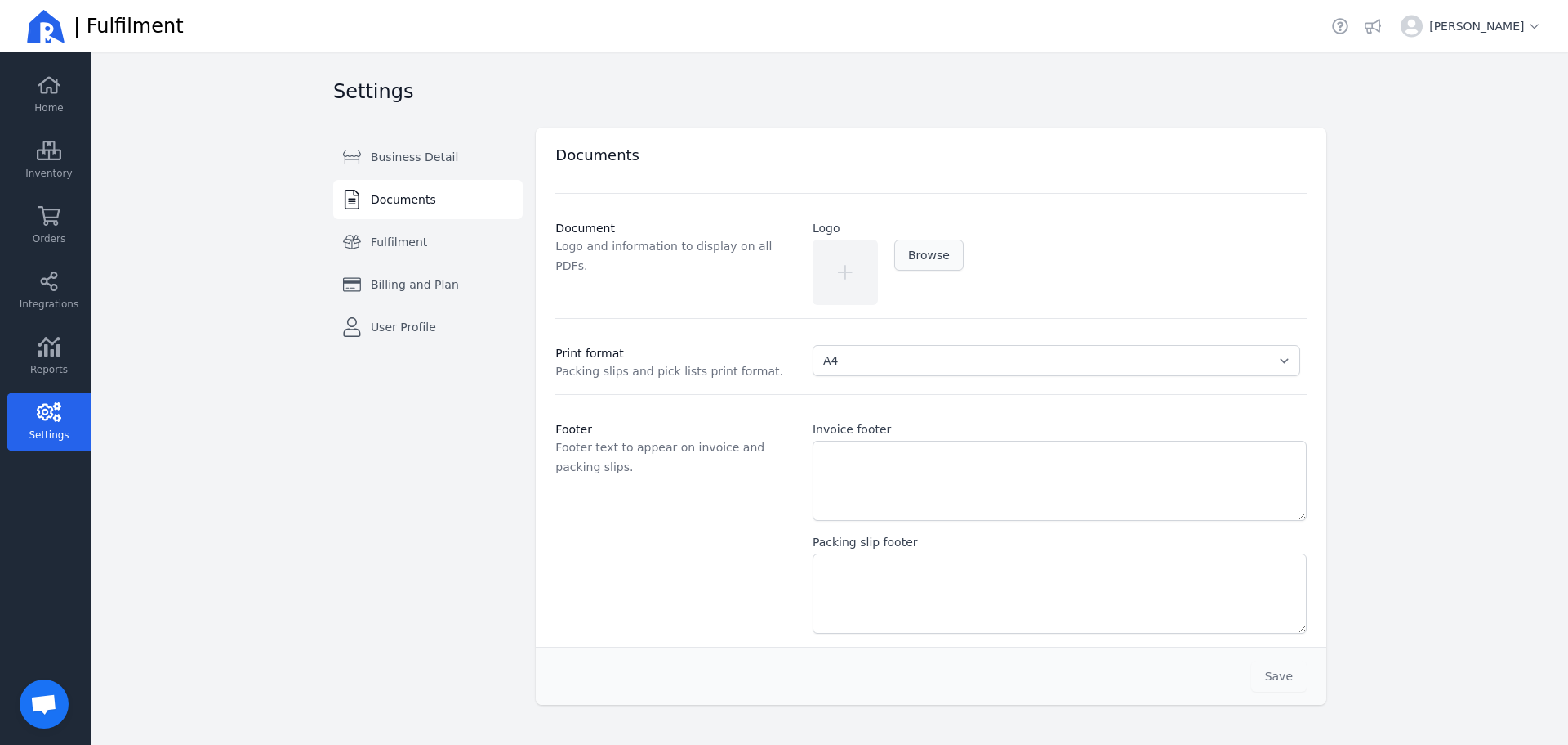
click at [924, 249] on span "Browse" at bounding box center [929, 255] width 42 height 13
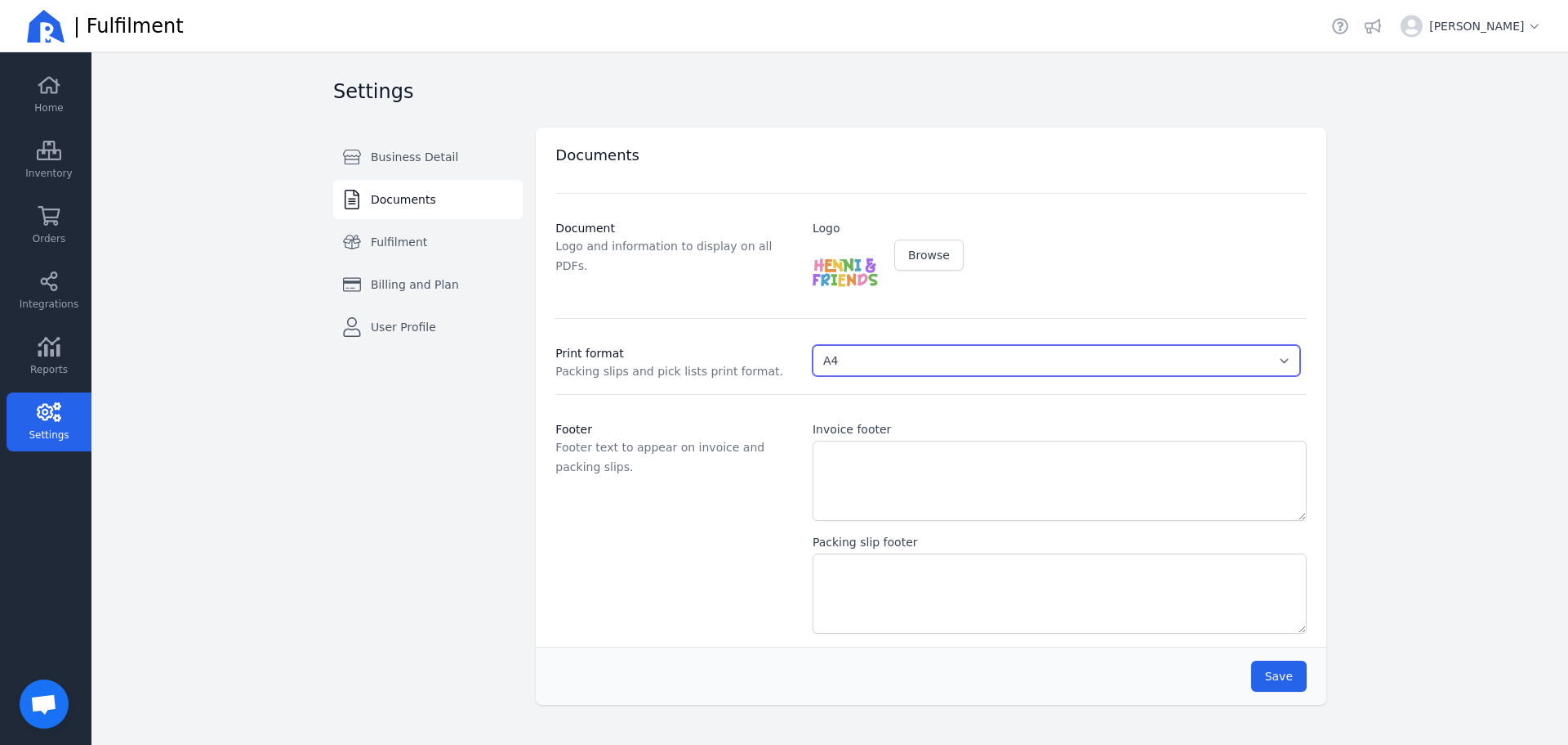
click at [915, 362] on select "Select... A4 A6" at bounding box center [1056, 360] width 487 height 31
select select "A6"
click at [812, 345] on select "Select... A4 A6" at bounding box center [1056, 360] width 487 height 31
click at [1297, 681] on button "Save" at bounding box center [1279, 675] width 55 height 31
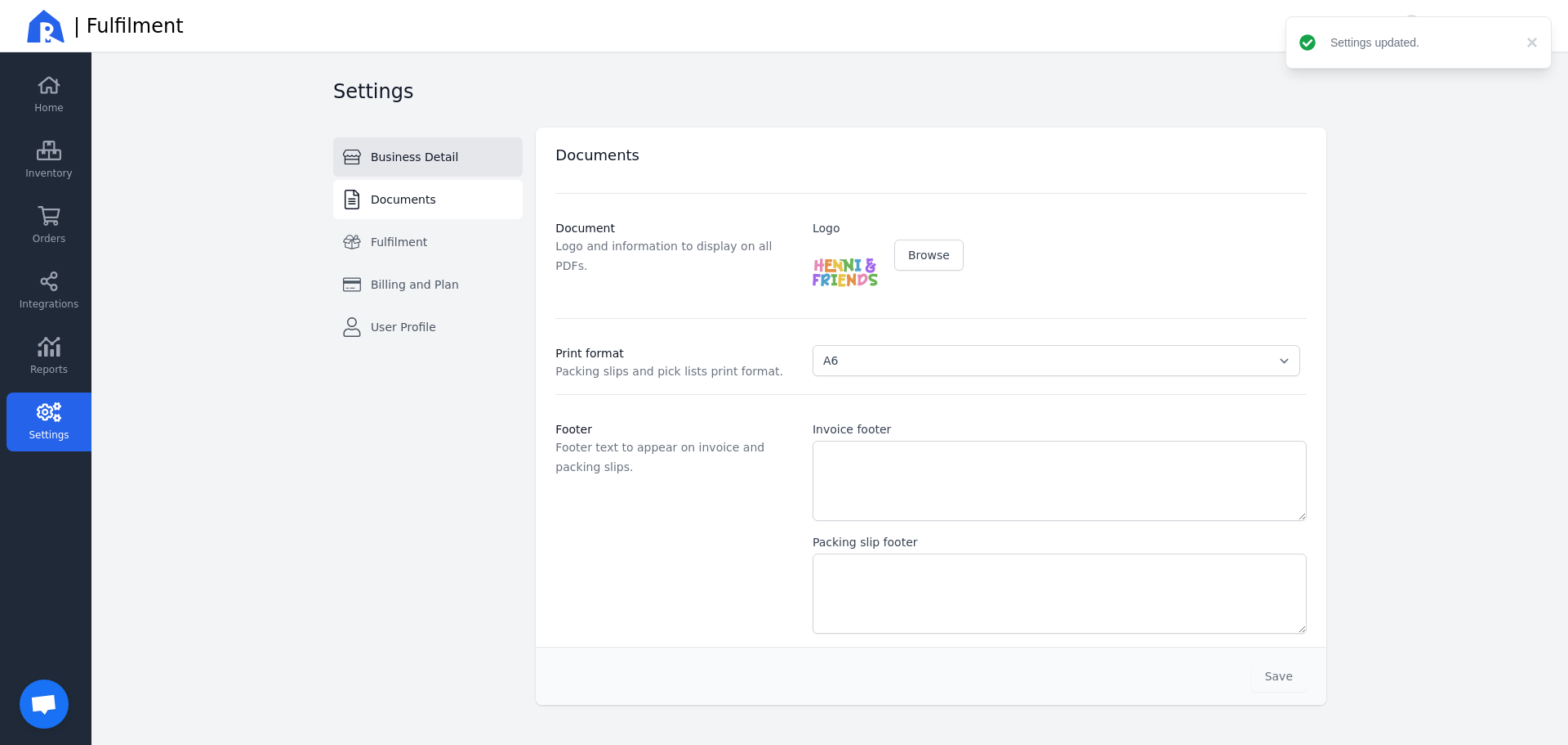
click at [418, 164] on span "Business Detail" at bounding box center [414, 156] width 87 height 16
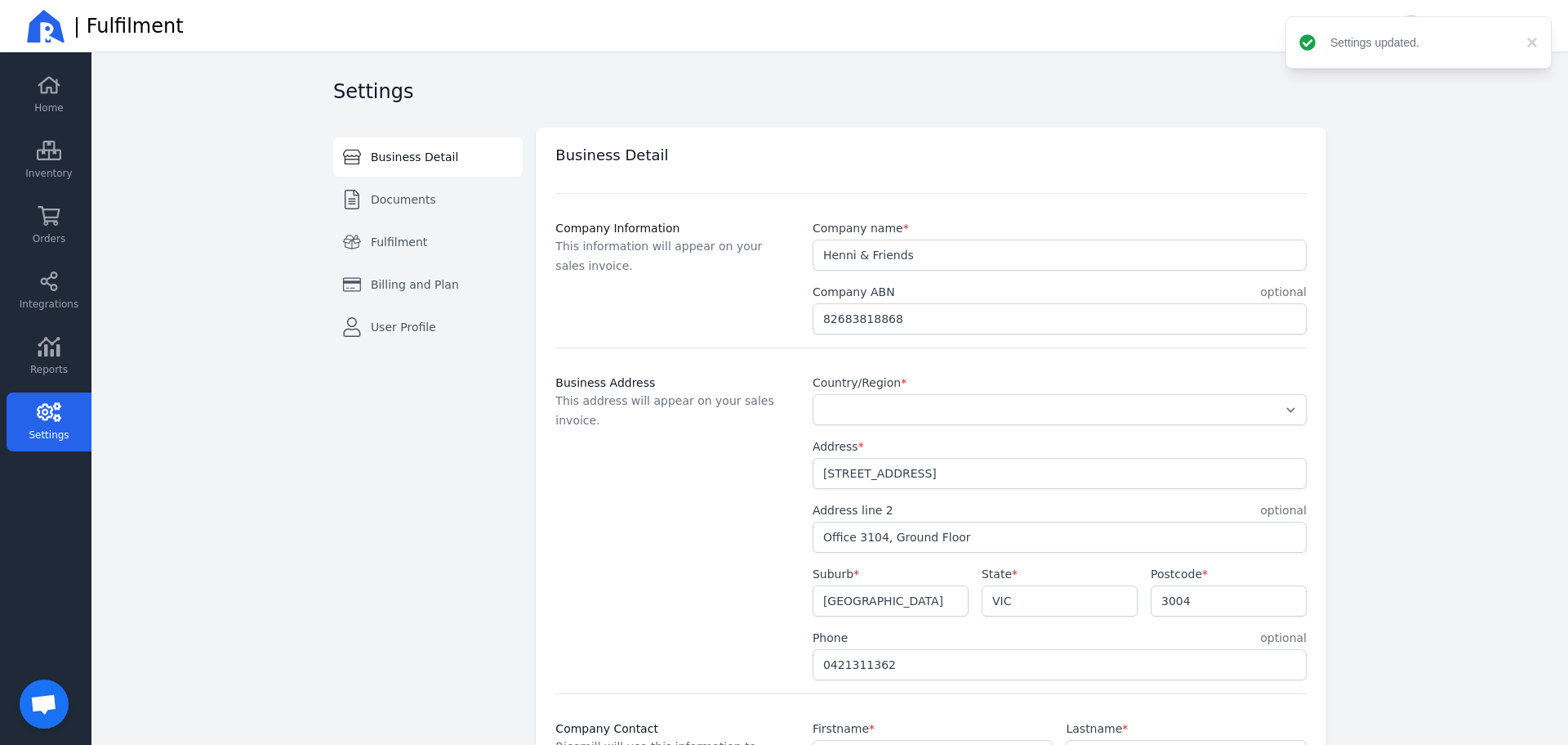
select select "AU"
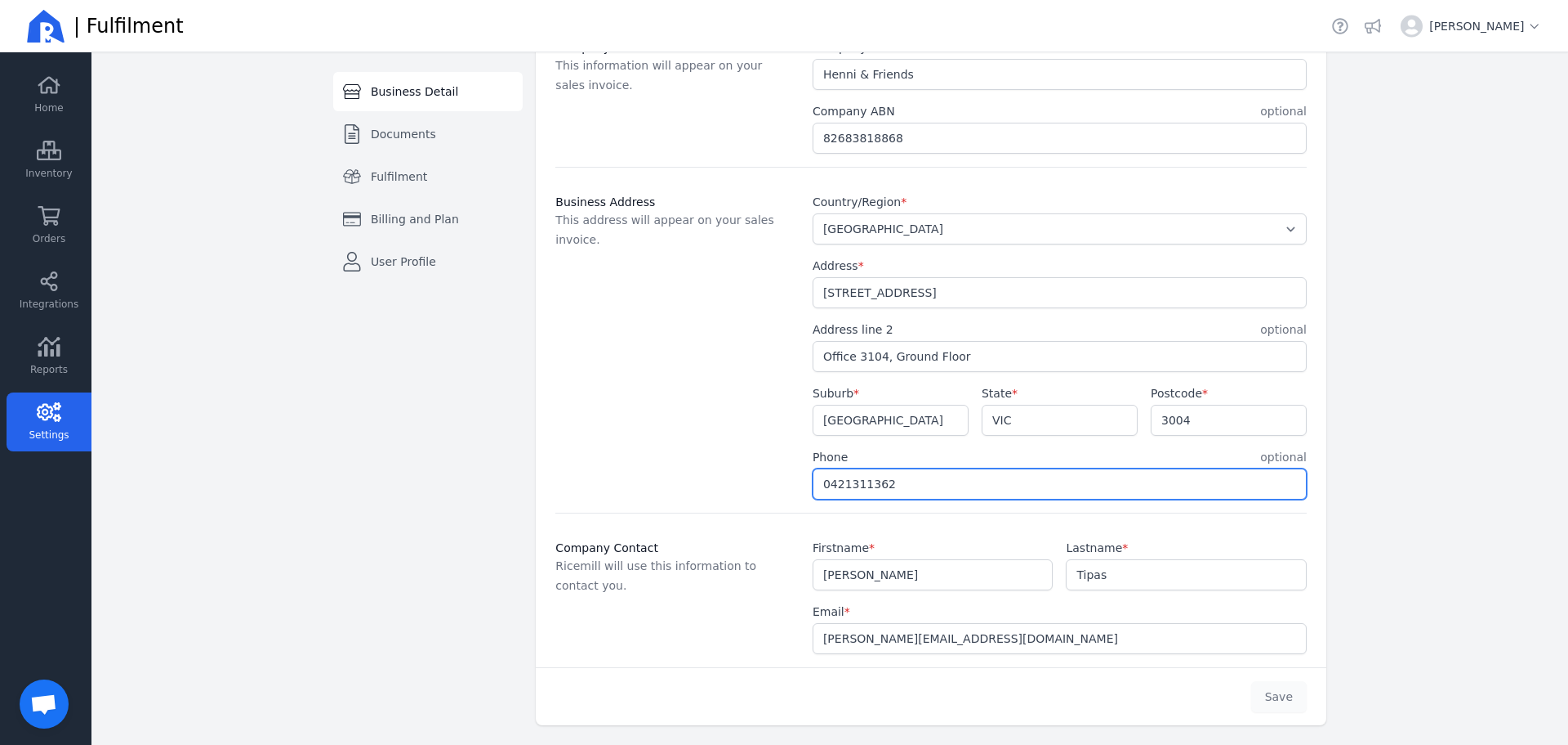
drag, startPoint x: 945, startPoint y: 491, endPoint x: 679, endPoint y: 487, distance: 266.0
click at [680, 512] on div "Business Address This address will appear on your sales invoice. Country/Region…" at bounding box center [930, 583] width 751 height 141
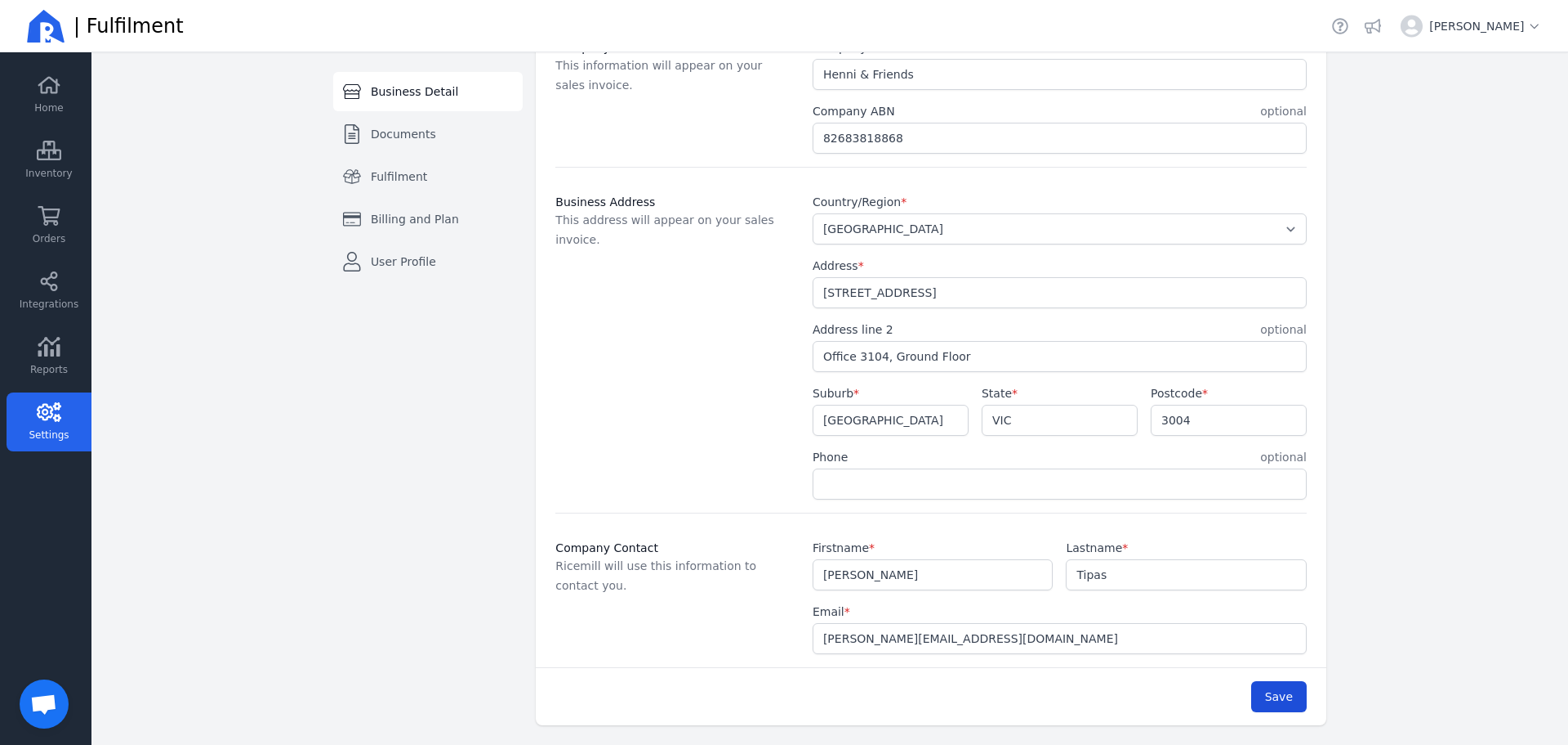
click at [1281, 703] on span "Save" at bounding box center [1279, 696] width 28 height 13
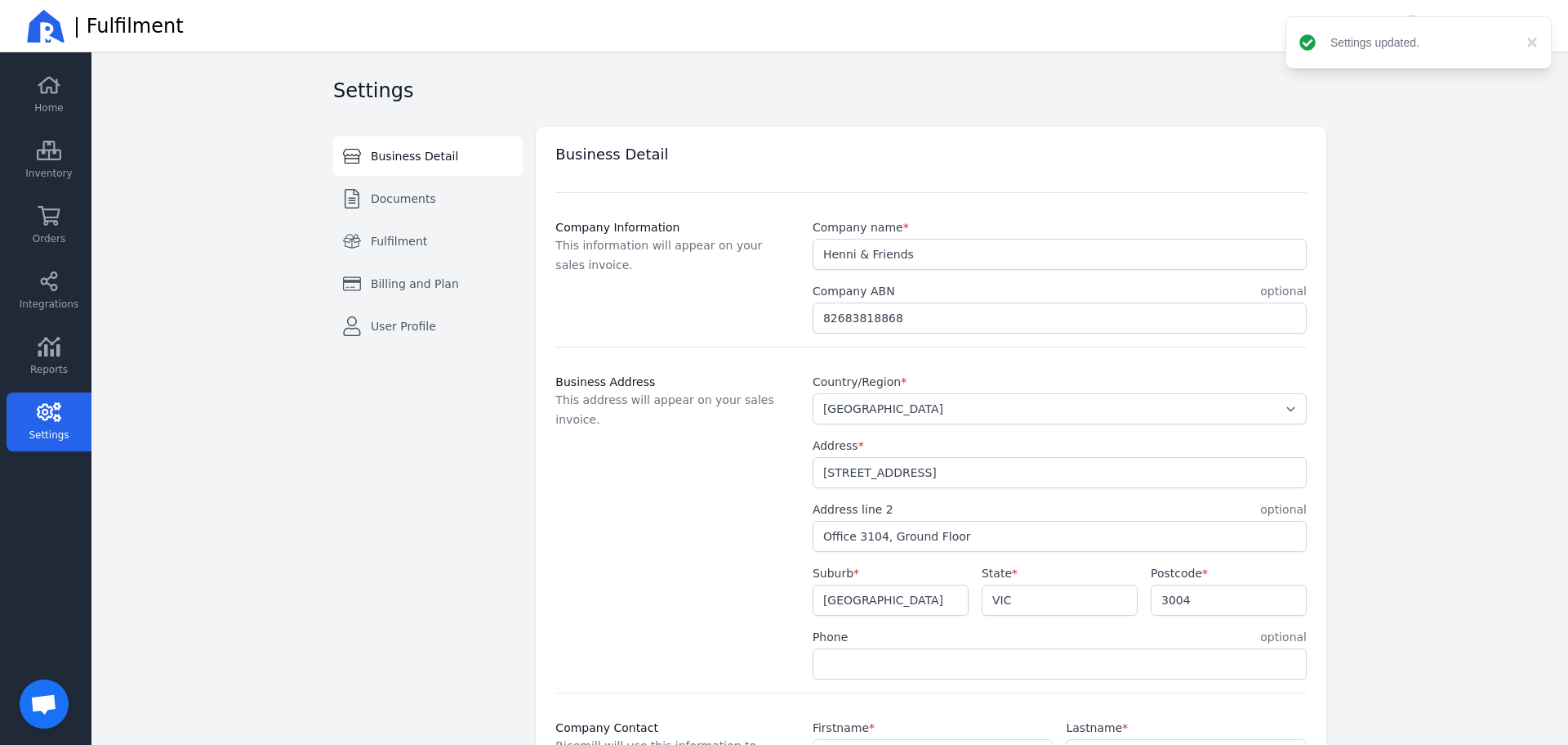
scroll to position [0, 0]
click at [34, 352] on link "Reports" at bounding box center [49, 356] width 85 height 59
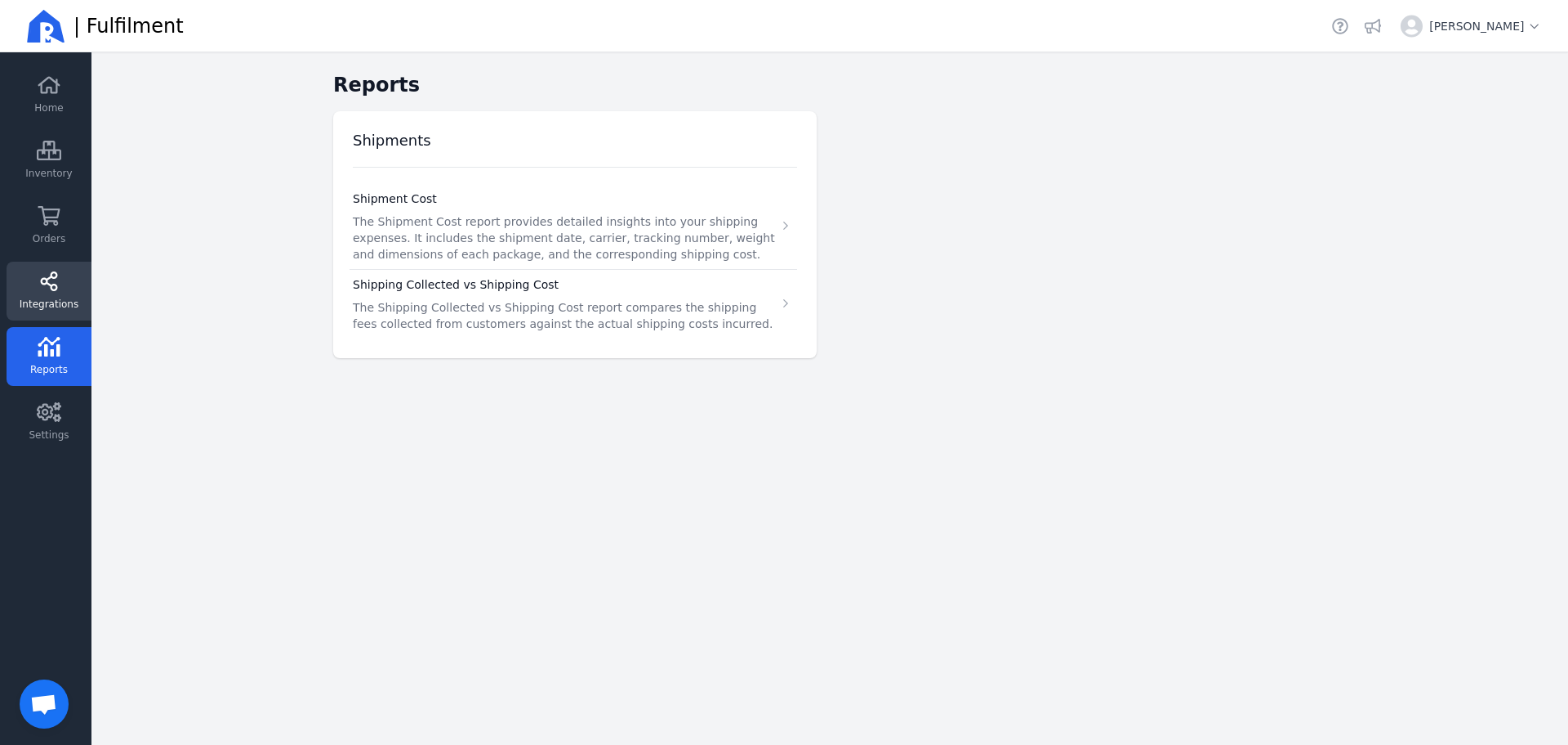
click at [54, 299] on span "Integrations" at bounding box center [48, 303] width 59 height 13
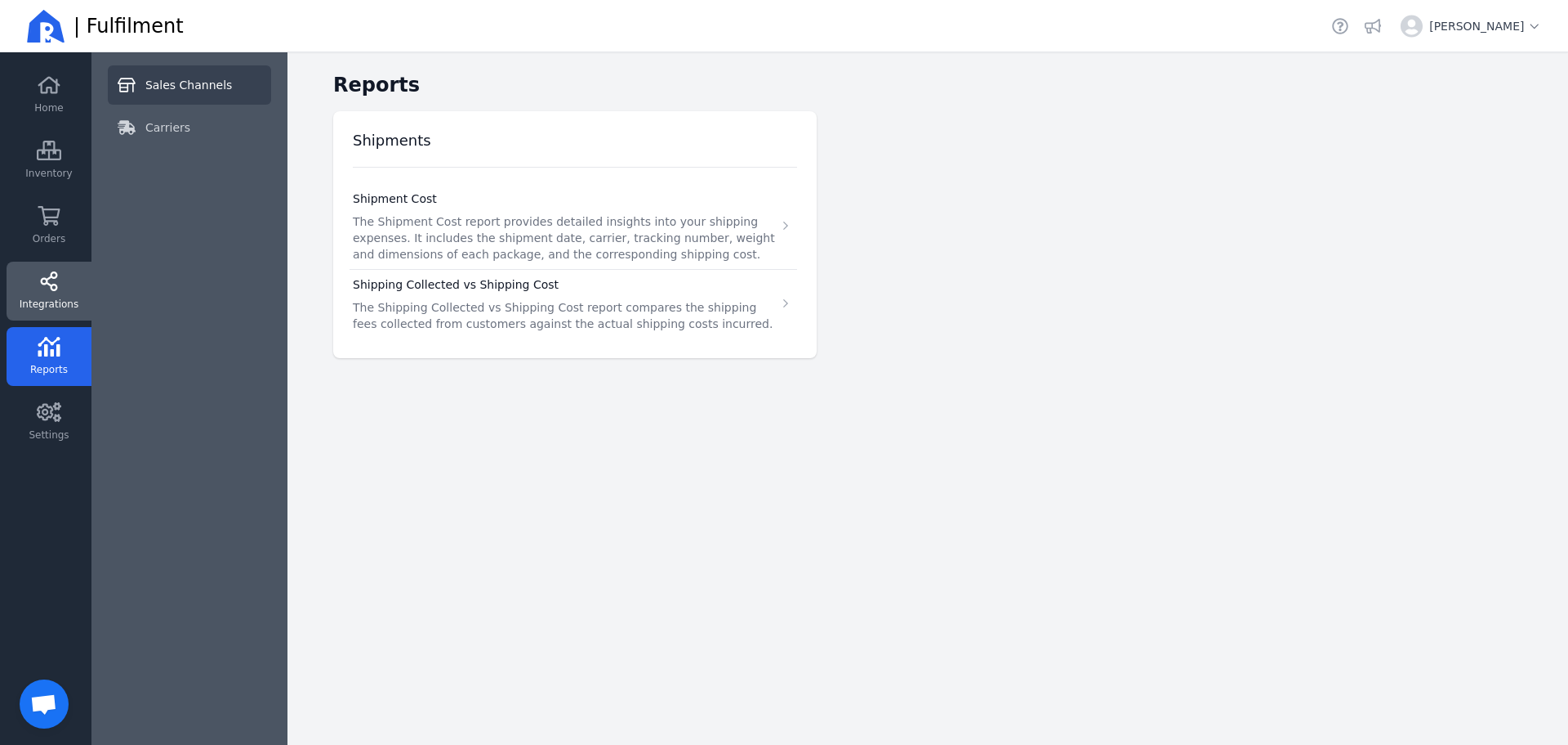
click at [155, 83] on span "Sales Channels" at bounding box center [188, 84] width 87 height 16
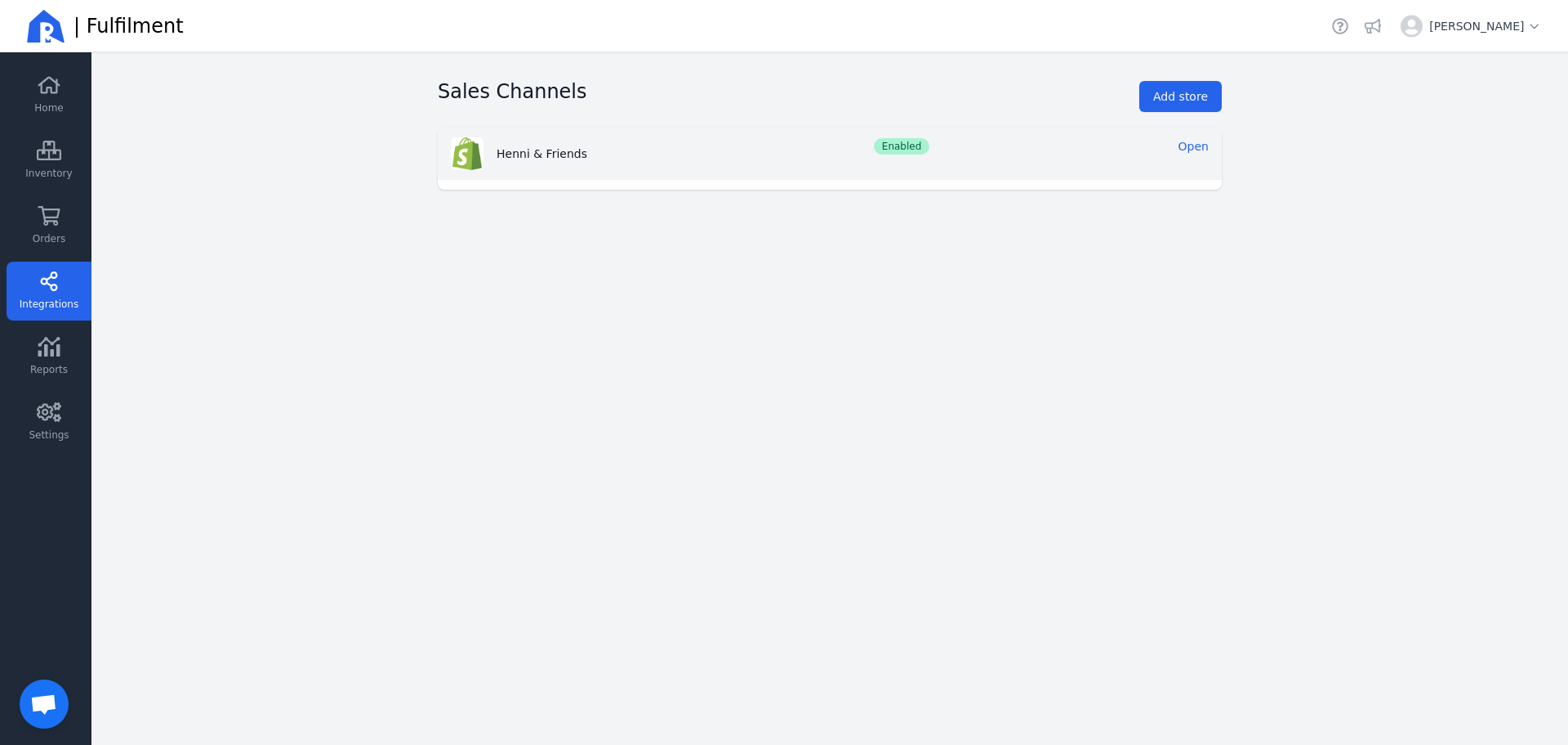
click at [1206, 145] on link "Open" at bounding box center [1194, 146] width 31 height 13
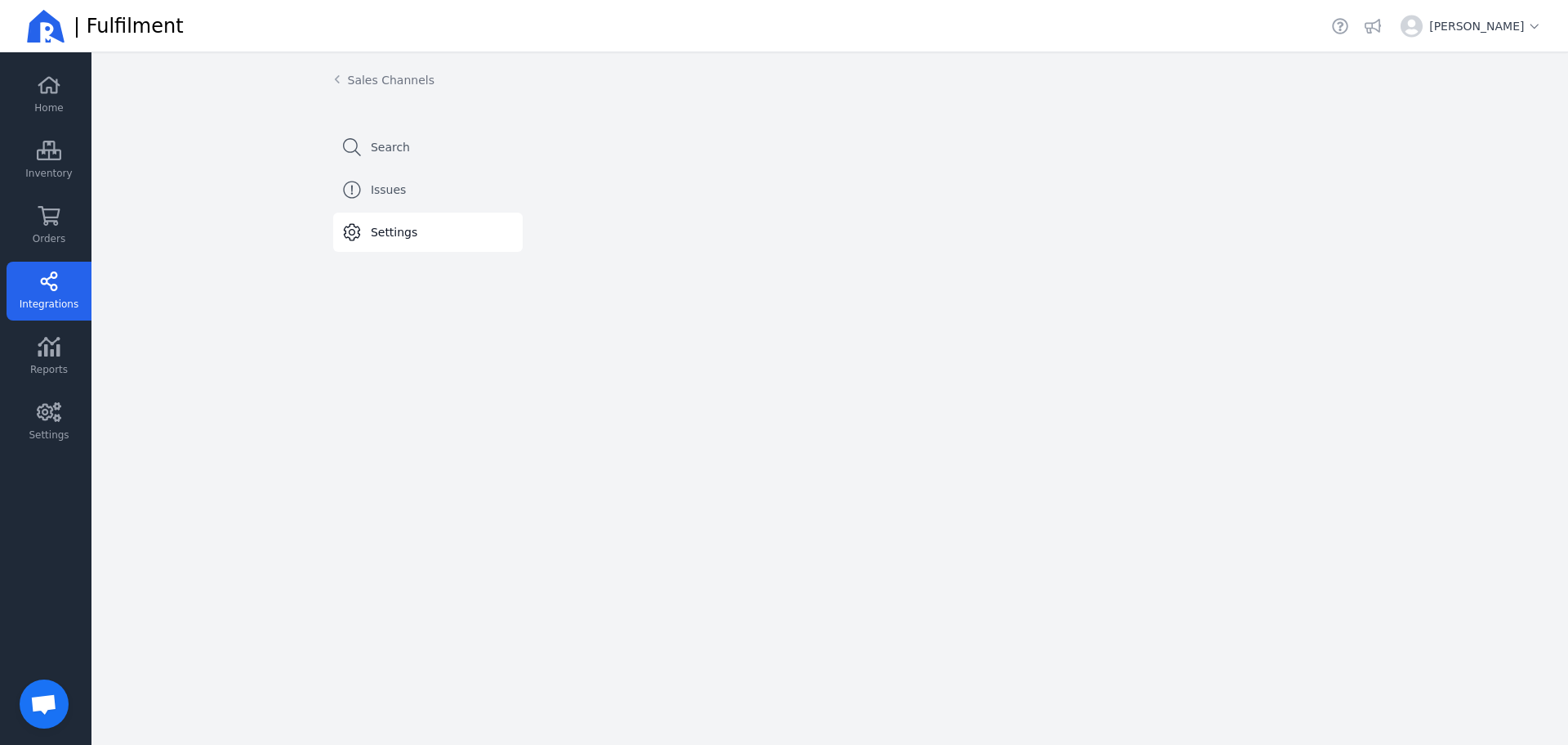
select select "paid_only"
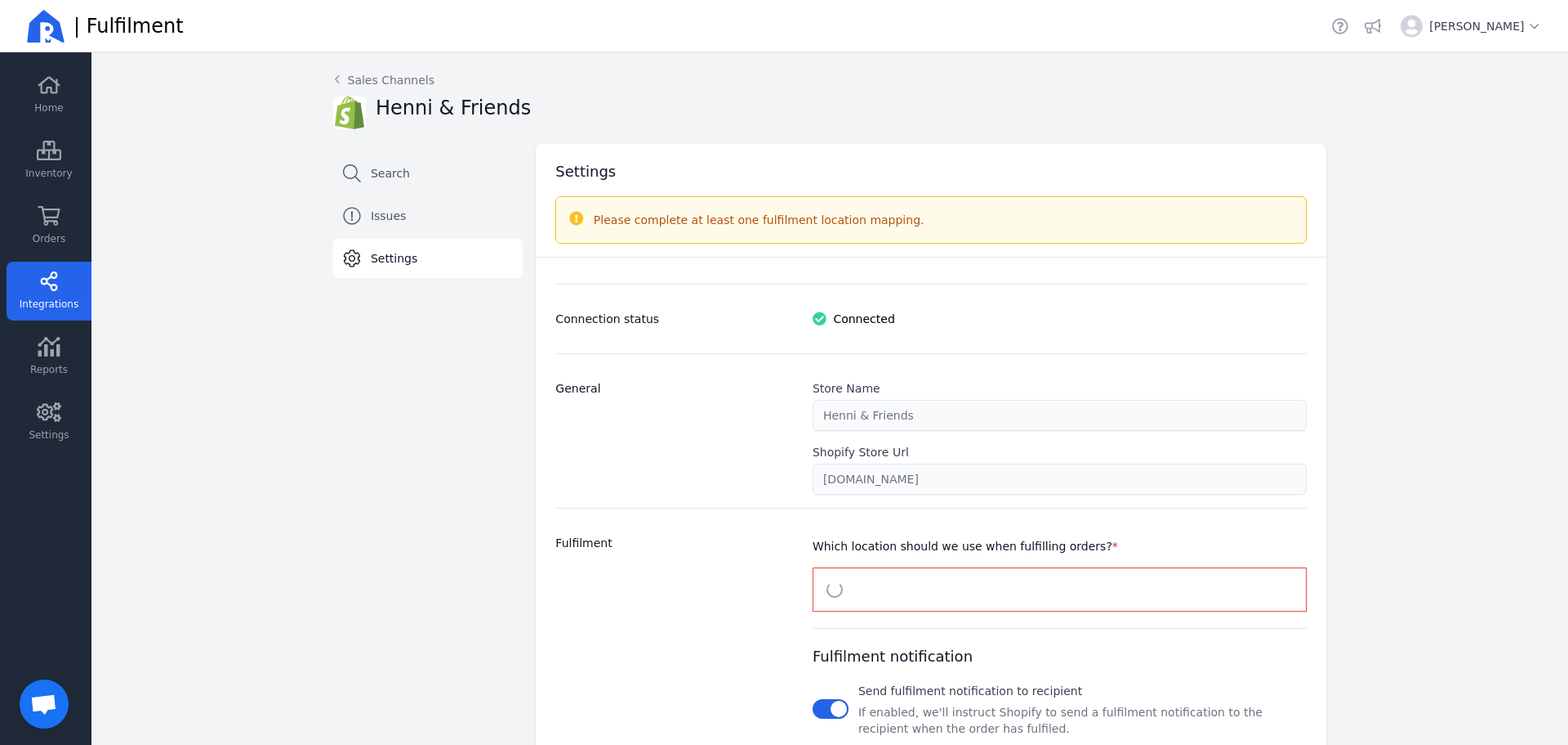
select select "1981"
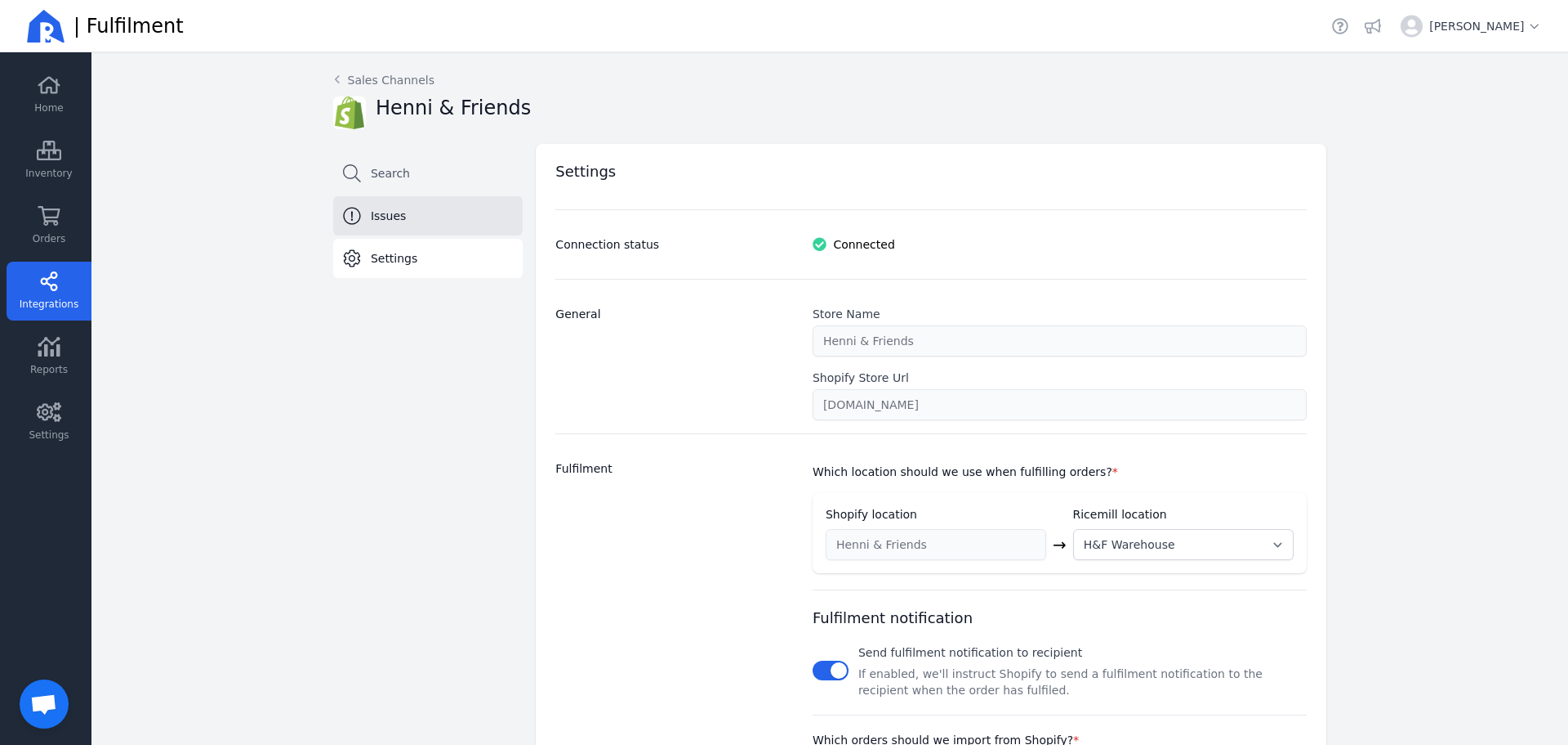
click at [399, 234] on link "Issues" at bounding box center [428, 216] width 189 height 39
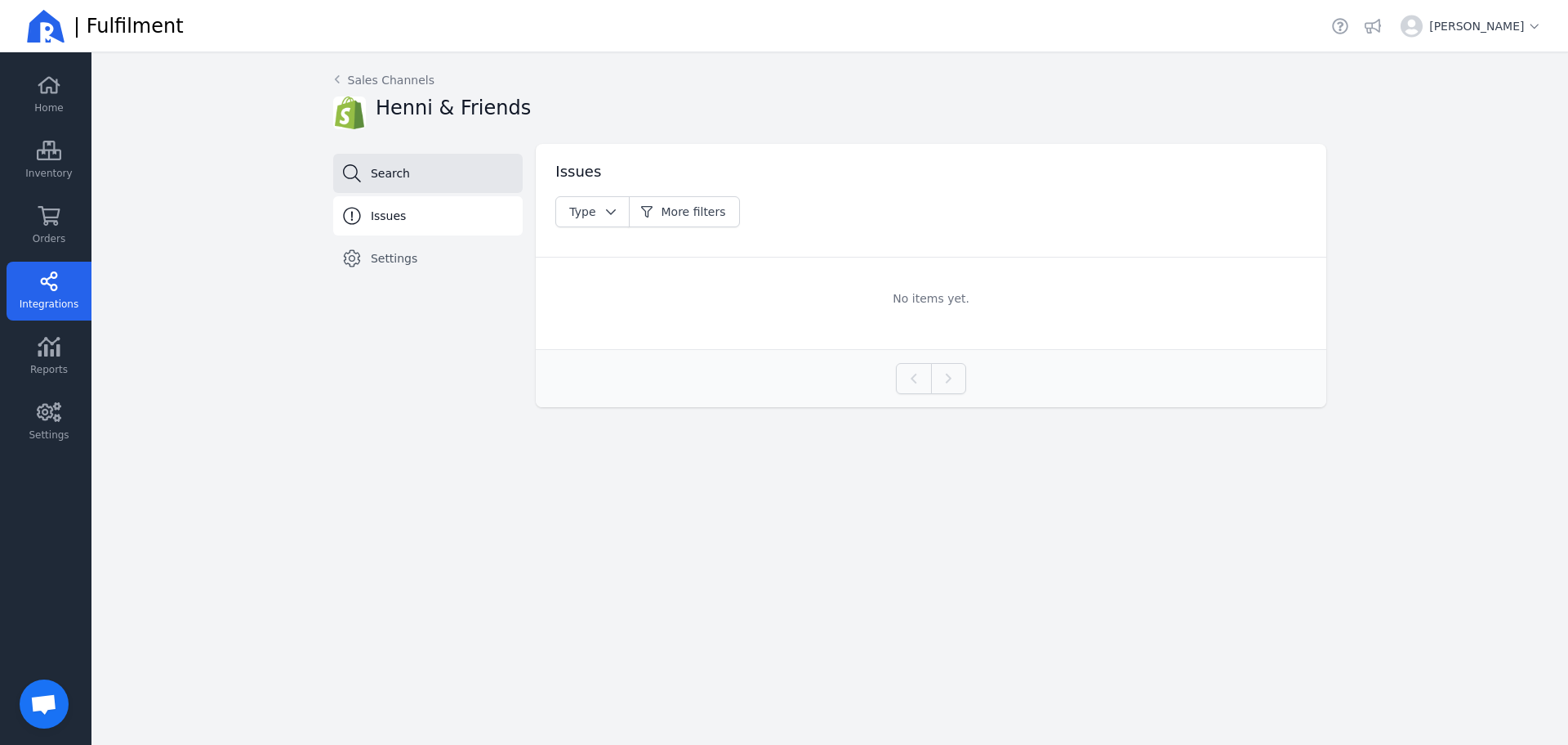
click at [396, 181] on span "Search" at bounding box center [391, 172] width 39 height 16
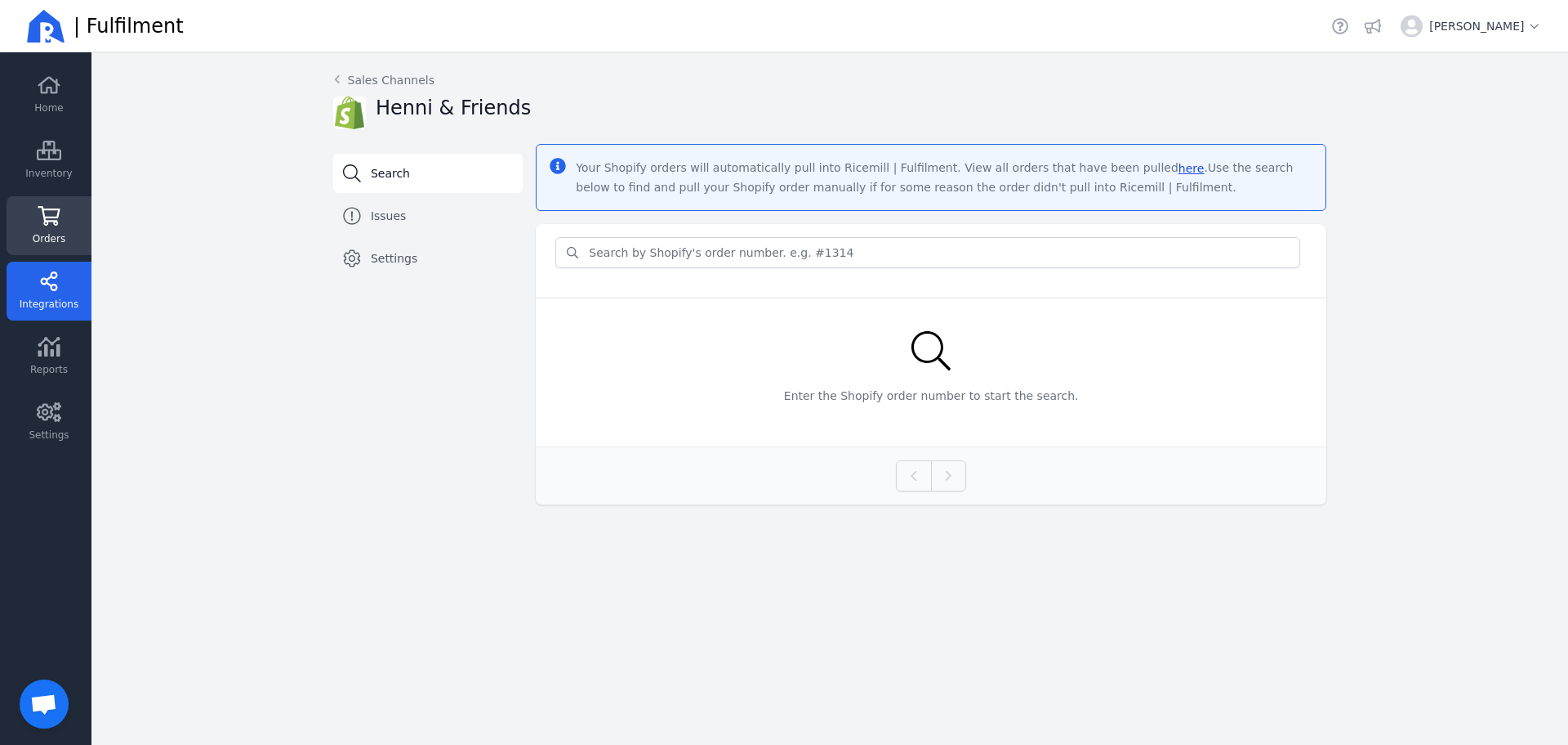
click at [18, 219] on link "Orders" at bounding box center [49, 225] width 85 height 59
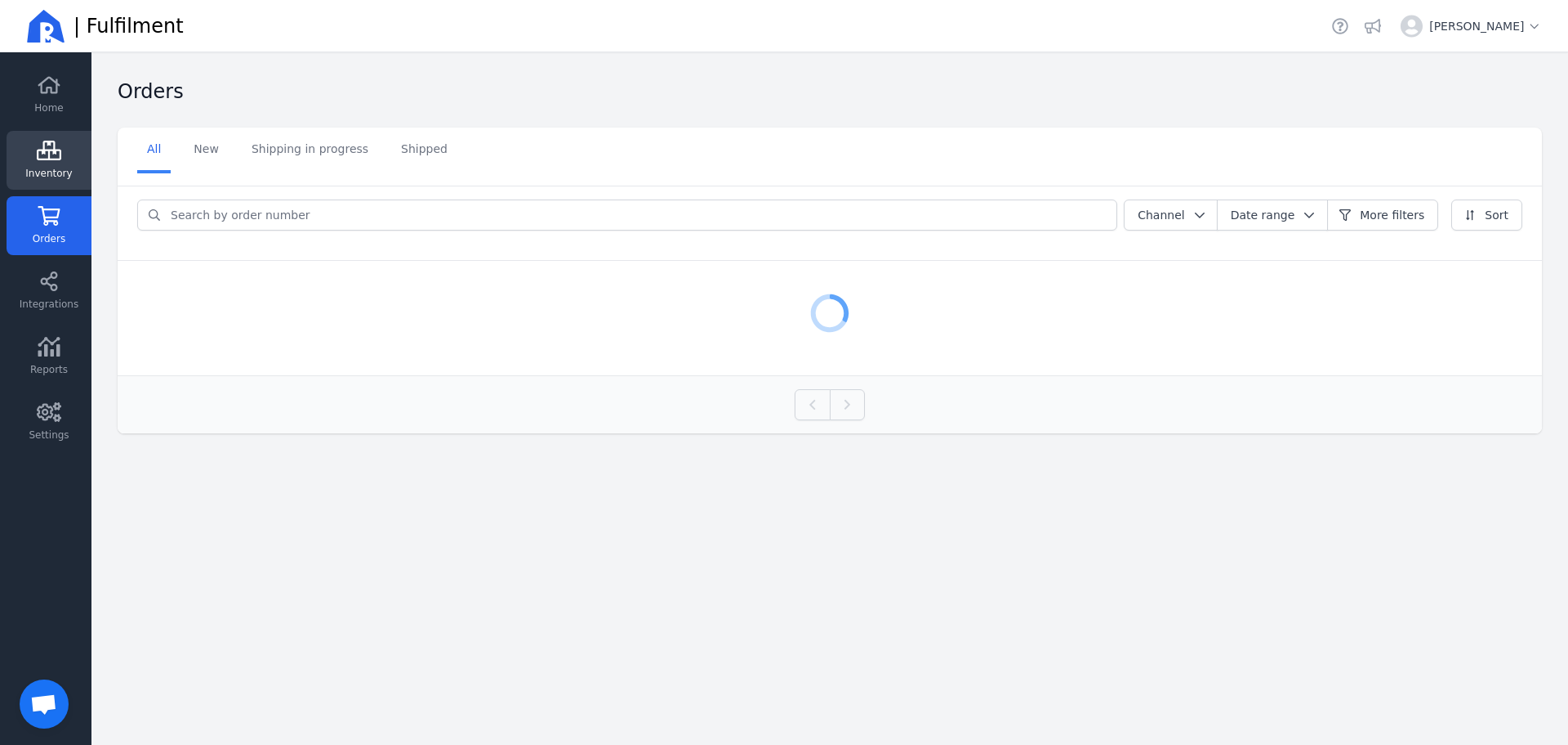
click at [35, 178] on span "Inventory" at bounding box center [48, 172] width 47 height 13
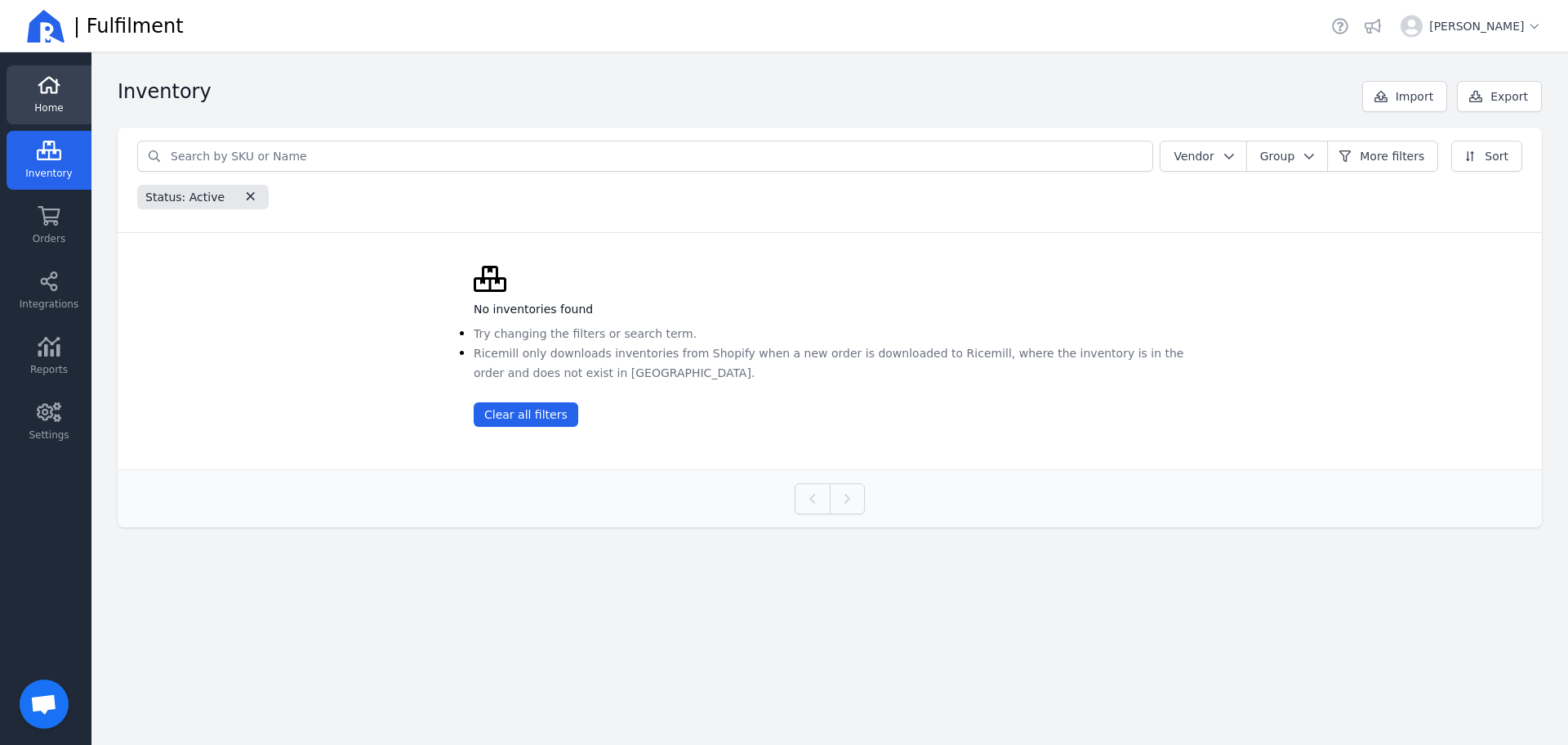
click at [53, 104] on span "Home" at bounding box center [48, 107] width 29 height 13
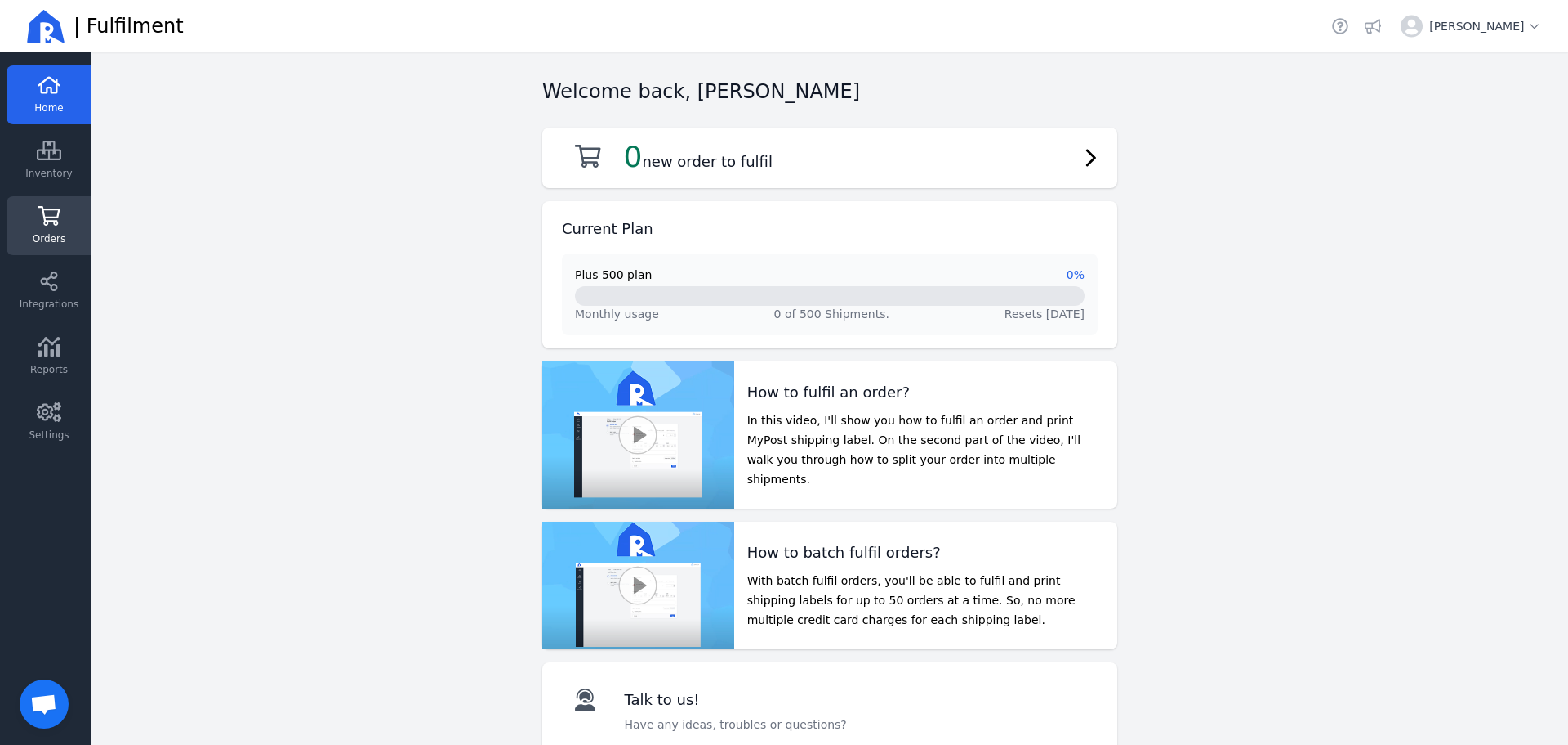
click at [34, 262] on link "Orders" at bounding box center [49, 291] width 85 height 59
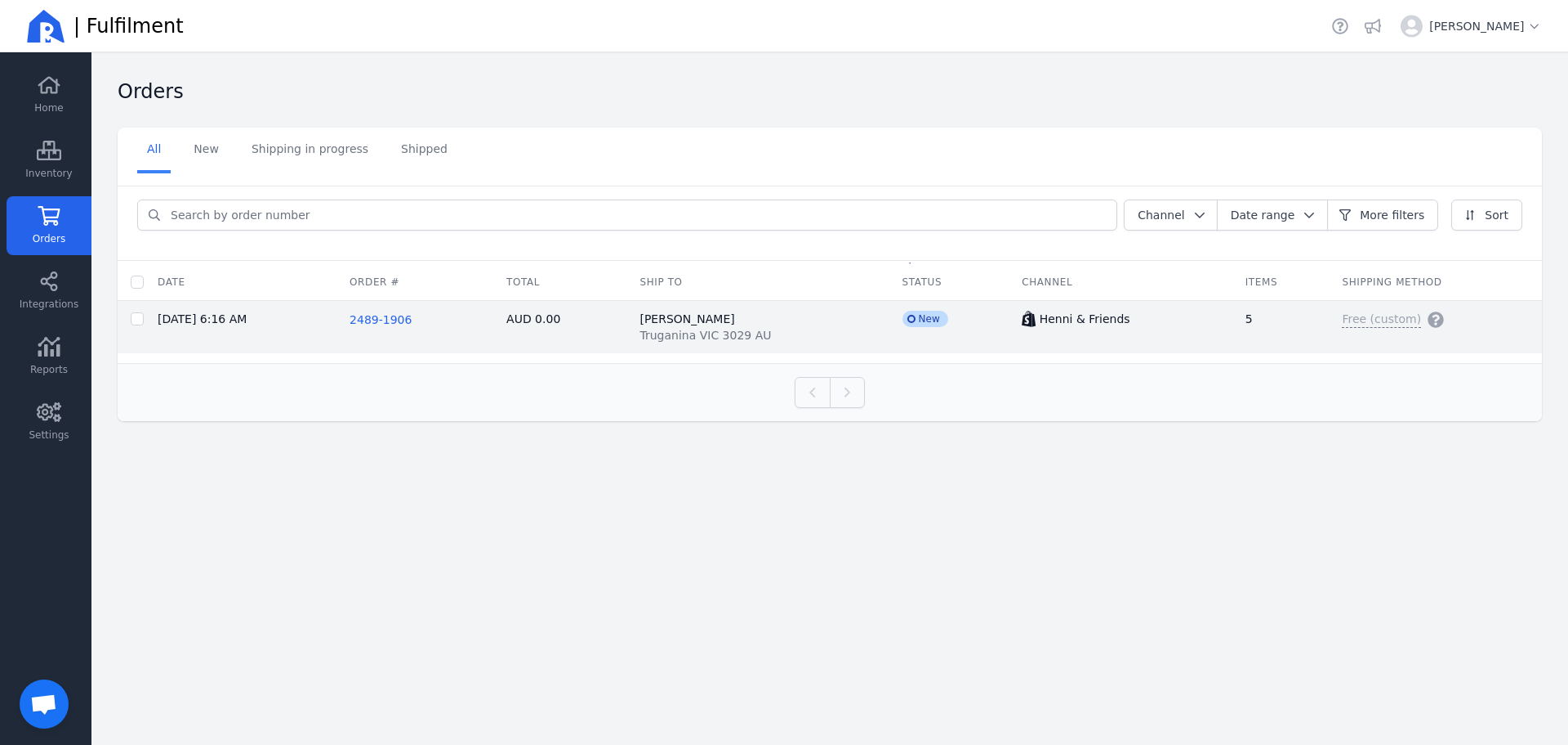
click at [375, 318] on span "2489-1906" at bounding box center [380, 319] width 62 height 13
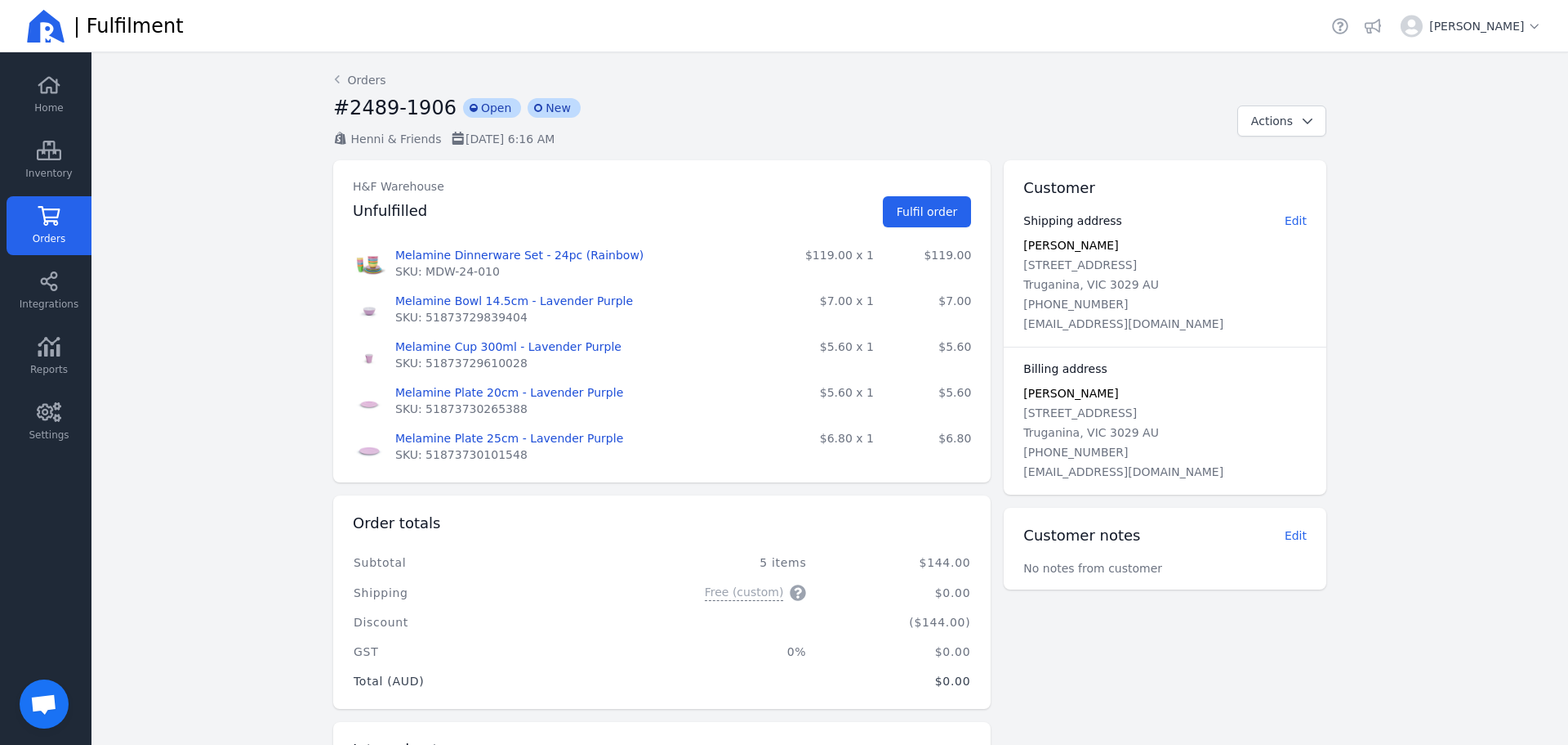
click at [1290, 138] on div "#2489-1906 incompleted Open incompleted New Henni & Friends 03 Sep 2025 at 6:16…" at bounding box center [830, 121] width 993 height 53
click at [1293, 121] on span "button" at bounding box center [1302, 121] width 20 height 16
click at [947, 210] on span "Fulfil order" at bounding box center [928, 212] width 61 height 13
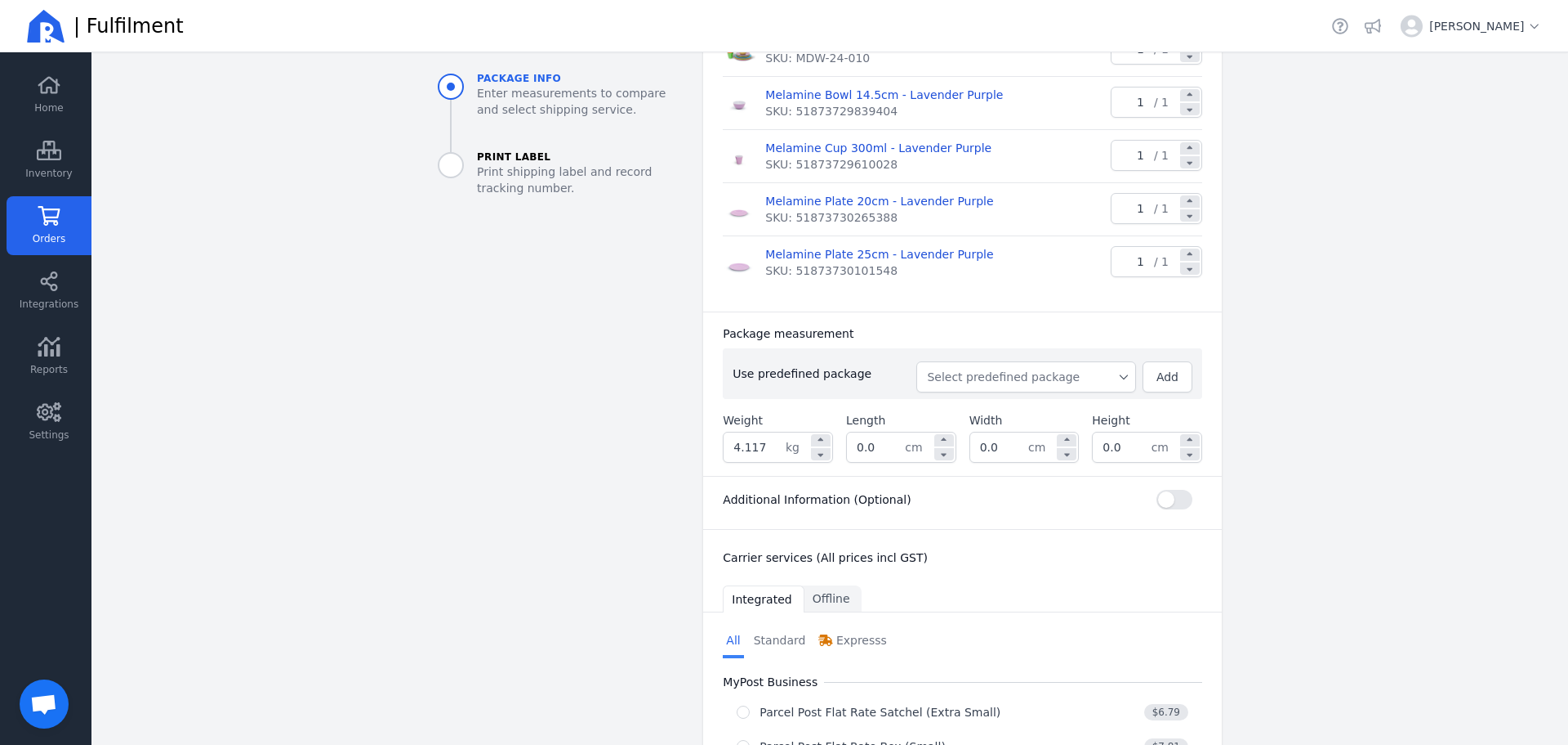
scroll to position [327, 0]
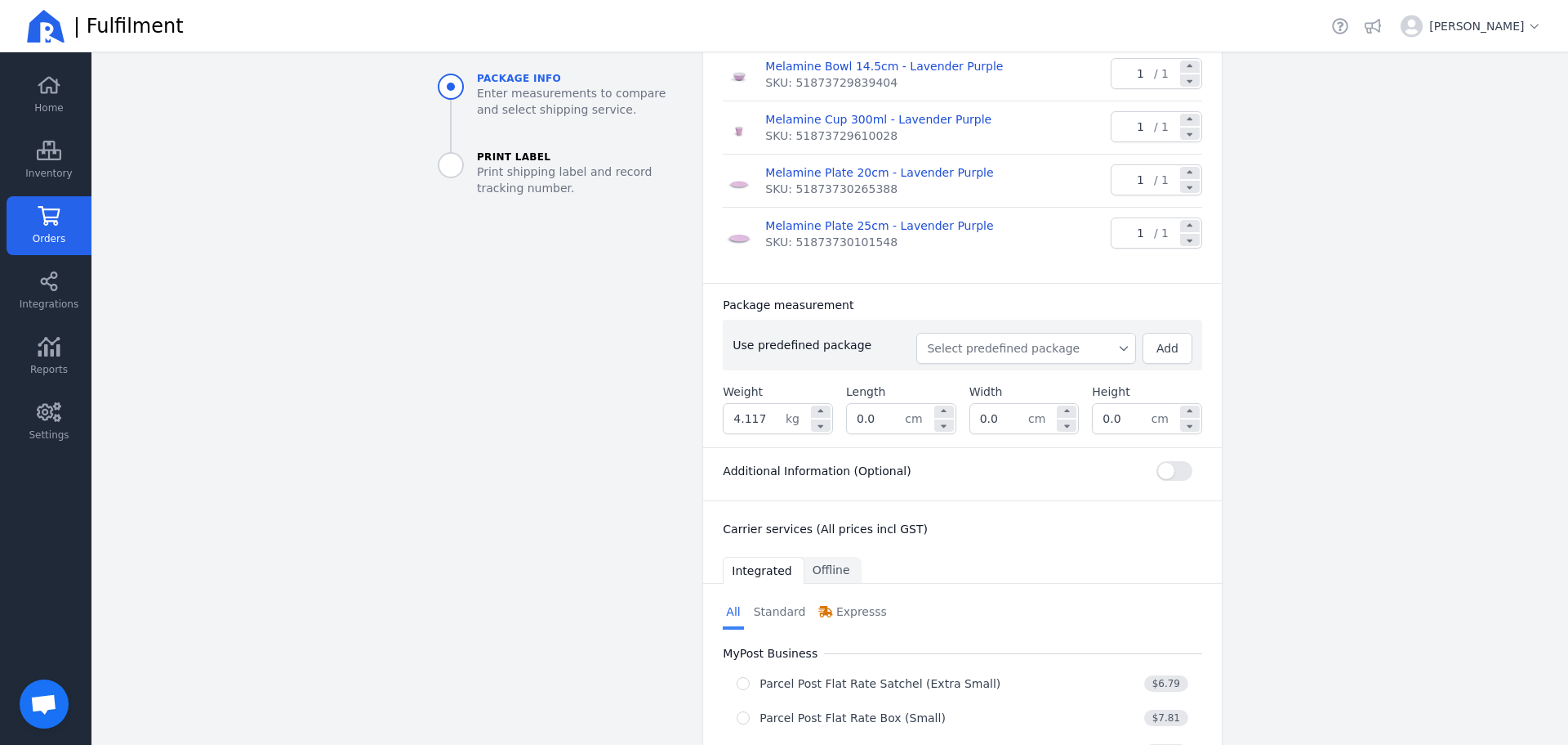
click at [1082, 349] on span "Select predefined package" at bounding box center [1026, 347] width 198 height 16
click at [956, 386] on span "BX250" at bounding box center [1032, 385] width 180 height 16
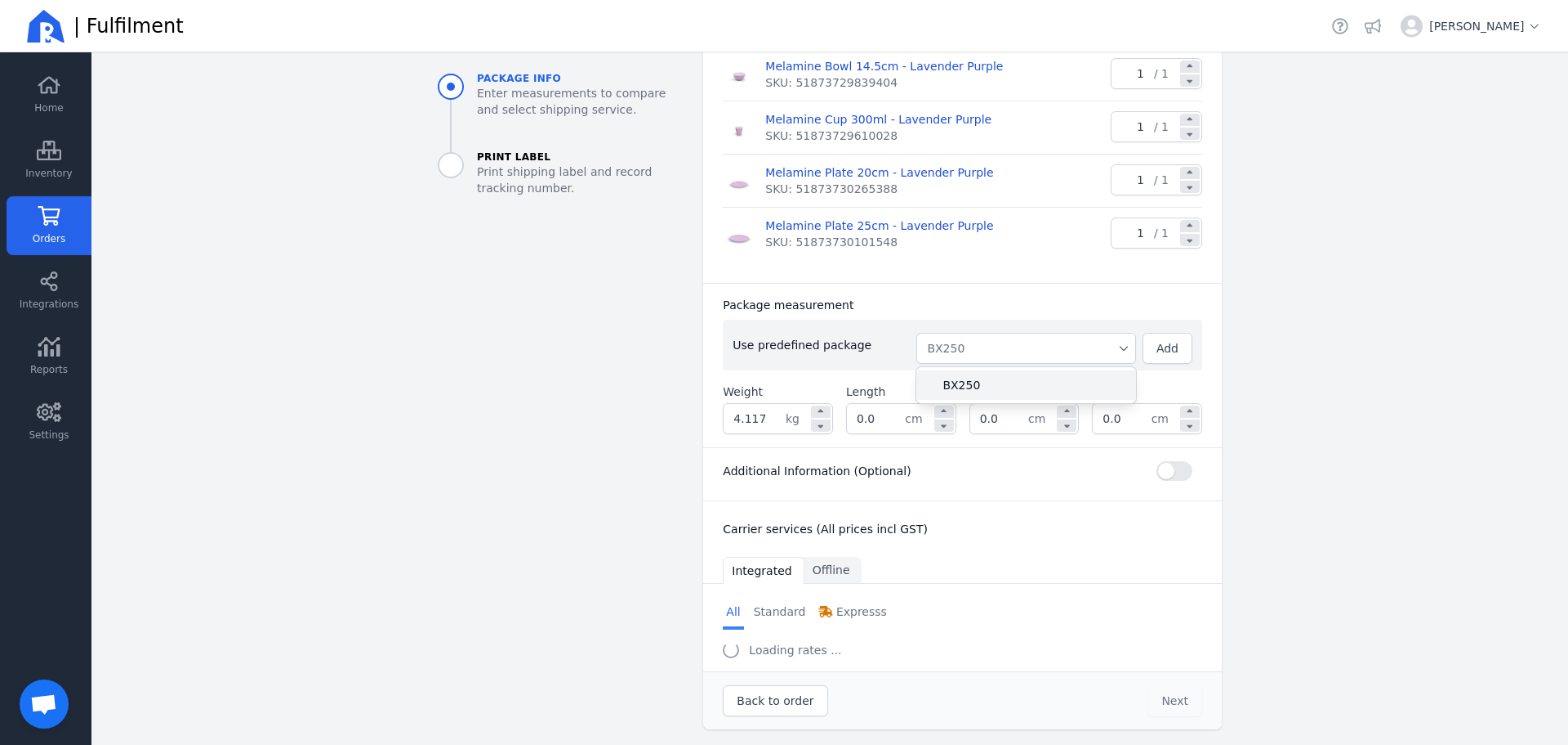
type input "4.377"
type input "26.5"
type input "27.0"
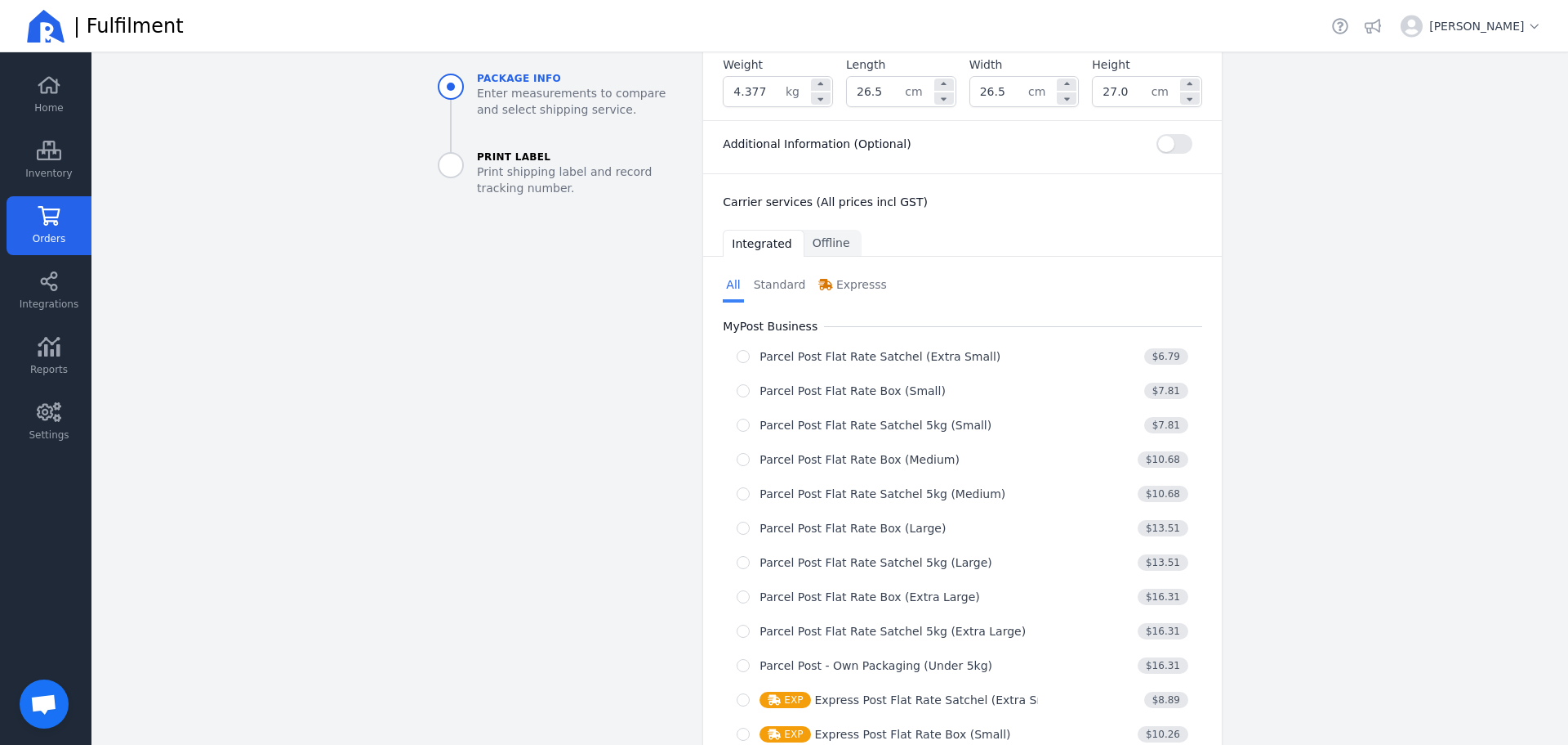
scroll to position [573, 0]
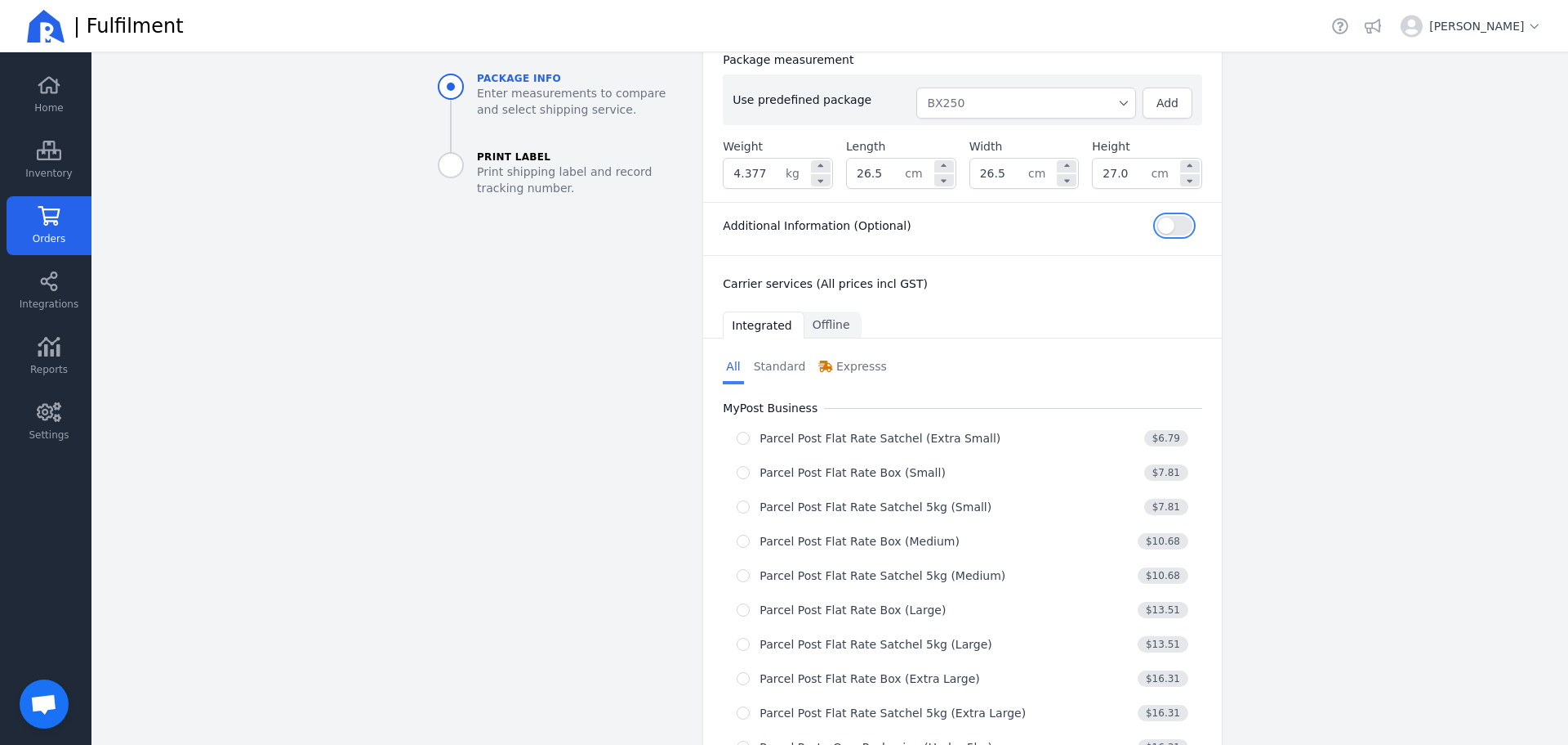
click at [1170, 223] on button "button" at bounding box center [1175, 225] width 36 height 20
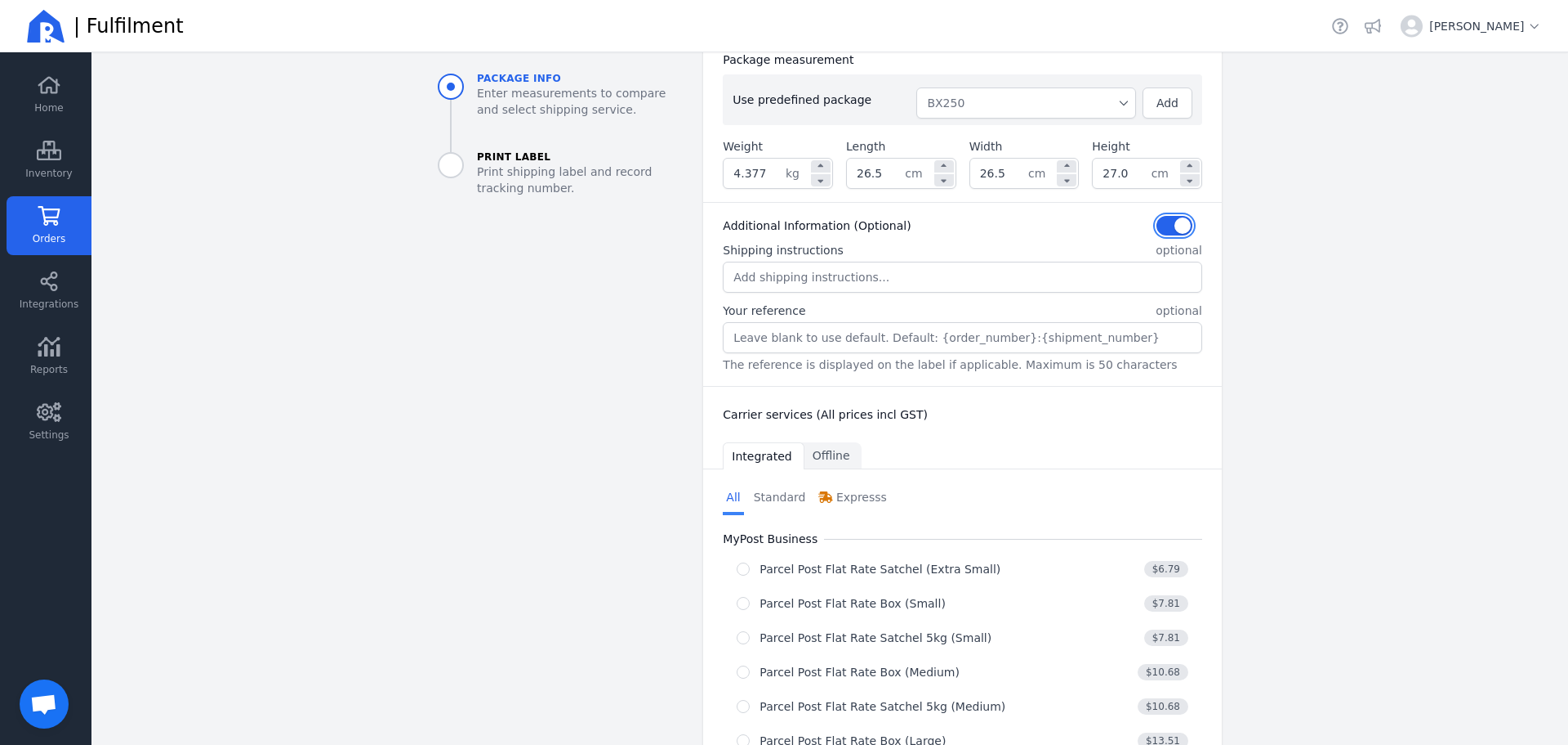
click at [1170, 223] on button "button" at bounding box center [1175, 225] width 36 height 20
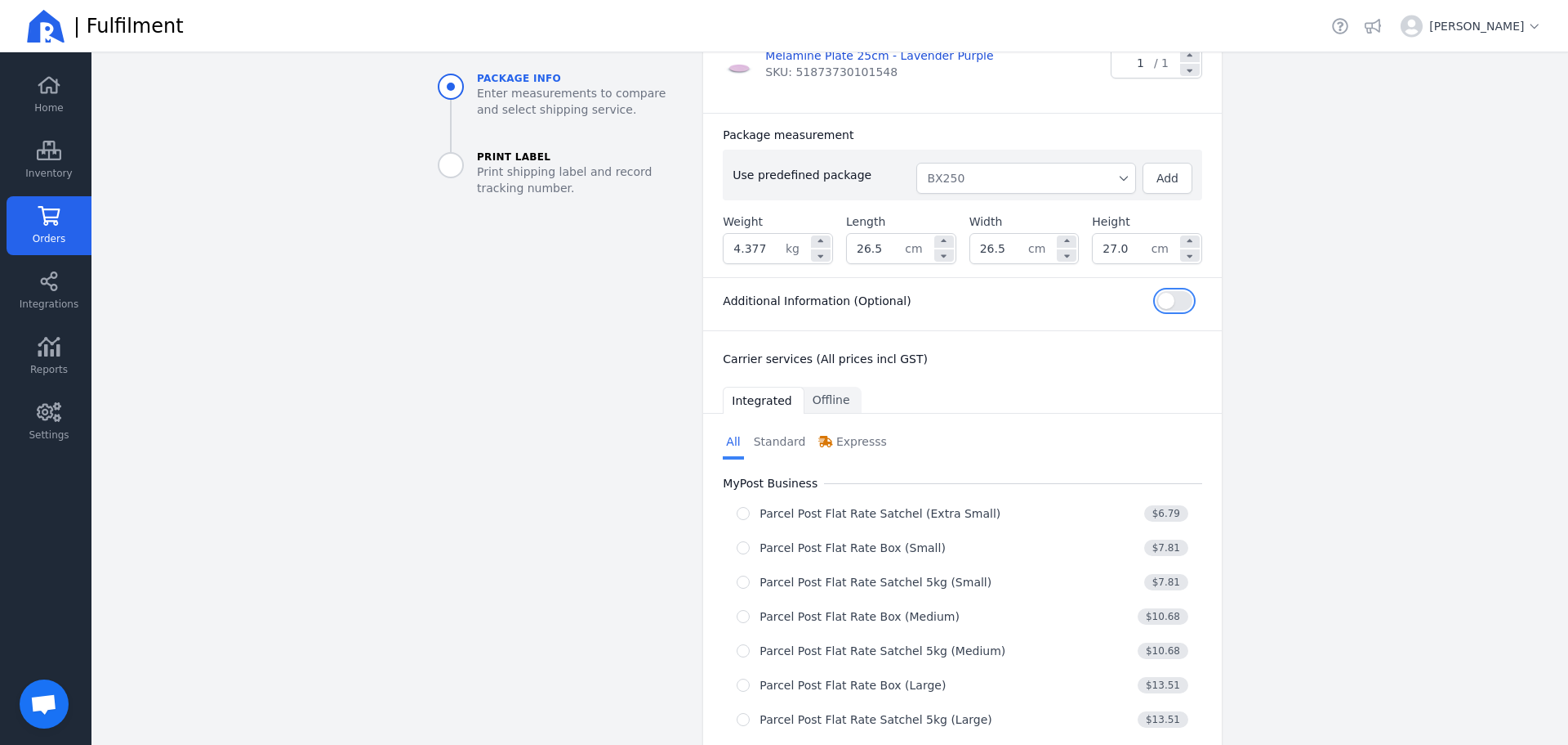
scroll to position [452, 0]
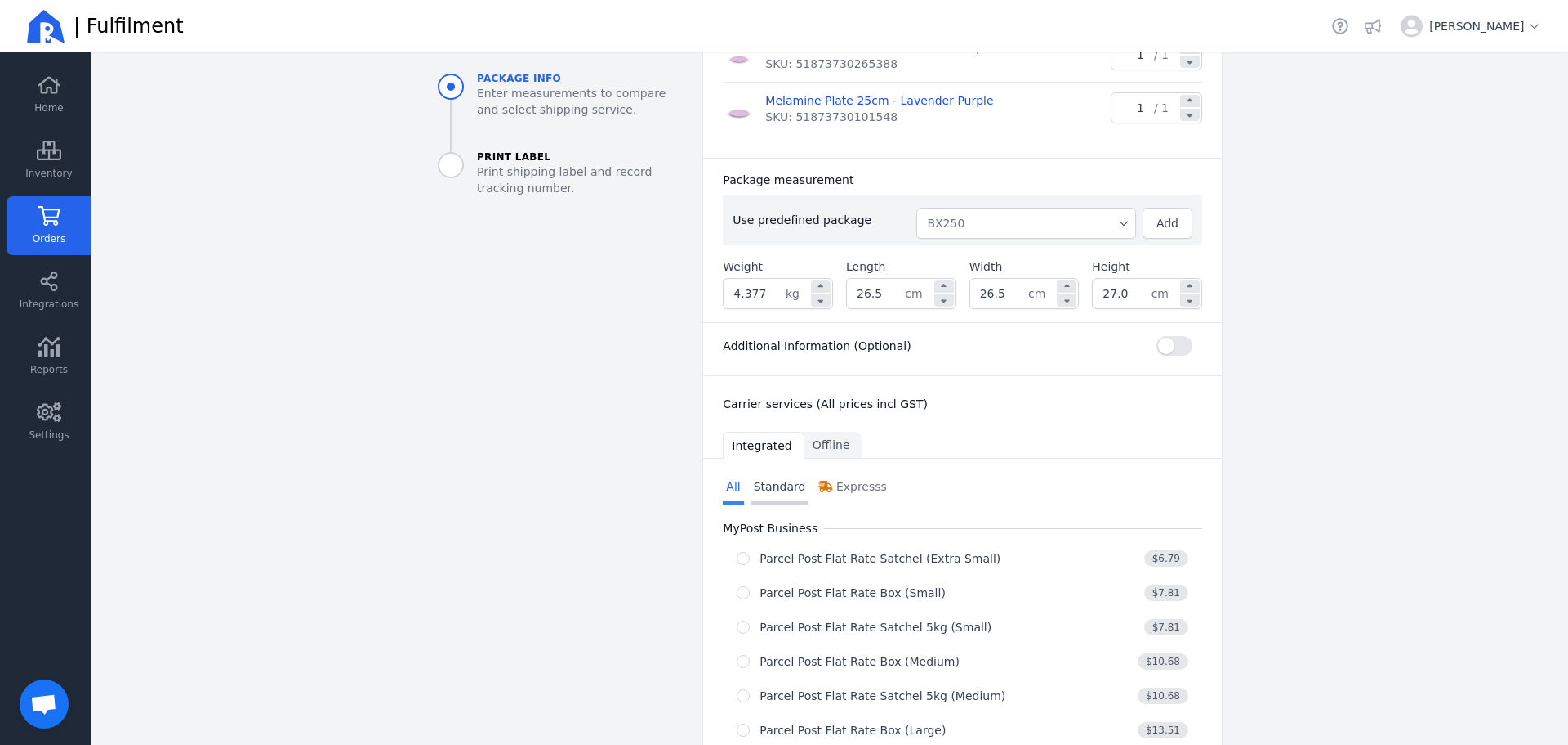
click at [772, 491] on link "Standard" at bounding box center [779, 488] width 59 height 32
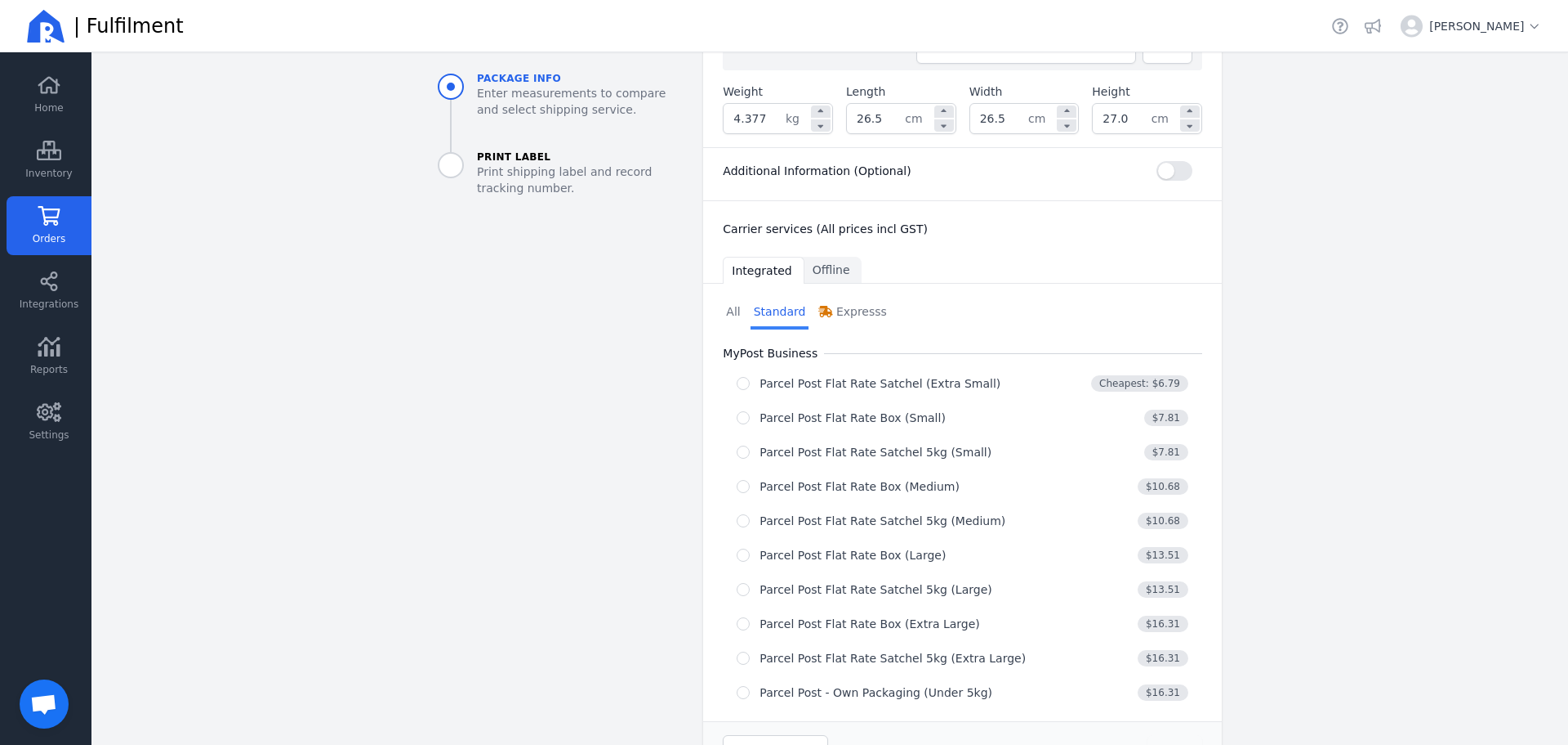
scroll to position [681, 0]
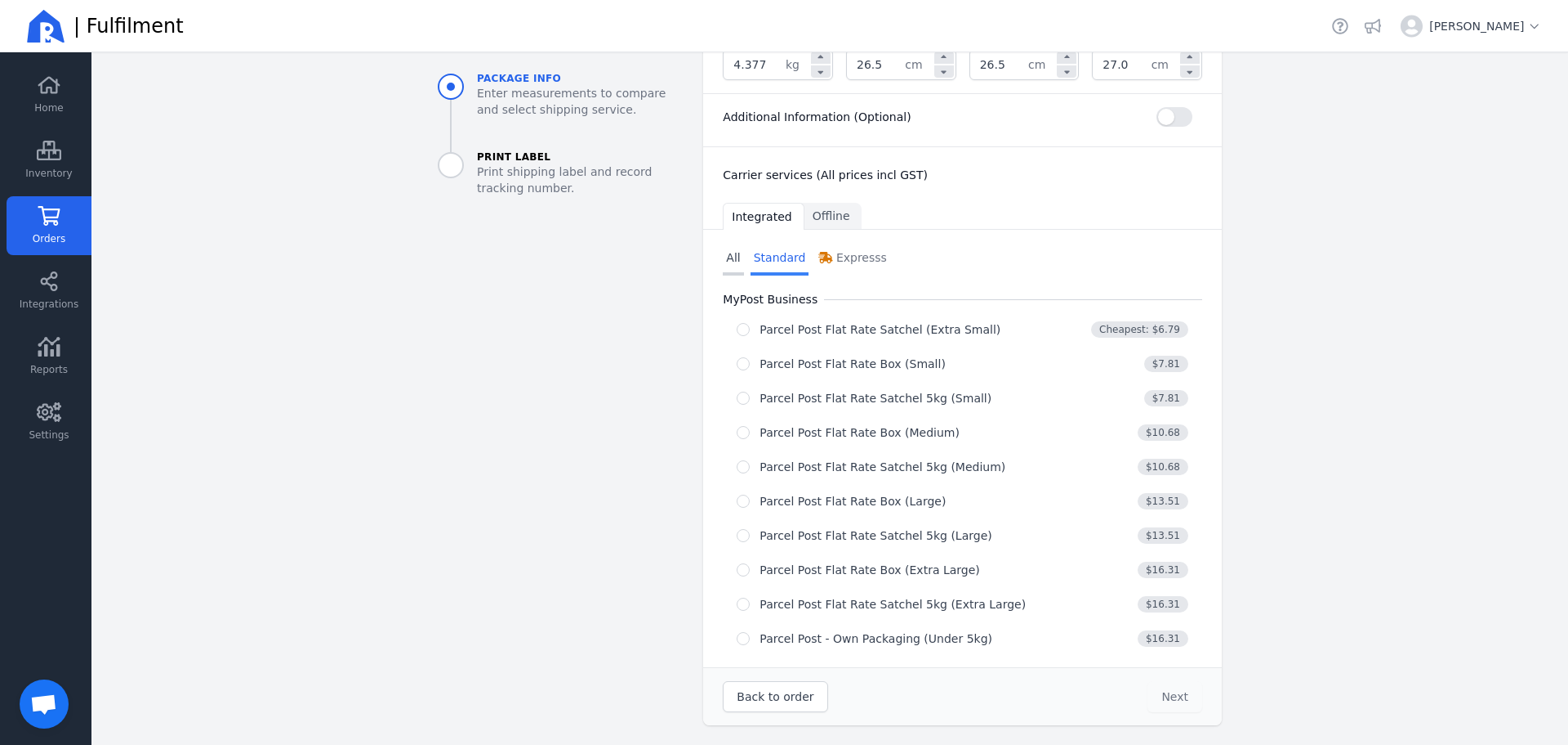
click at [723, 260] on link "All" at bounding box center [733, 259] width 20 height 32
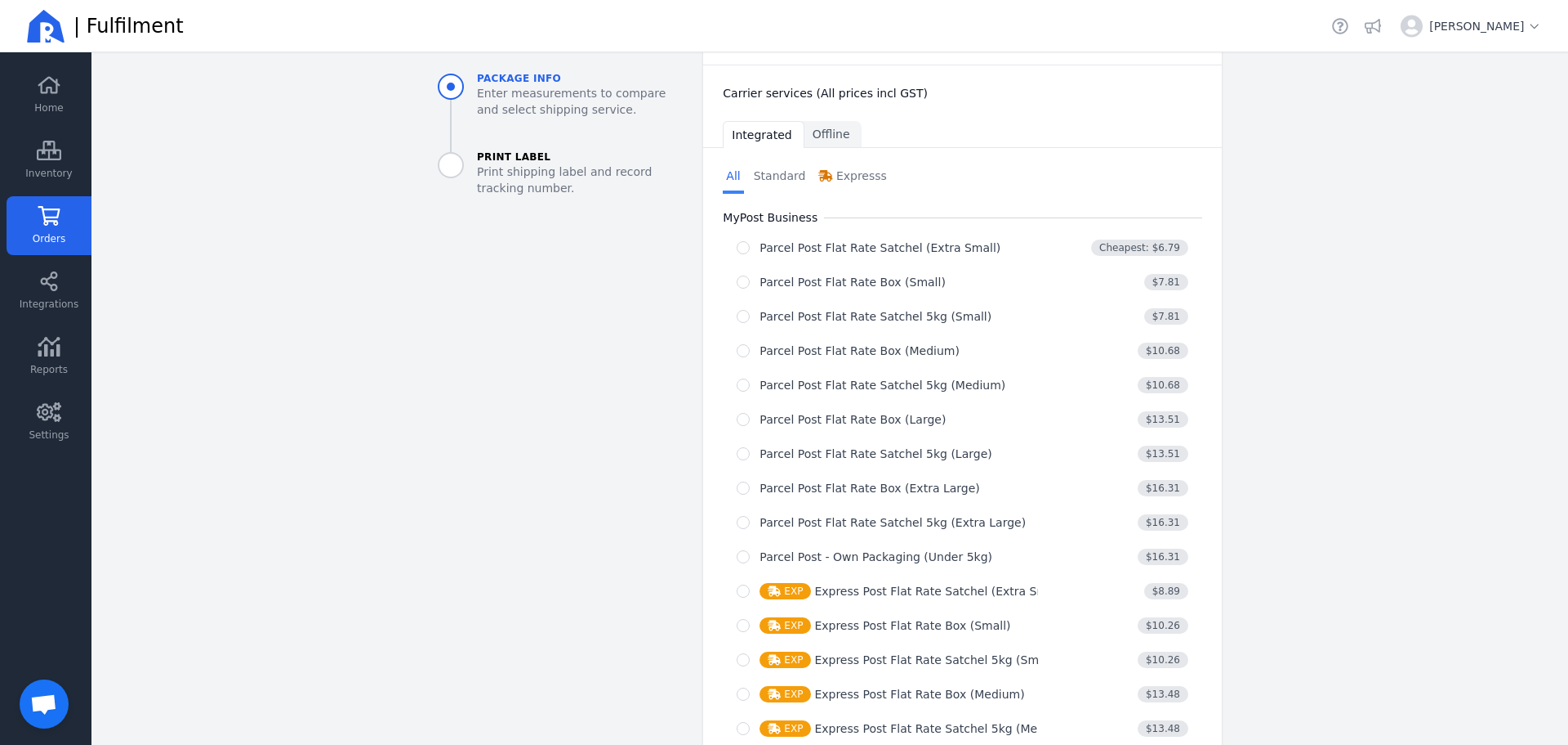
scroll to position [517, 0]
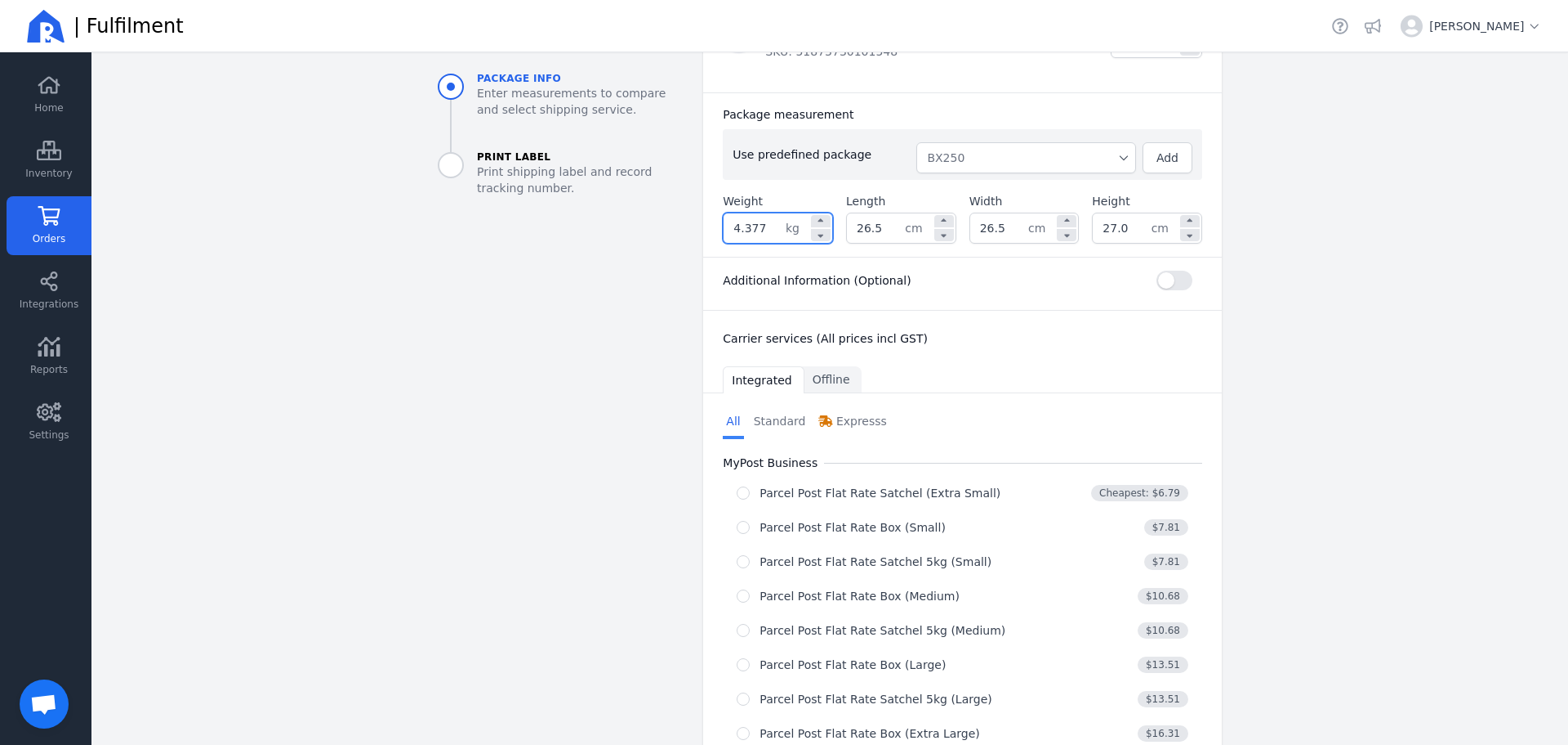
click at [756, 221] on input "4.377" at bounding box center [755, 228] width 62 height 30
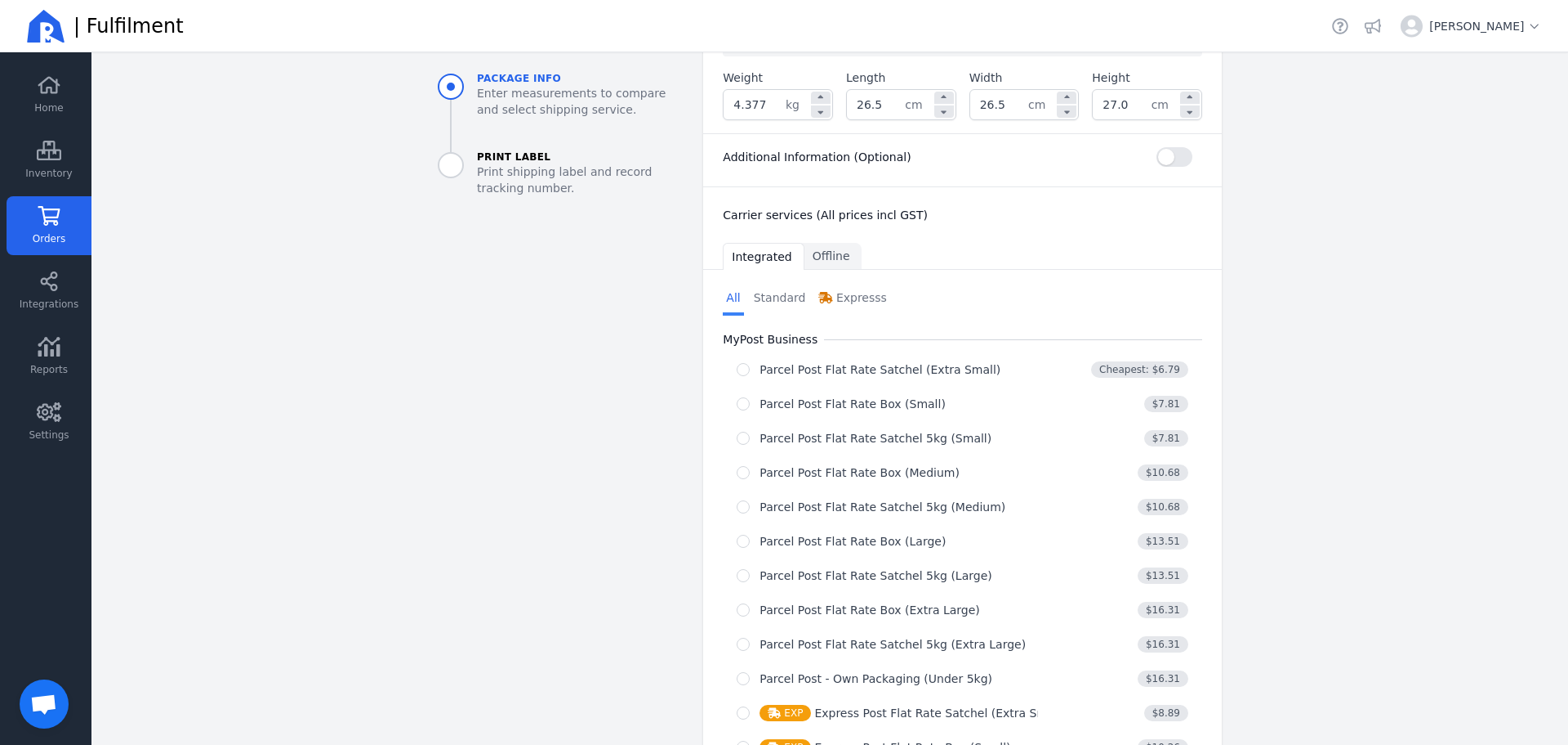
scroll to position [681, 0]
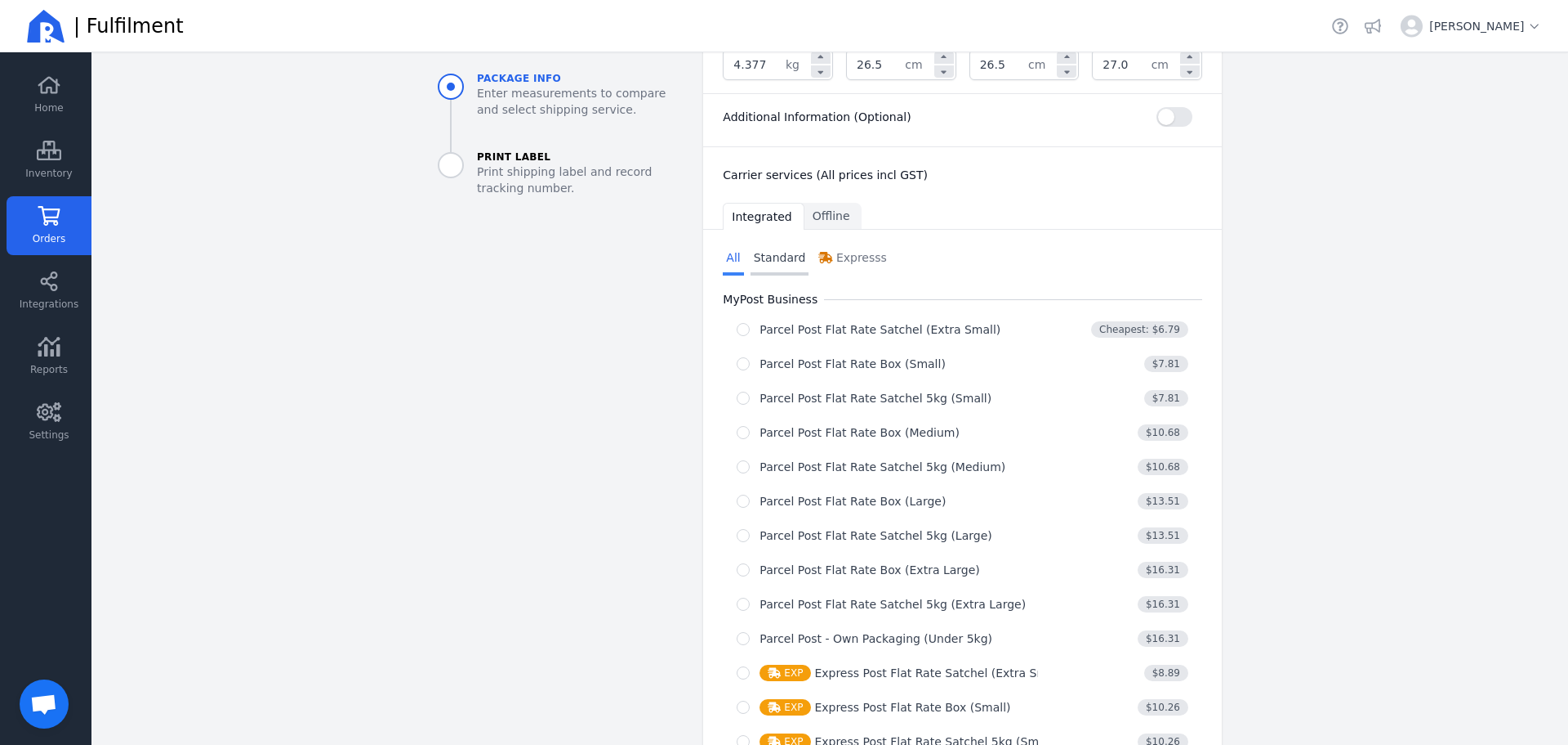
click at [774, 264] on link "Standard" at bounding box center [779, 259] width 59 height 32
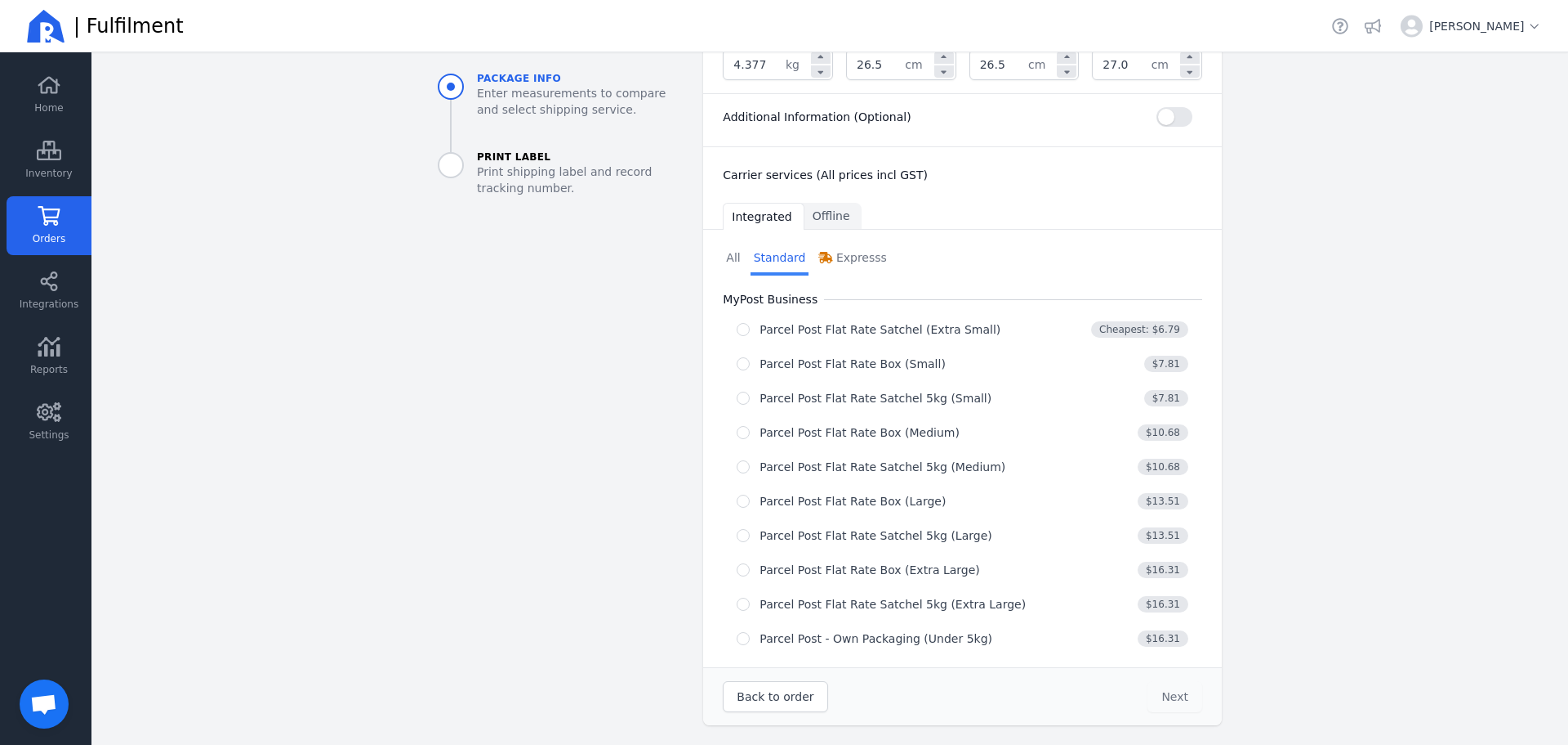
click at [751, 253] on link "Standard" at bounding box center [779, 259] width 59 height 32
click at [724, 257] on link "All" at bounding box center [733, 259] width 20 height 32
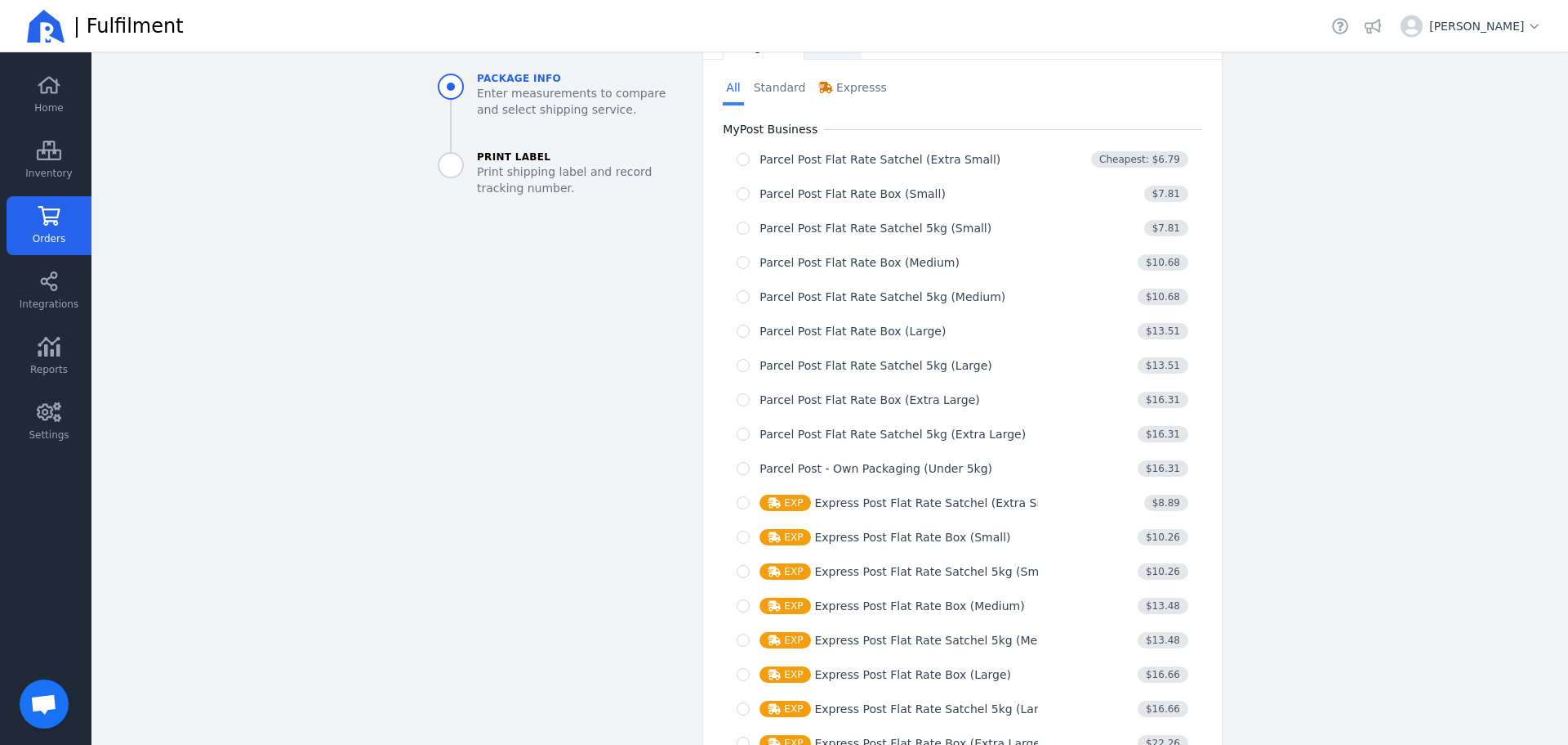
scroll to position [1024, 0]
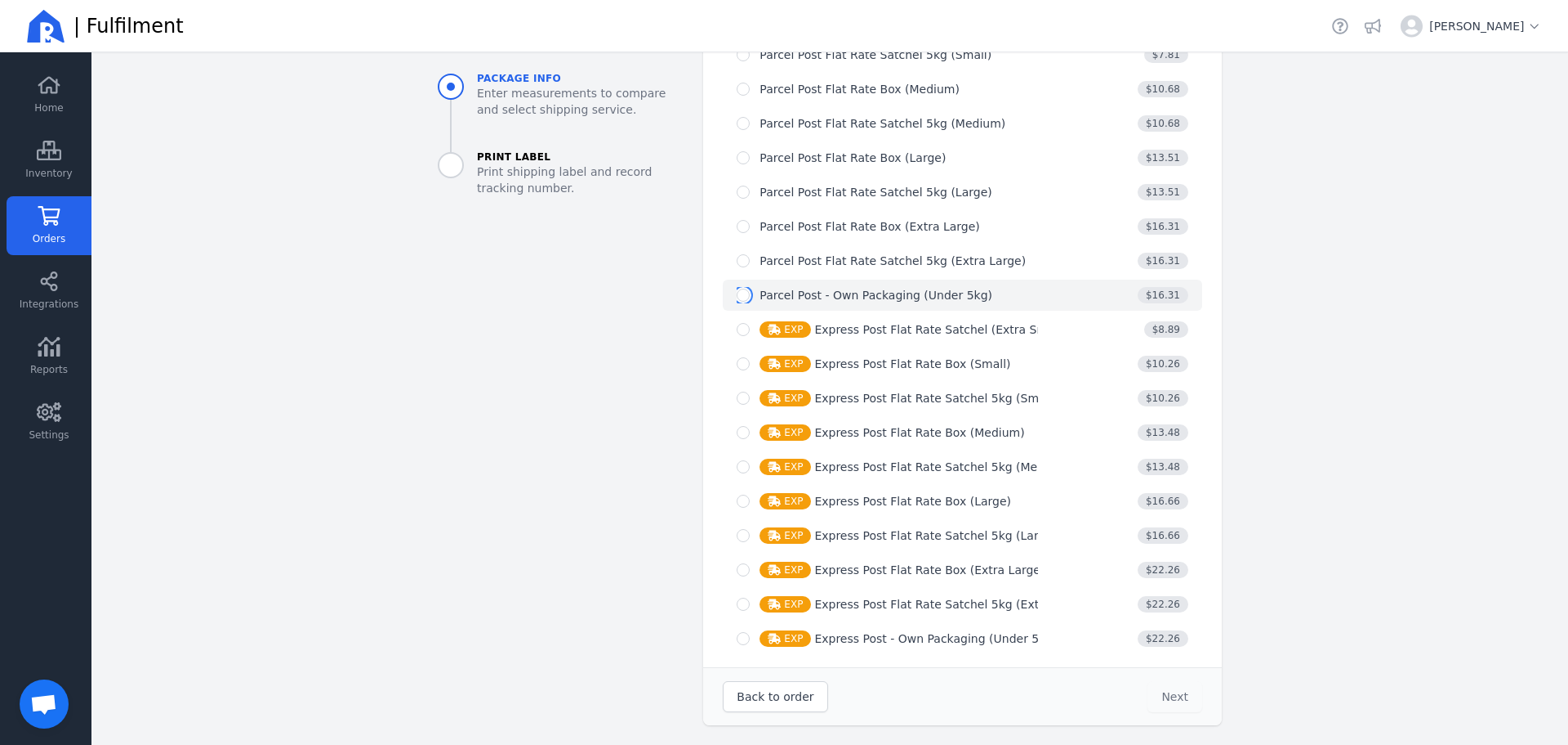
click at [737, 296] on input "radio" at bounding box center [743, 295] width 13 height 13
radio input "true"
select select "0"
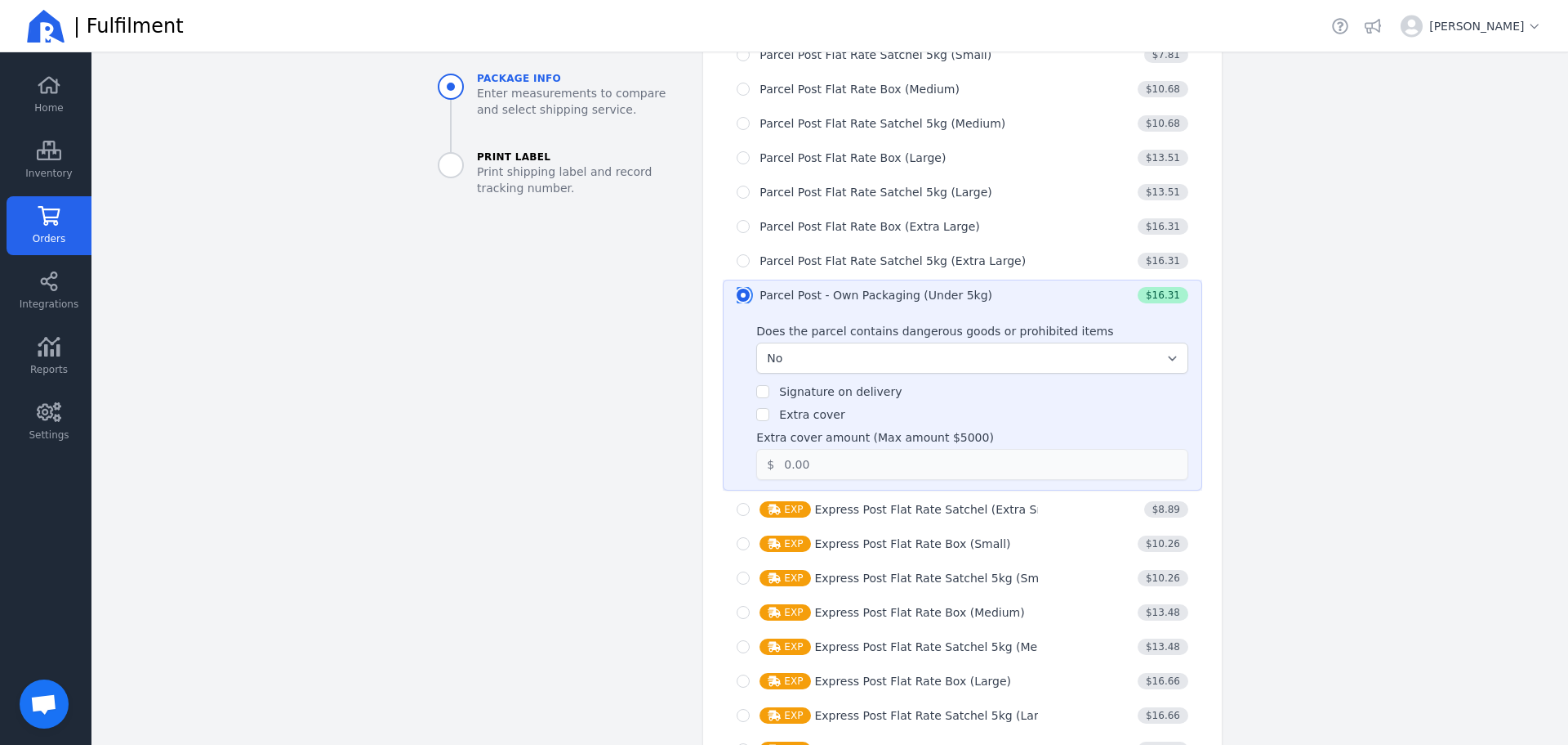
scroll to position [1204, 0]
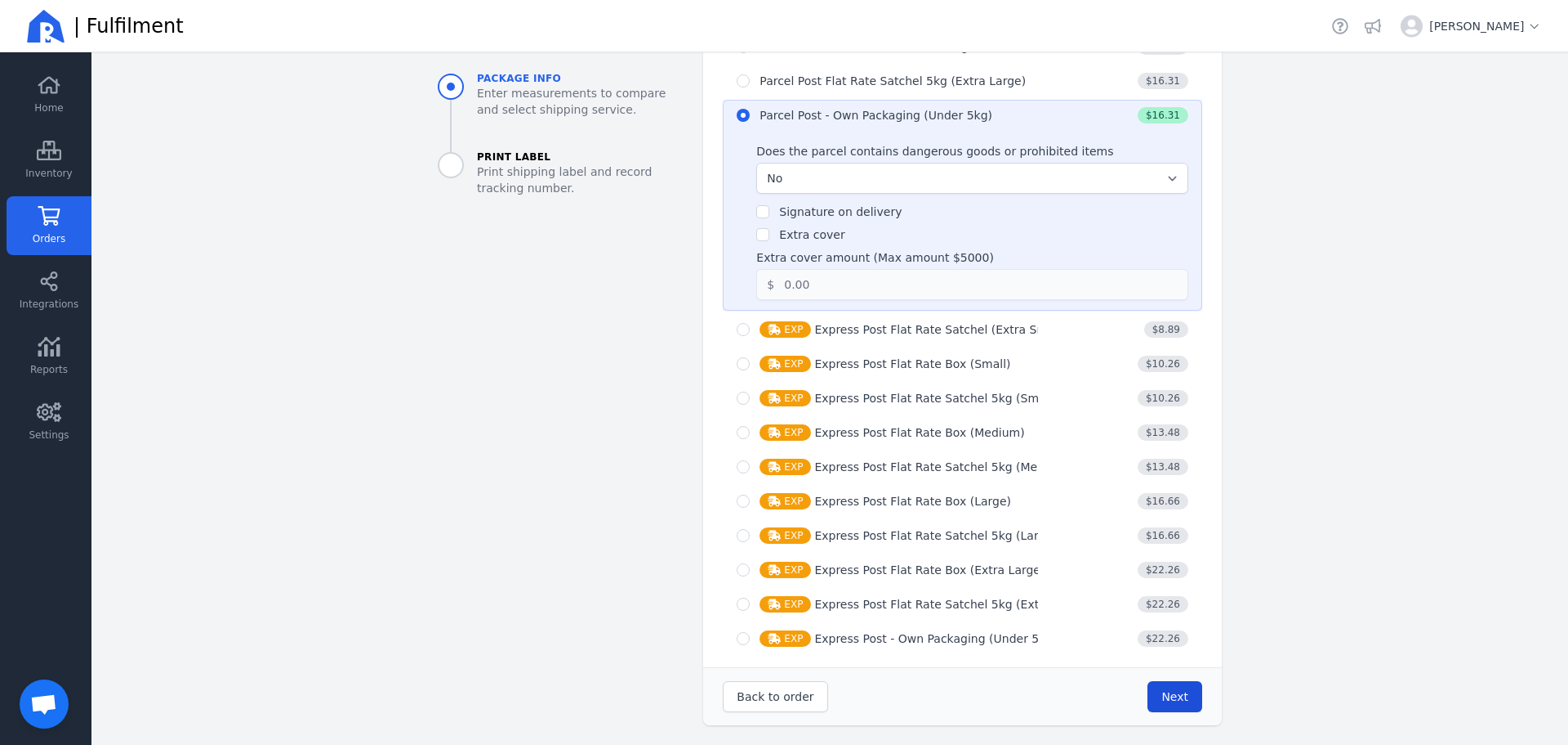
click at [1164, 692] on span "Next" at bounding box center [1175, 696] width 27 height 13
type input "26.5"
type input "27.0"
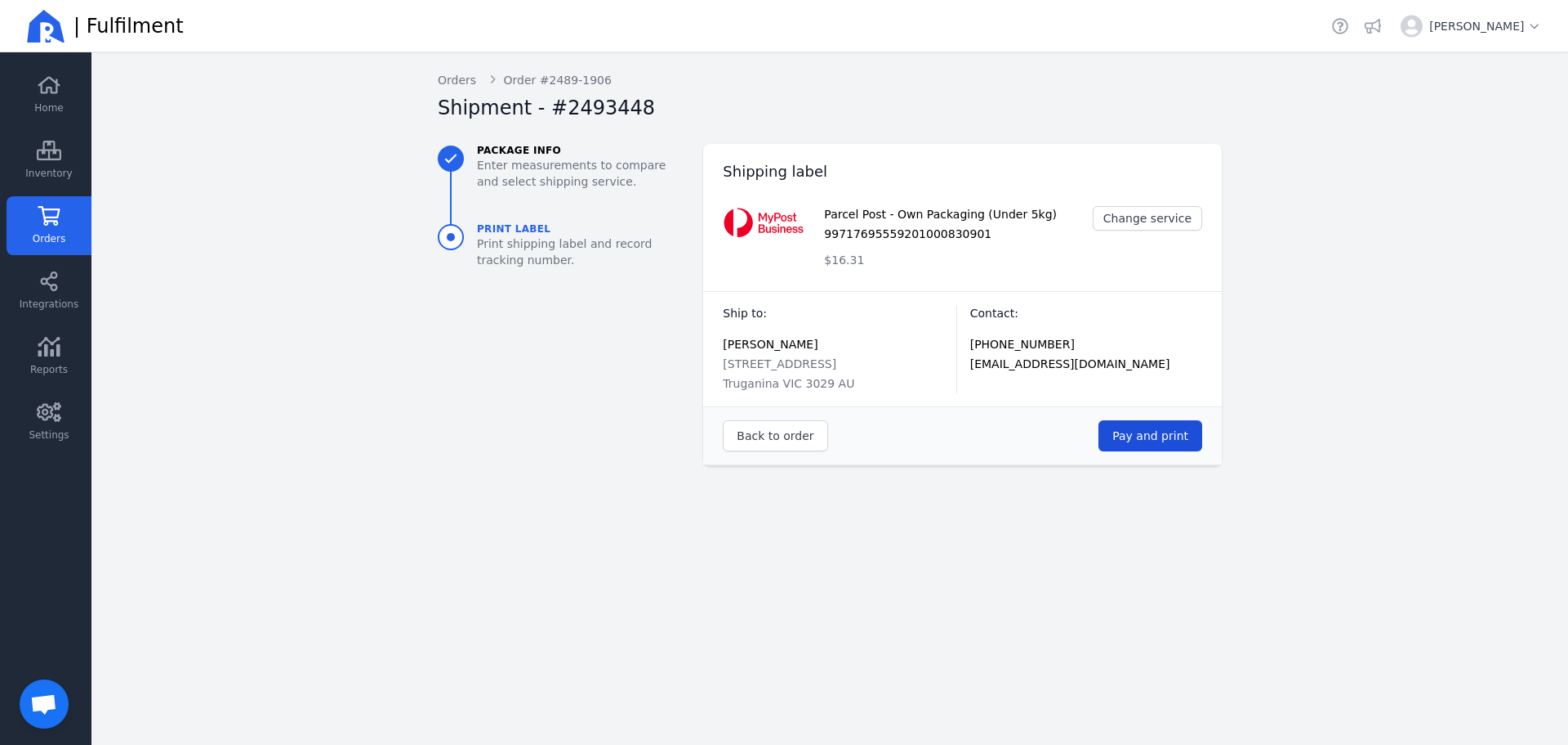
click at [1175, 437] on span "Pay and print" at bounding box center [1150, 435] width 76 height 13
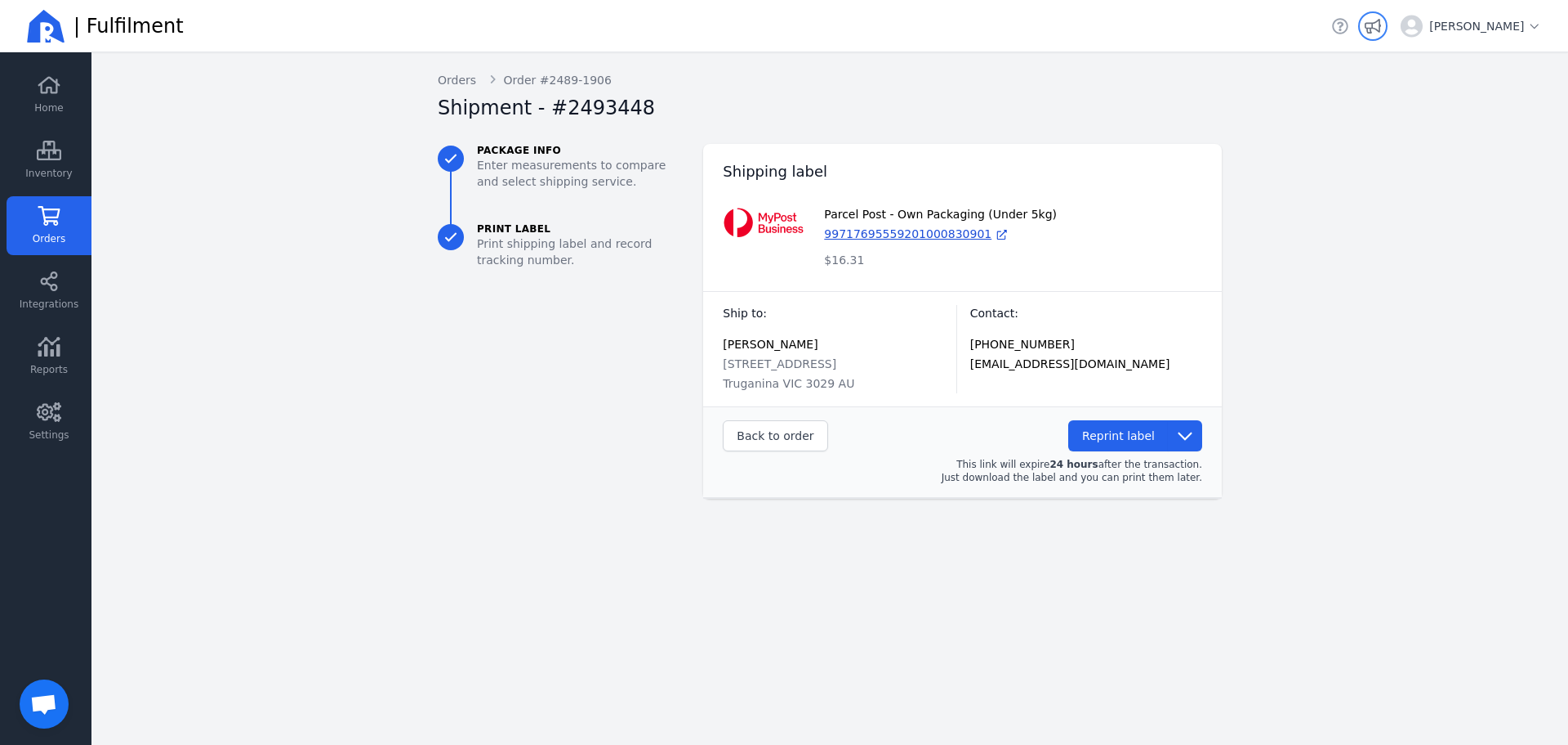
click at [1381, 25] on icon "button" at bounding box center [1373, 25] width 16 height 16
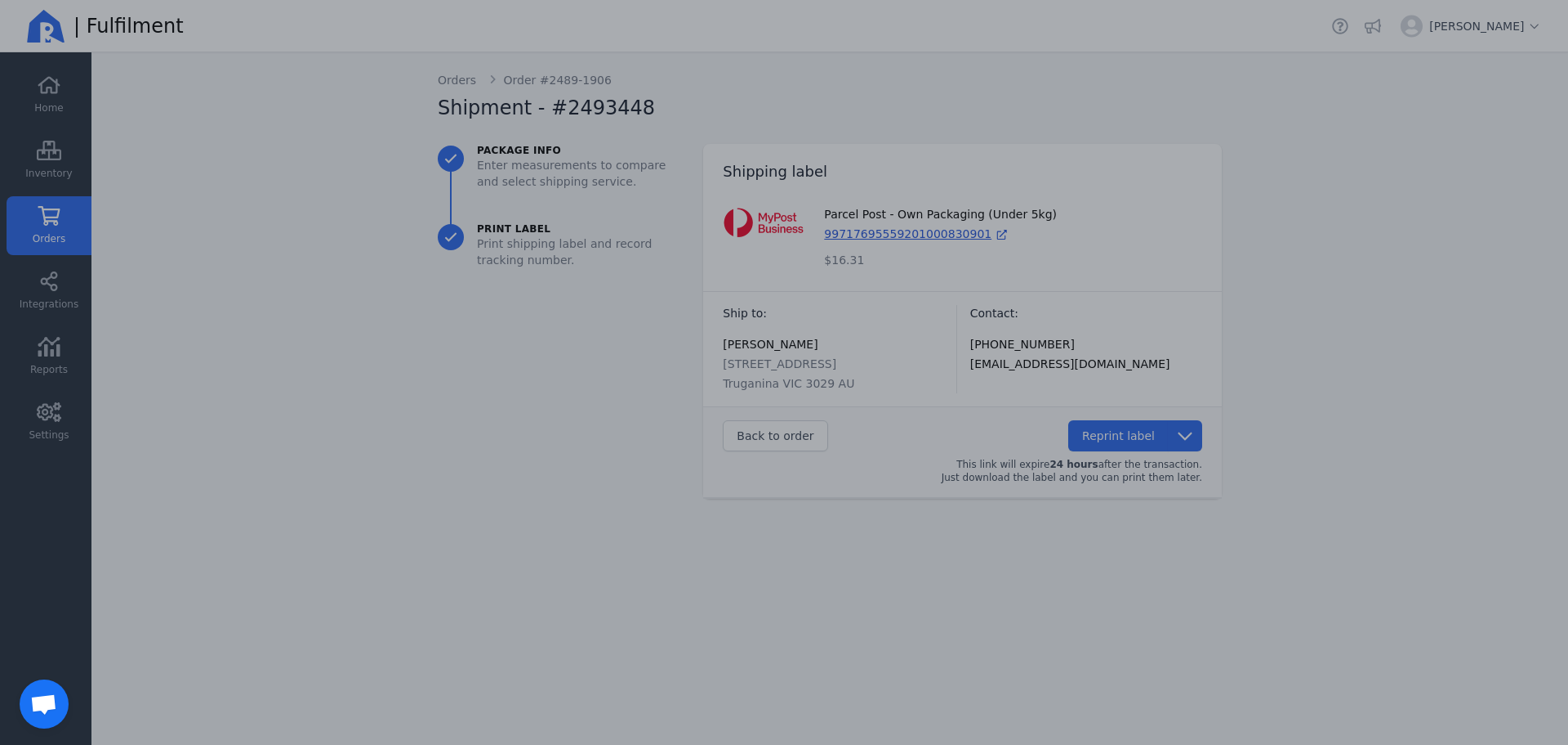
click at [65, 231] on div at bounding box center [784, 372] width 1568 height 745
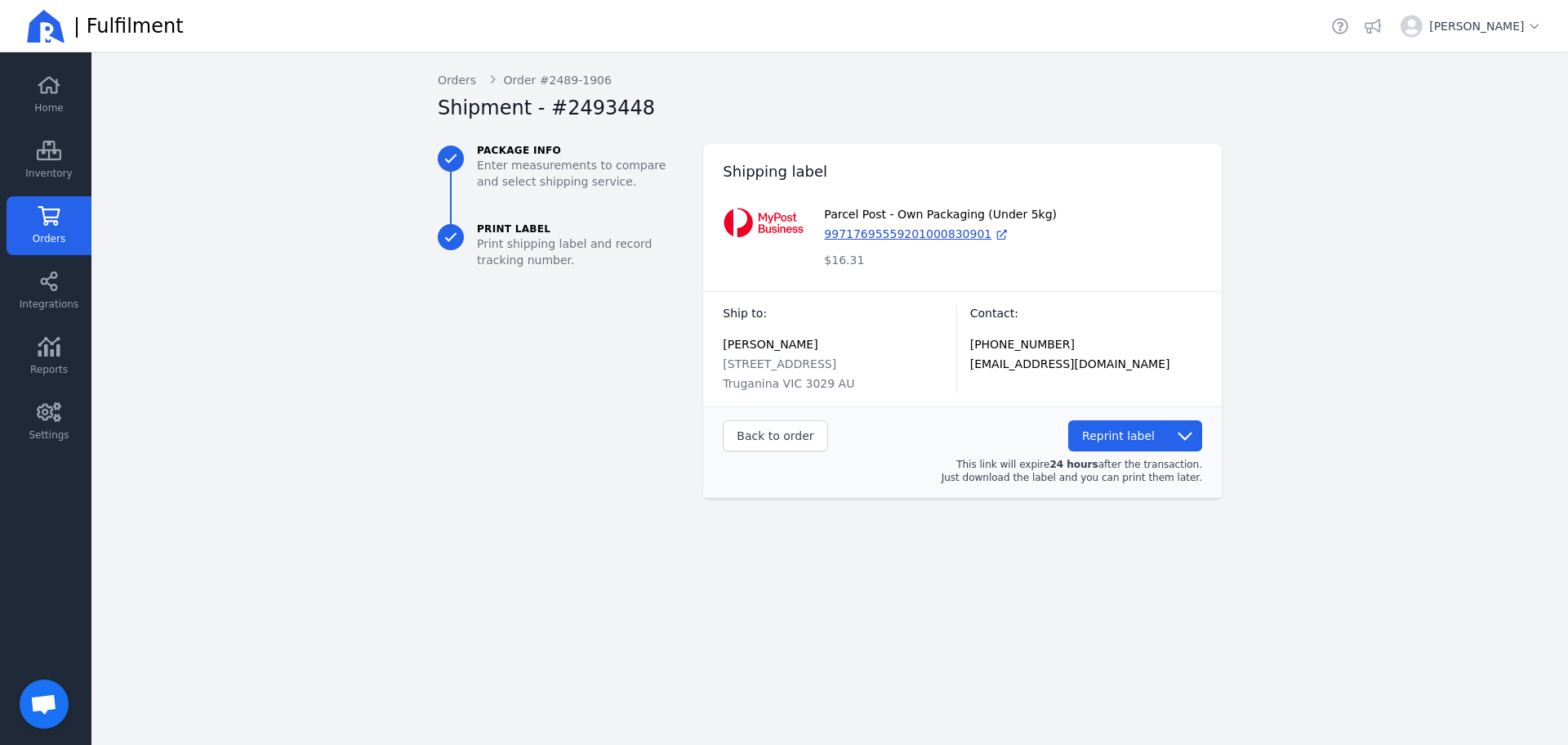
click at [57, 222] on icon at bounding box center [49, 215] width 22 height 20
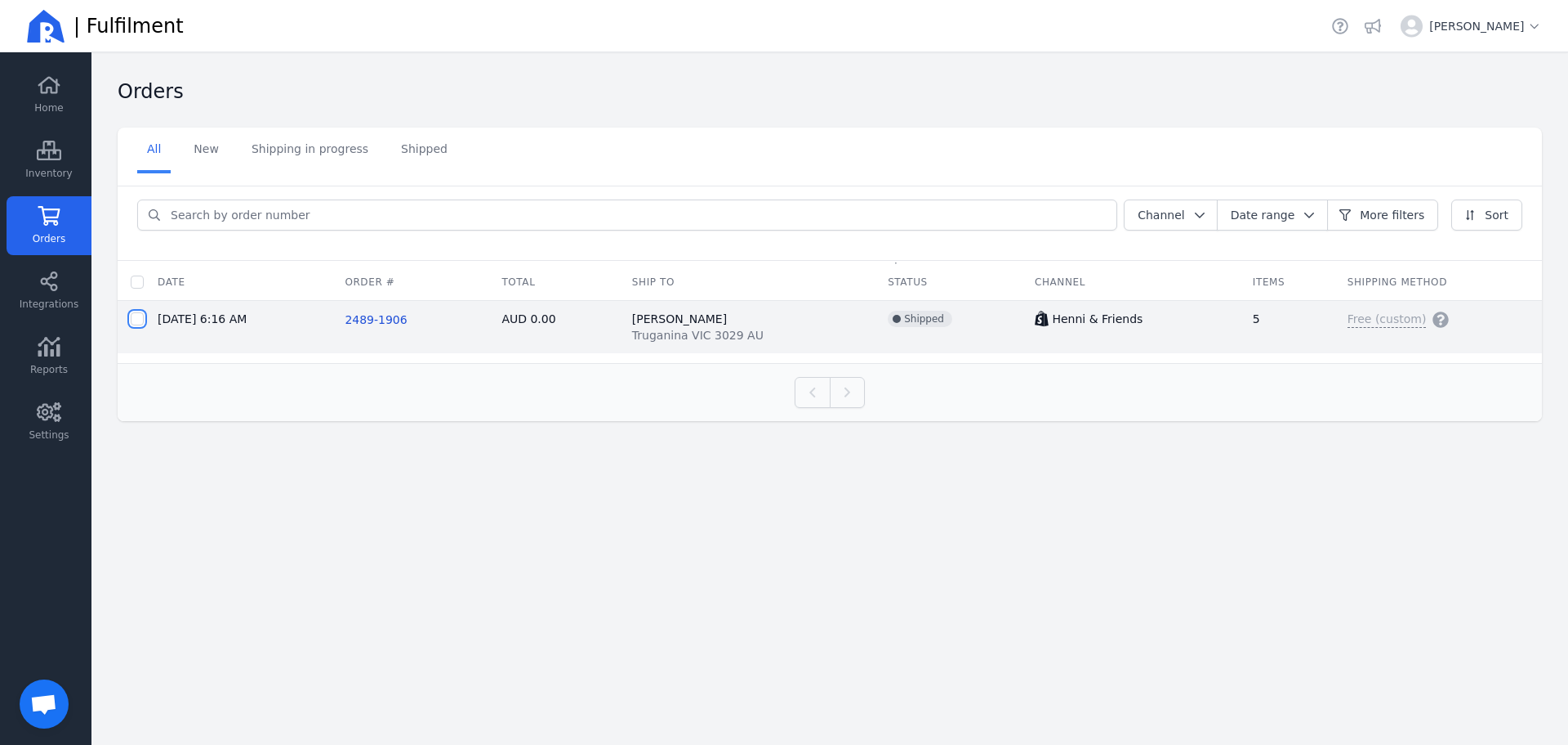
click at [139, 320] on input "checkbox" at bounding box center [137, 319] width 13 height 13
checkbox input "true"
drag, startPoint x: 386, startPoint y: 325, endPoint x: 370, endPoint y: 322, distance: 16.3
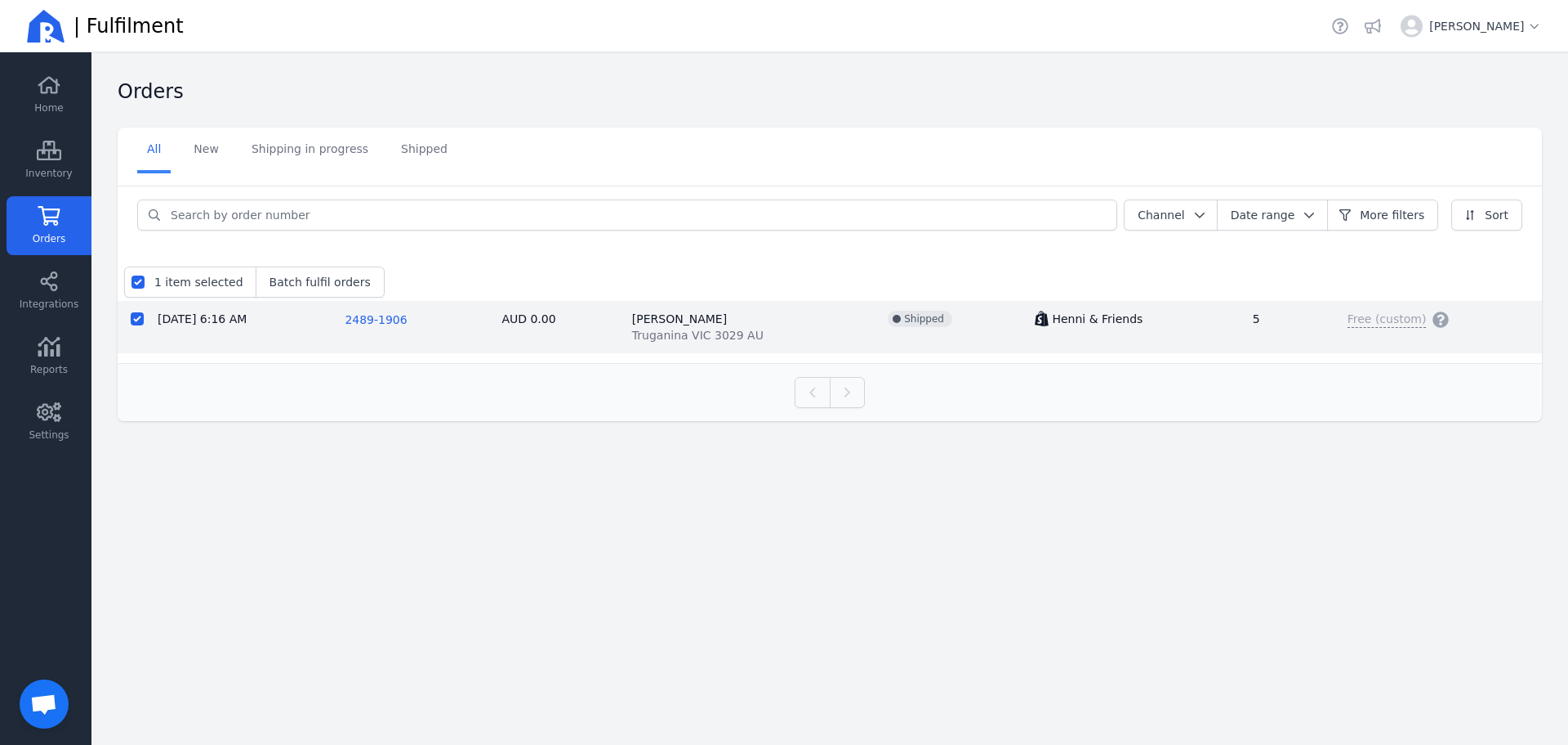
click at [370, 322] on span "2489-1906" at bounding box center [375, 319] width 62 height 13
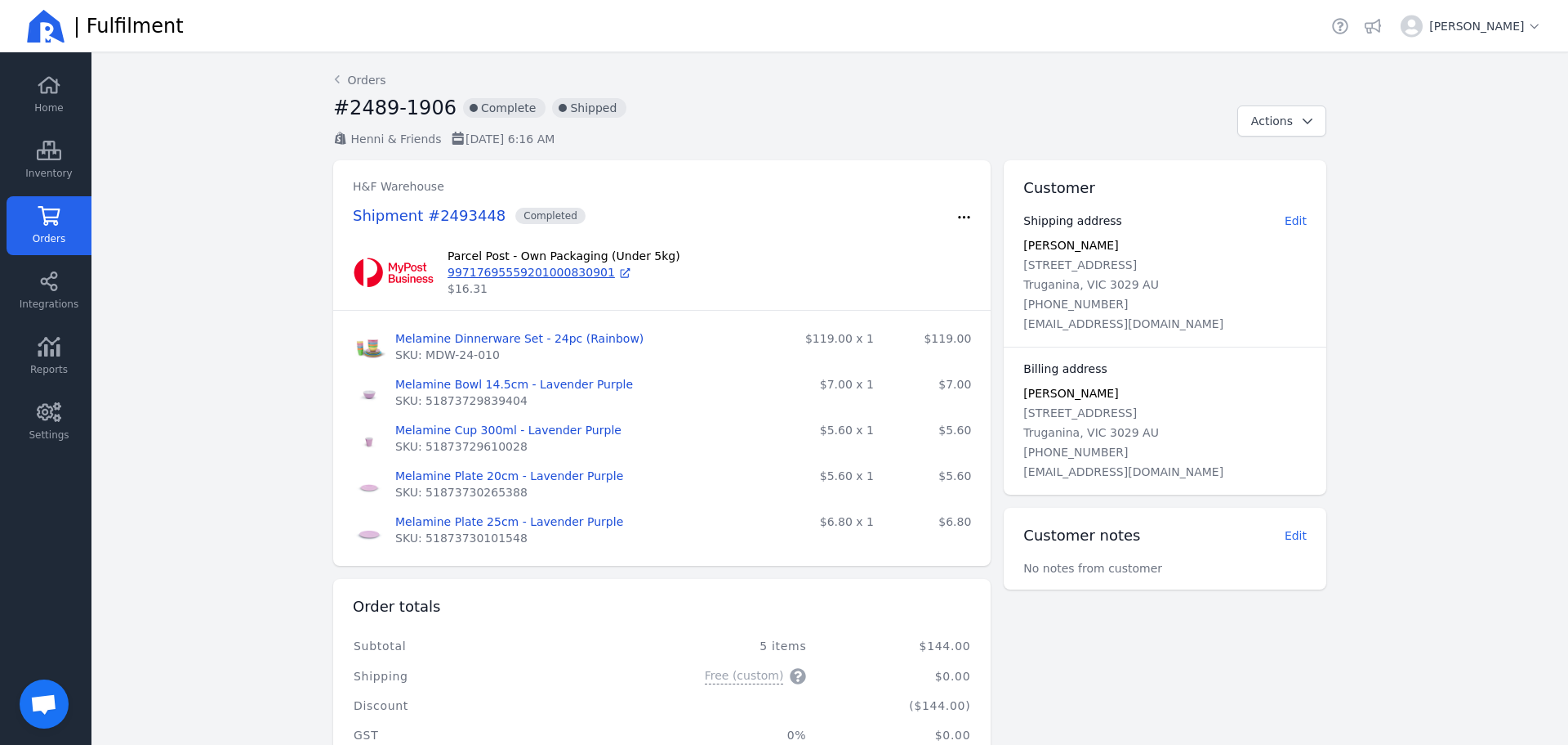
click at [958, 223] on icon "button" at bounding box center [964, 217] width 14 height 16
click at [883, 341] on span "Print pick list" at bounding box center [895, 339] width 125 height 16
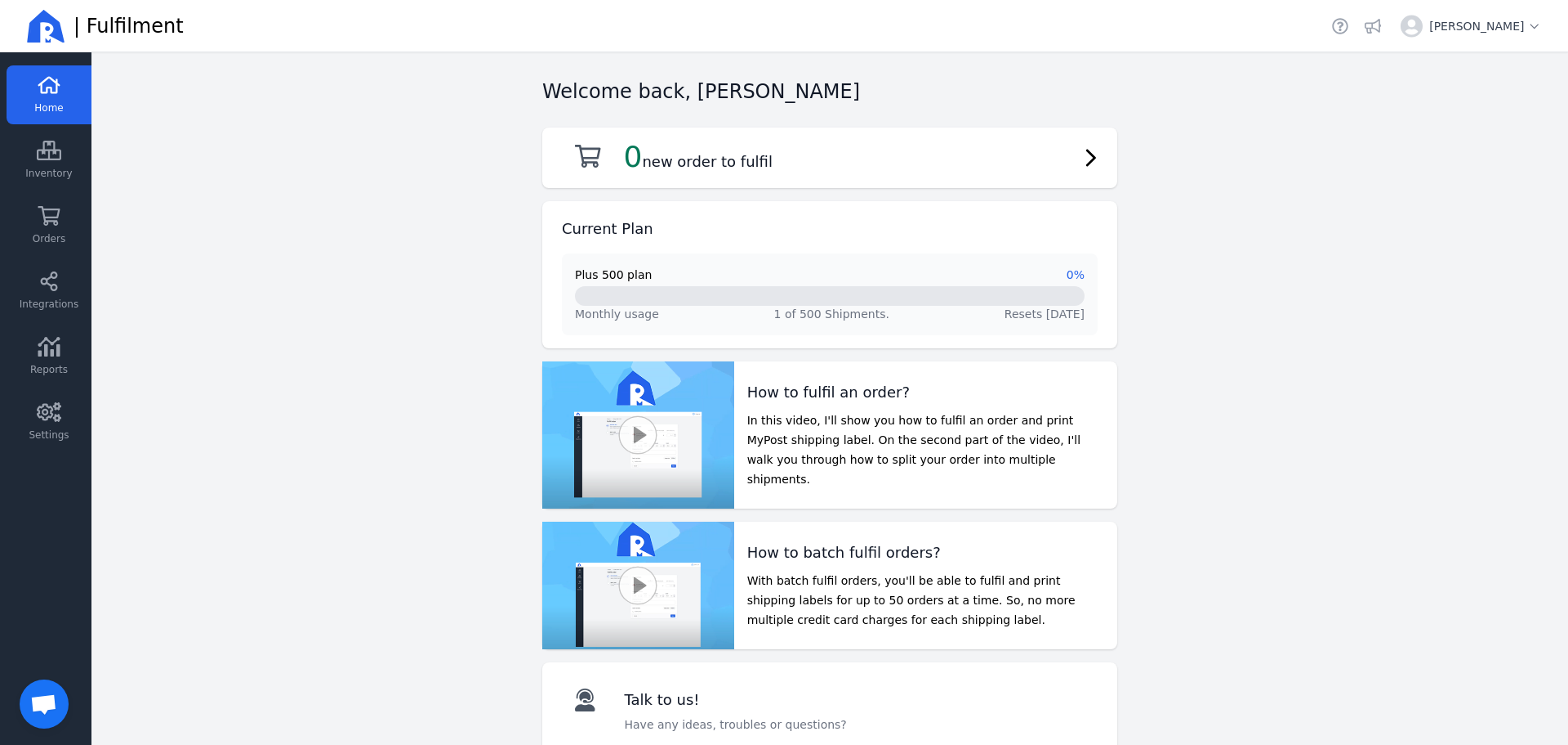
drag, startPoint x: 418, startPoint y: 1, endPoint x: 318, endPoint y: 143, distance: 173.7
click at [318, 143] on main "Welcome back, [PERSON_NAME] 0 new order to fulfil Current Plan Plus 500 plan 0%…" at bounding box center [830, 398] width 1477 height 692
click at [58, 196] on link "Inventory" at bounding box center [49, 225] width 85 height 59
